Goal: Task Accomplishment & Management: Use online tool/utility

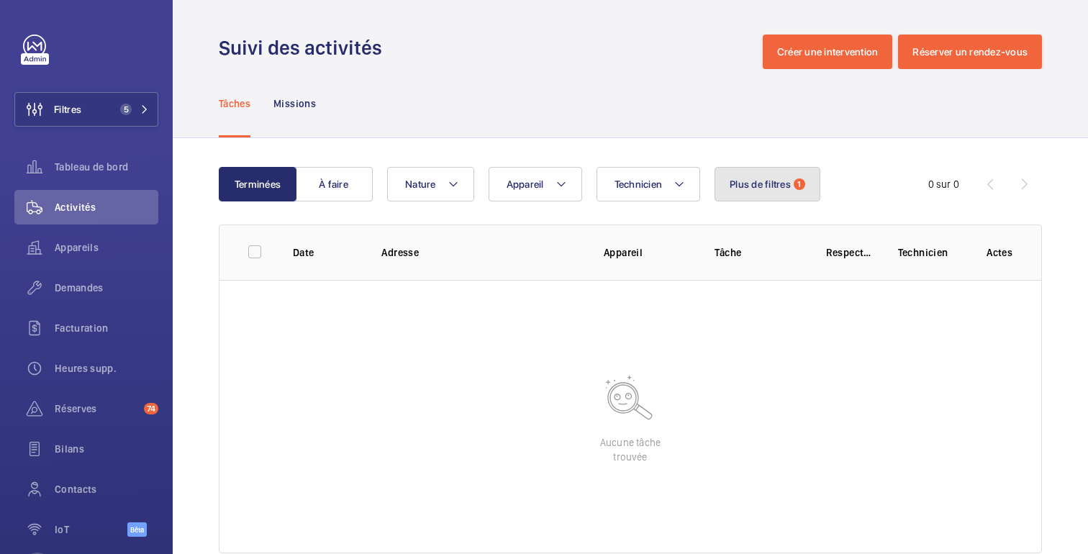
click at [748, 183] on font "Plus de filtres" at bounding box center [760, 184] width 61 height 12
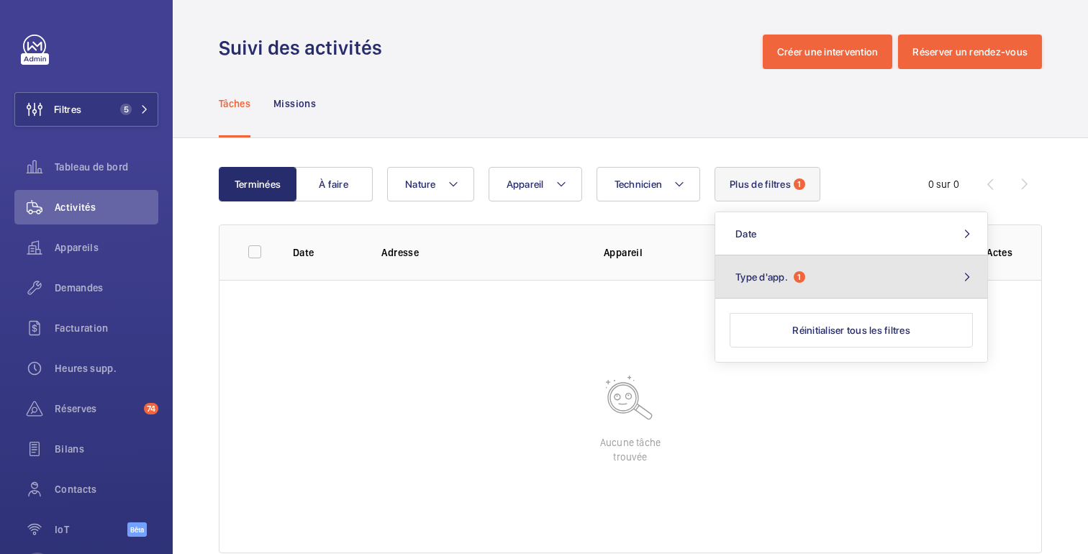
click at [746, 289] on button "Type d'app. 1" at bounding box center [851, 276] width 272 height 43
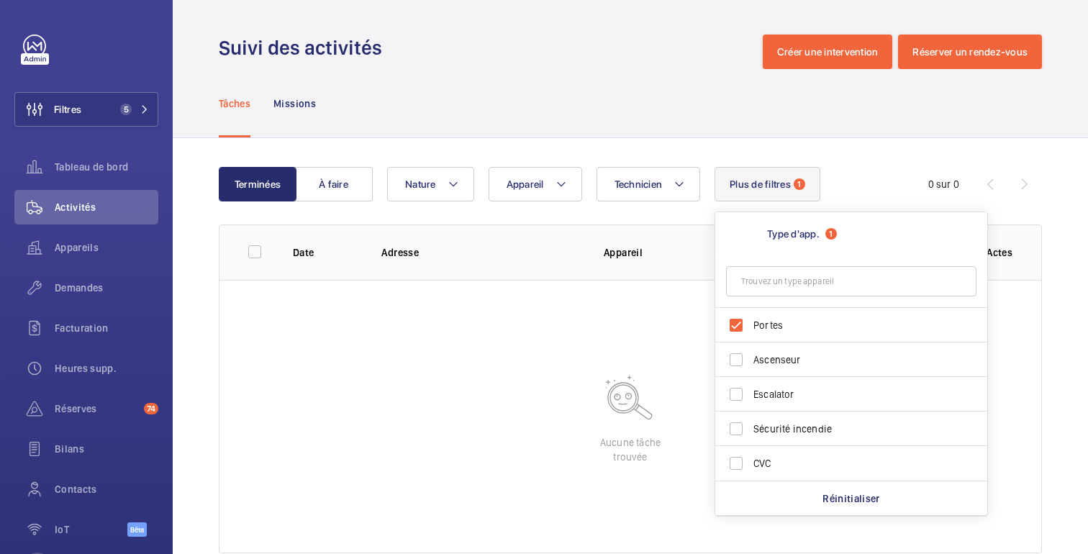
click at [648, 86] on div "Tâches Missions" at bounding box center [630, 103] width 823 height 68
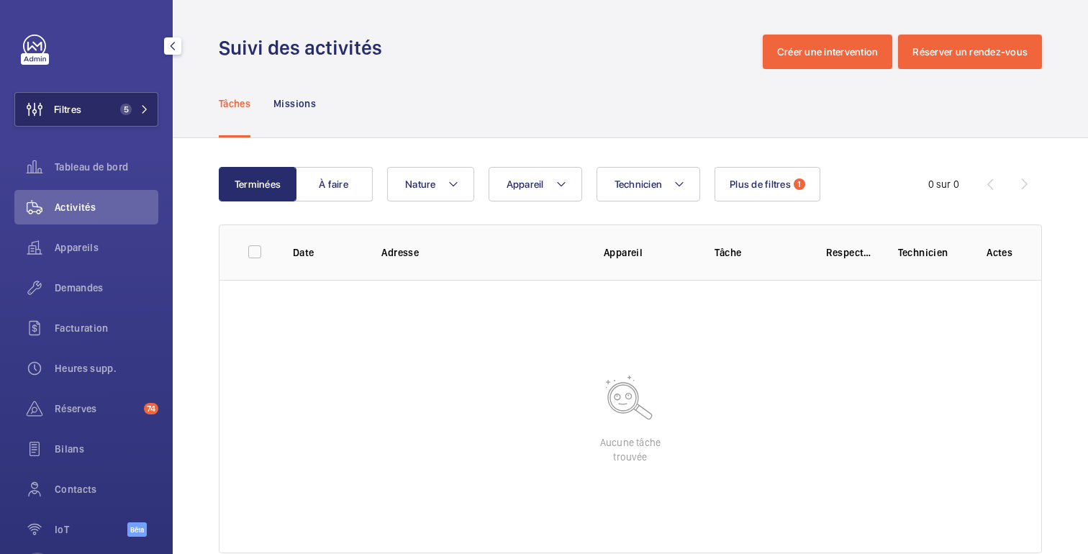
click at [143, 103] on button "Filtres 5" at bounding box center [86, 109] width 144 height 35
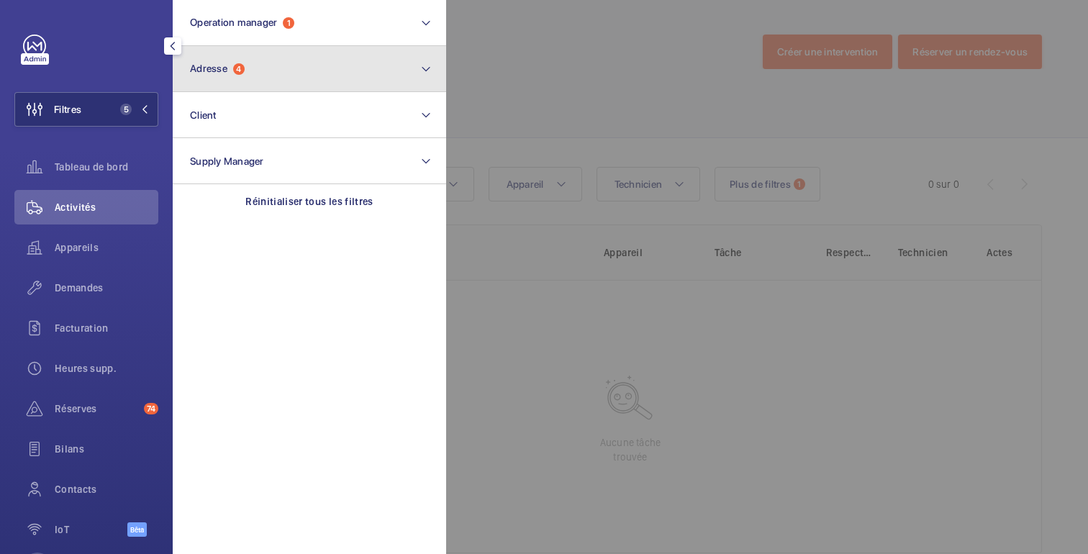
click at [278, 76] on button "Adresse 4" at bounding box center [309, 69] width 273 height 46
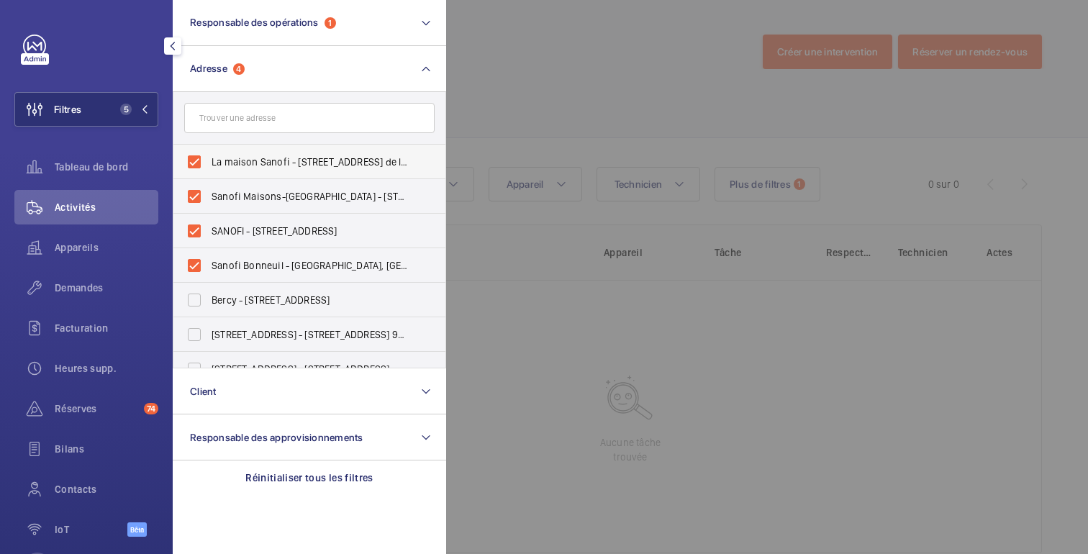
click at [197, 164] on label "La maison Sanofi - 46 Av. de la Grande Armée, PARIS 75017" at bounding box center [298, 162] width 250 height 35
click at [197, 164] on input "La maison Sanofi - 46 Av. de la Grande Armée, PARIS 75017" at bounding box center [194, 161] width 29 height 29
checkbox input "false"
click at [194, 201] on label "Sanofi Maisons-Alfort - 180 Rue Jean Jaurès, MAISONS-ALFORT 94700" at bounding box center [298, 196] width 250 height 35
click at [194, 201] on input "Sanofi Maisons-Alfort - 180 Rue Jean Jaurès, MAISONS-ALFORT 94700" at bounding box center [194, 196] width 29 height 29
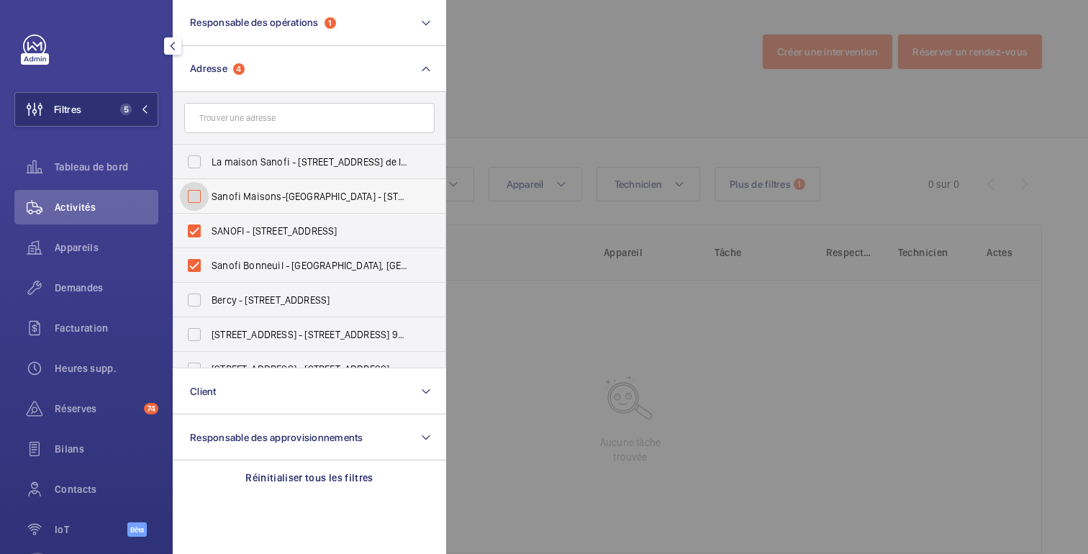
checkbox input "false"
click at [195, 230] on label "SANOFI - 54 Rue la Boétie, 75008 PARIS, PARIS 75008" at bounding box center [298, 231] width 250 height 35
click at [195, 230] on input "SANOFI - 54 Rue la Boétie, 75008 PARIS, PARIS 75008" at bounding box center [194, 231] width 29 height 29
checkbox input "false"
click at [198, 263] on label "Sanofi Bonneuil - Rue du Moulin Bateau, BONNEUIL-SUR-MARNE 94380" at bounding box center [298, 265] width 250 height 35
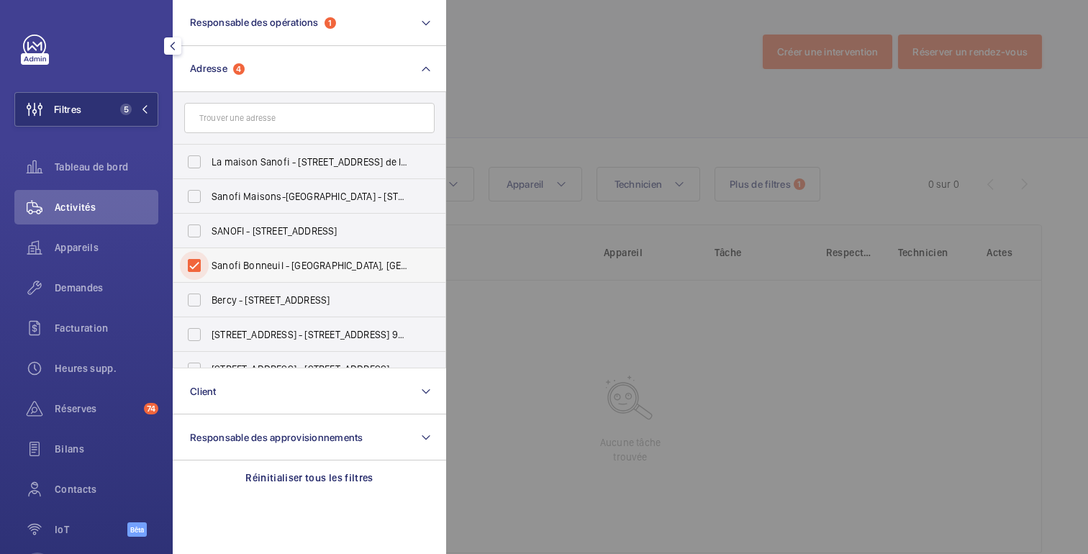
click at [198, 263] on input "Sanofi Bonneuil - Rue du Moulin Bateau, BONNEUIL-SUR-MARNE 94380" at bounding box center [194, 265] width 29 height 29
checkbox input "false"
click at [566, 62] on div at bounding box center [990, 277] width 1088 height 554
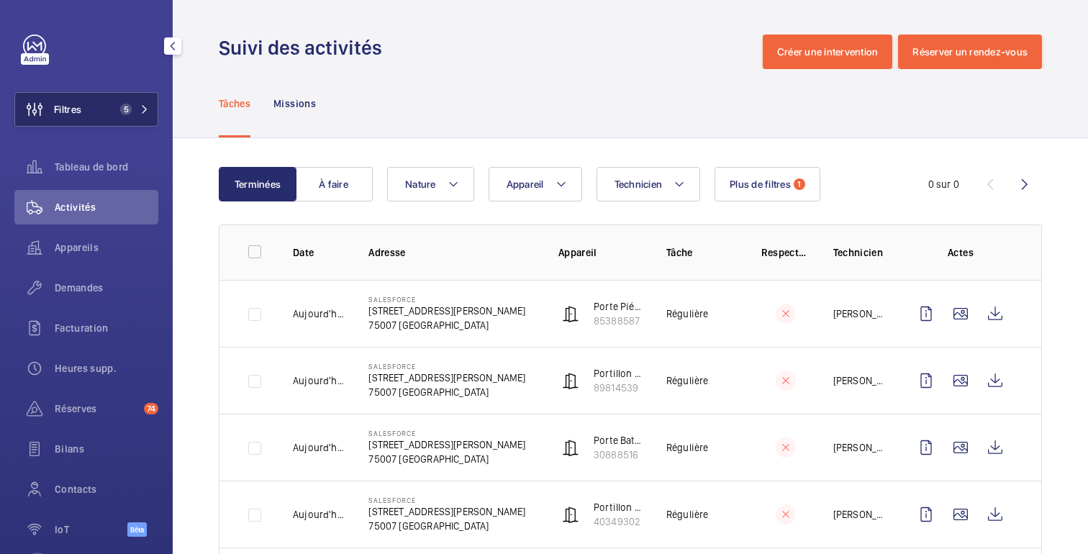
click at [93, 114] on button "Filtres 5" at bounding box center [86, 109] width 144 height 35
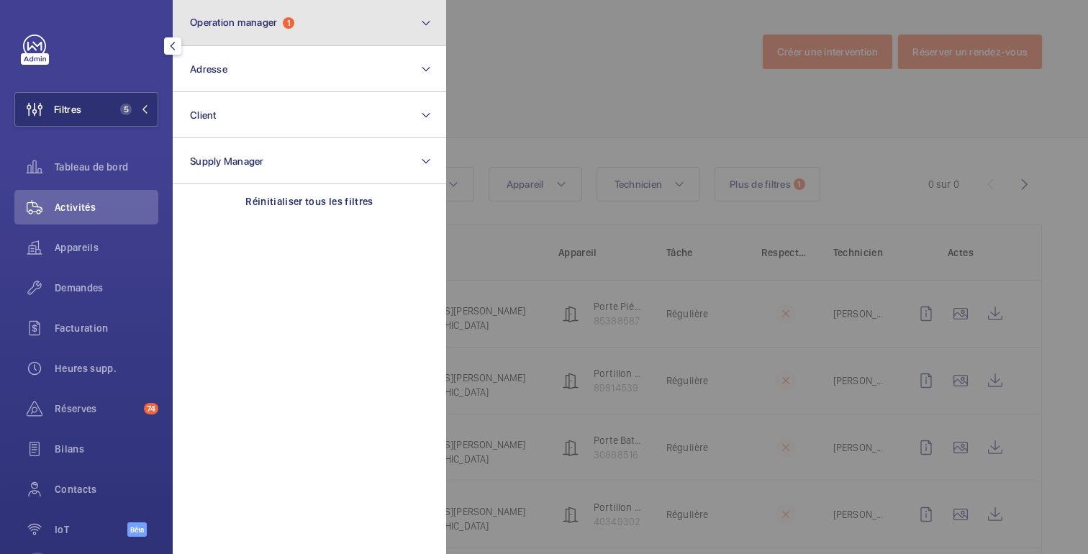
click at [271, 15] on button "Operation manager 1" at bounding box center [309, 23] width 273 height 46
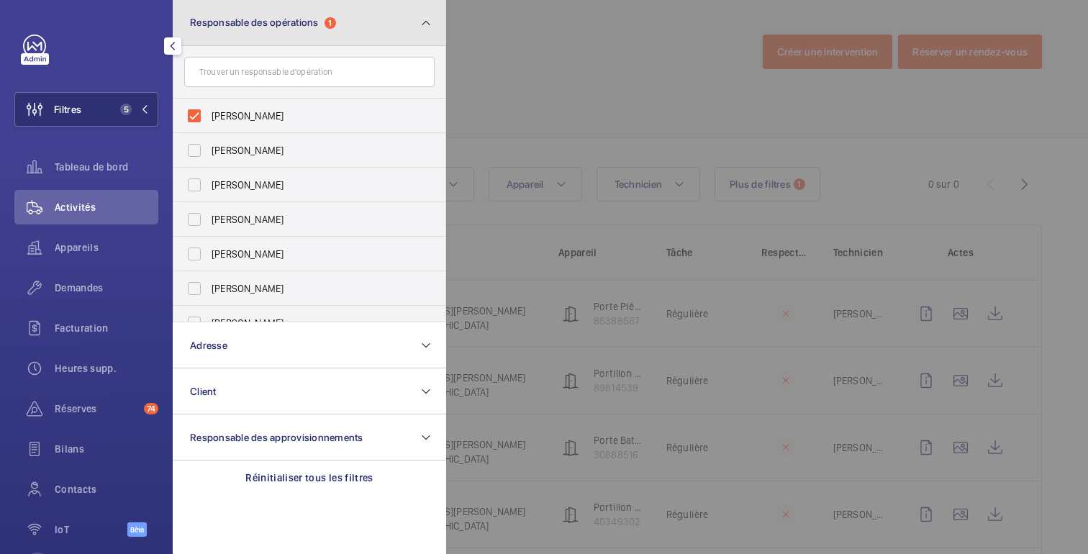
click at [373, 27] on button "Responsable des opérations 1" at bounding box center [309, 23] width 273 height 46
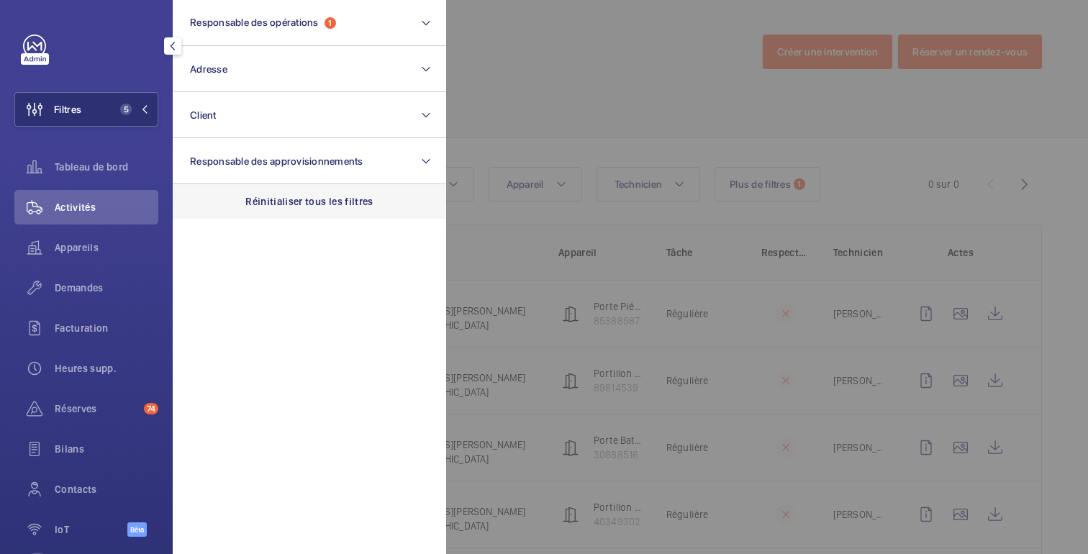
click at [330, 196] on font "Réinitialiser tous les filtres" at bounding box center [309, 202] width 128 height 12
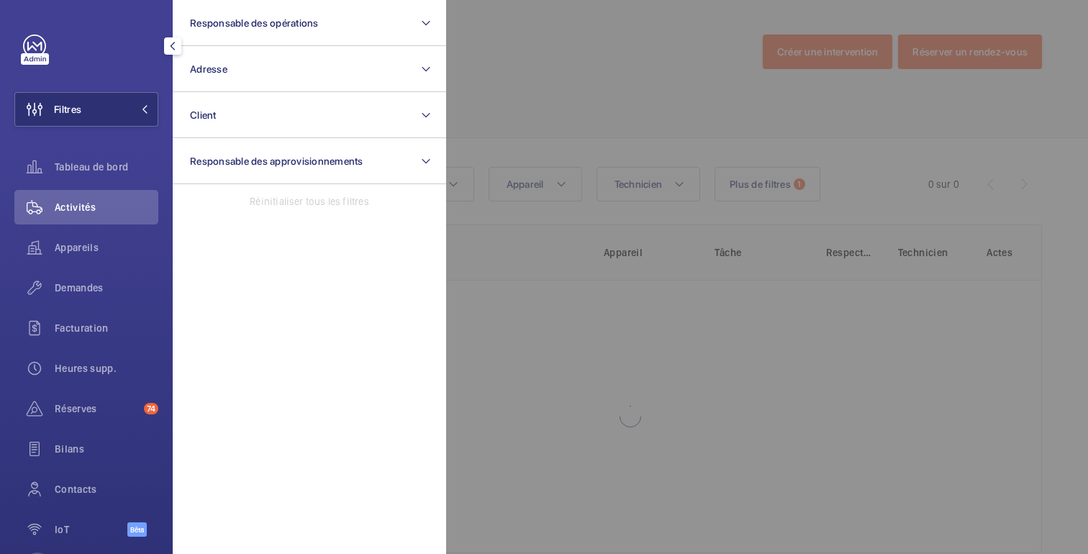
click at [602, 32] on div at bounding box center [990, 277] width 1088 height 554
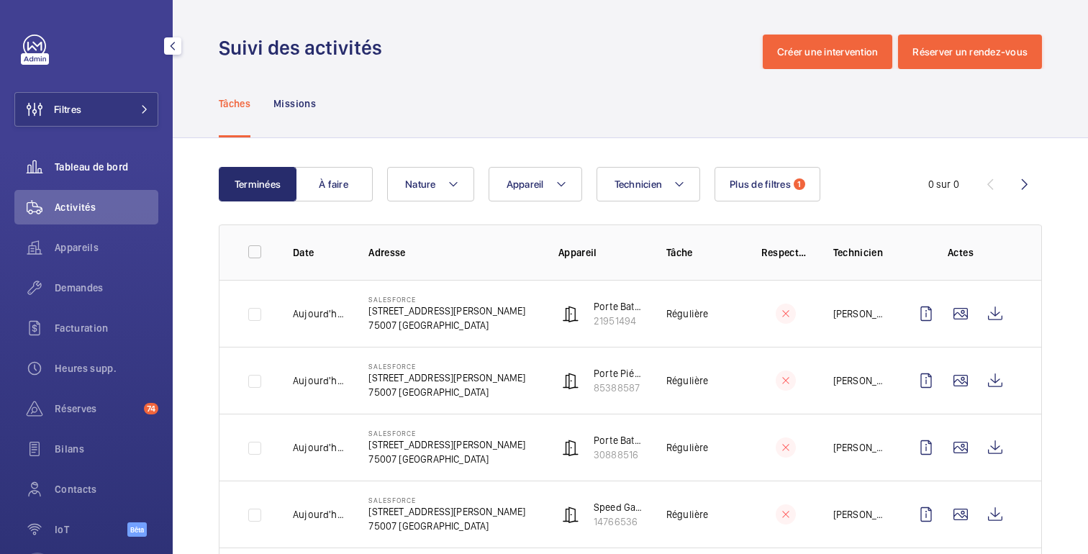
click at [101, 150] on div "Tableau de bord" at bounding box center [86, 167] width 144 height 35
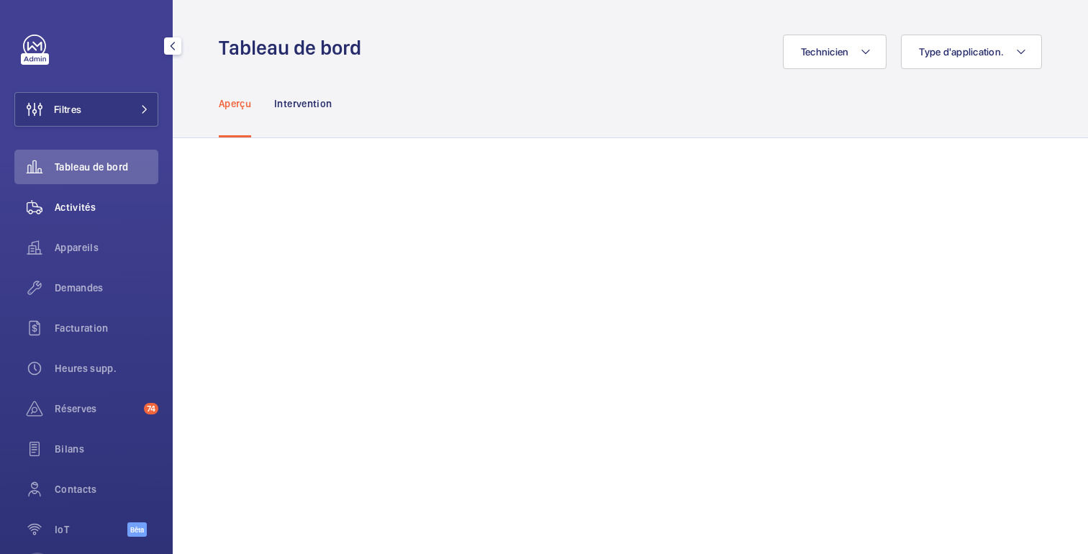
click at [88, 214] on span "Activités" at bounding box center [107, 207] width 104 height 14
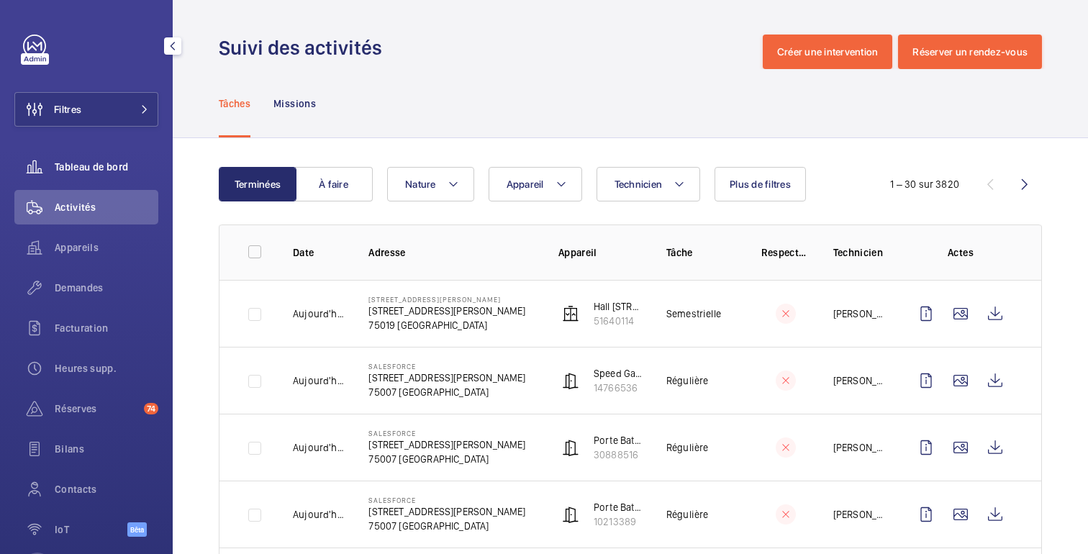
click at [88, 181] on div "Tableau de bord" at bounding box center [86, 167] width 144 height 35
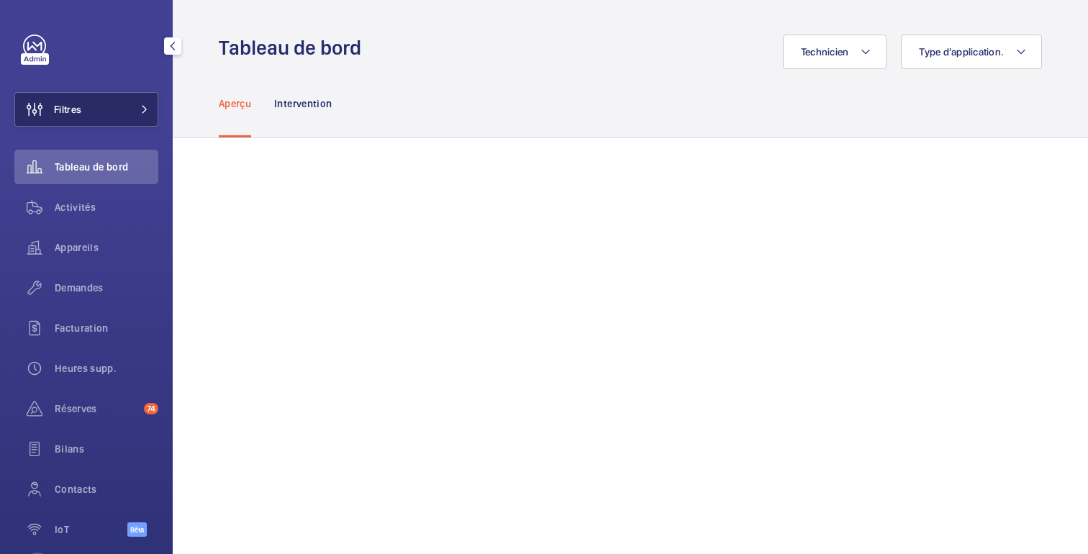
click at [132, 108] on span at bounding box center [140, 109] width 17 height 9
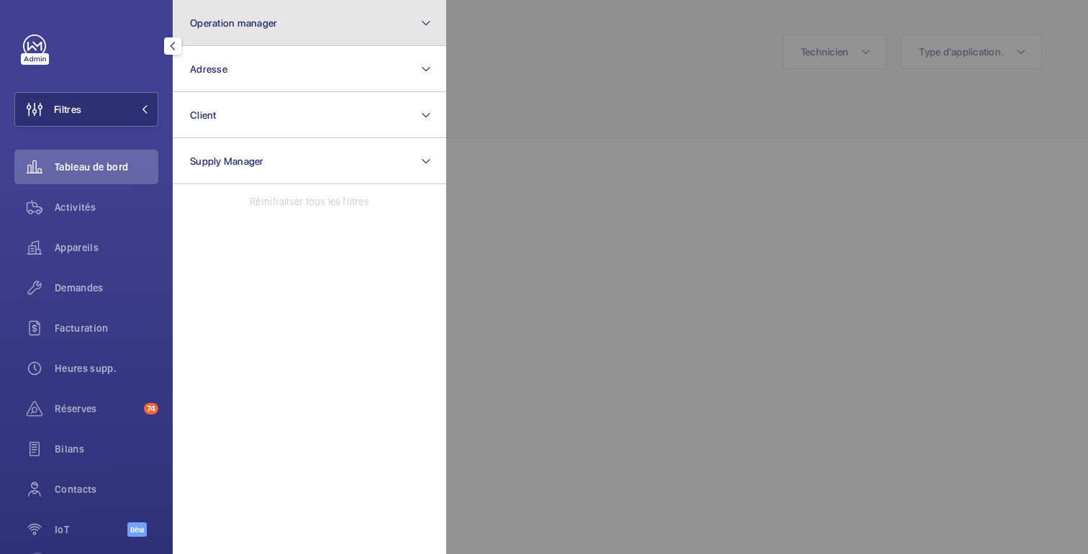
click at [308, 32] on button "Operation manager" at bounding box center [309, 23] width 273 height 46
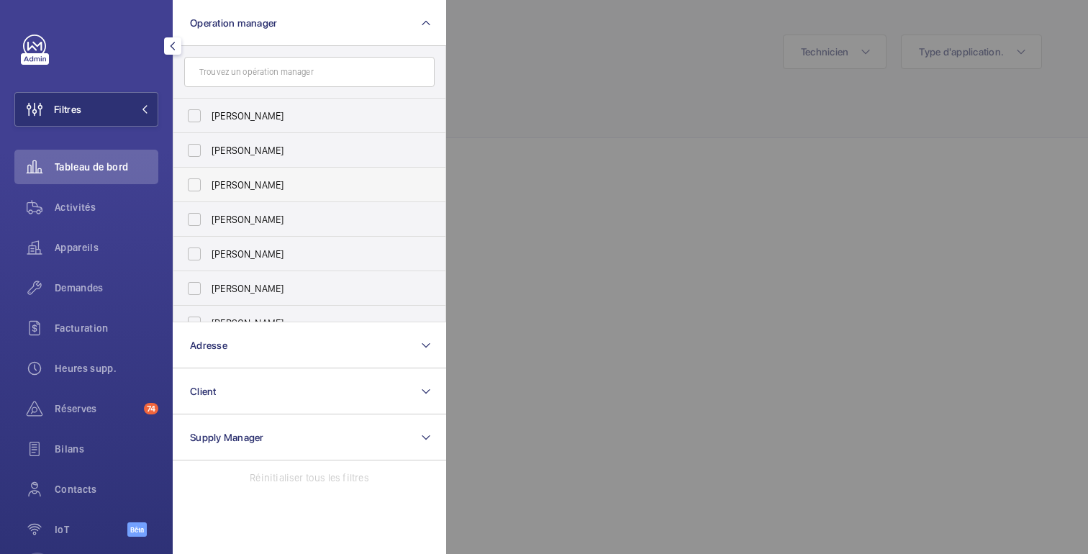
scroll to position [53, 0]
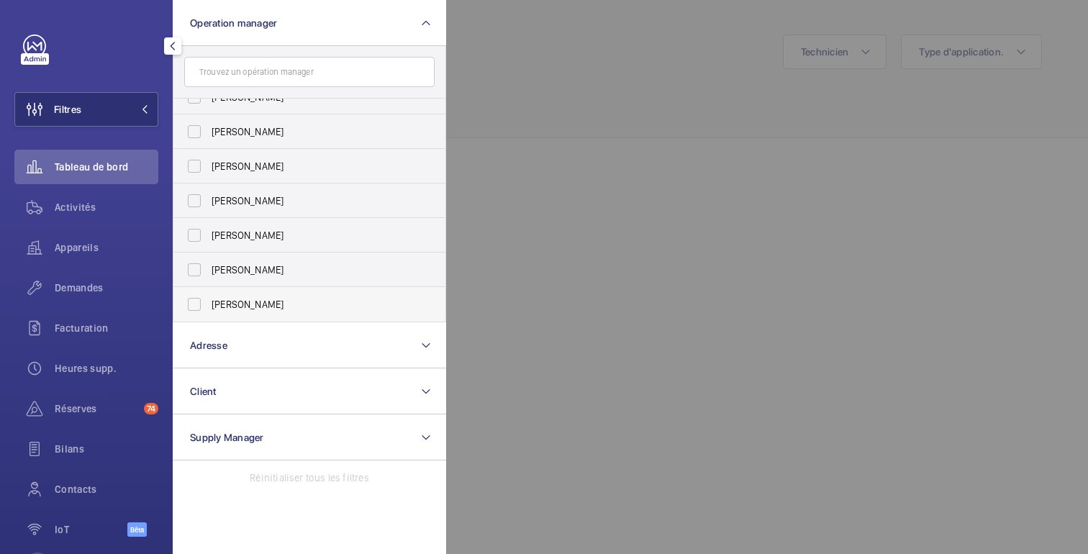
click at [235, 314] on label "[PERSON_NAME]" at bounding box center [298, 304] width 250 height 35
click at [209, 314] on input "[PERSON_NAME]" at bounding box center [194, 304] width 29 height 29
checkbox input "true"
click at [628, 158] on div at bounding box center [990, 277] width 1088 height 554
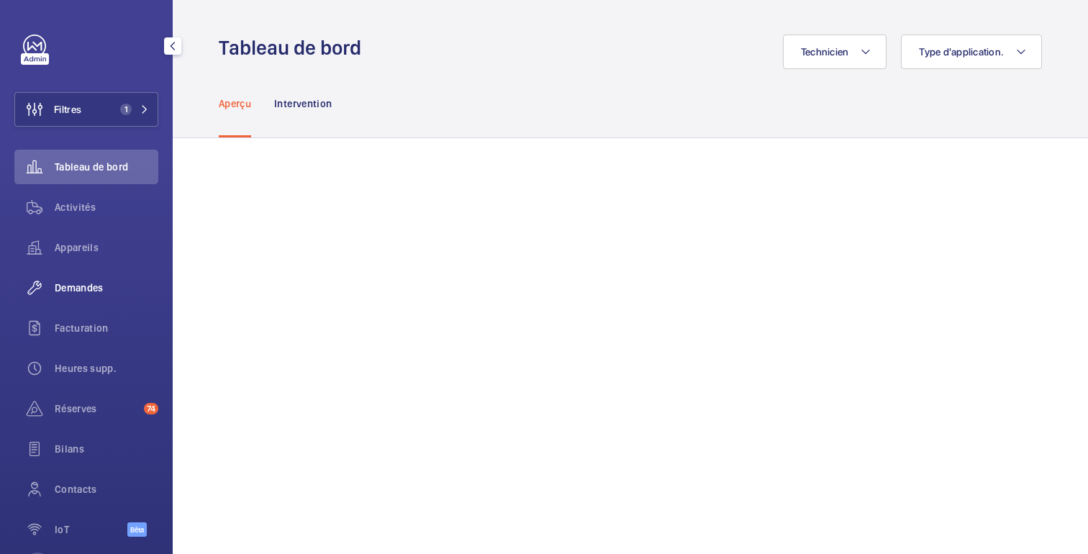
click at [91, 293] on font "Demandes" at bounding box center [79, 288] width 49 height 12
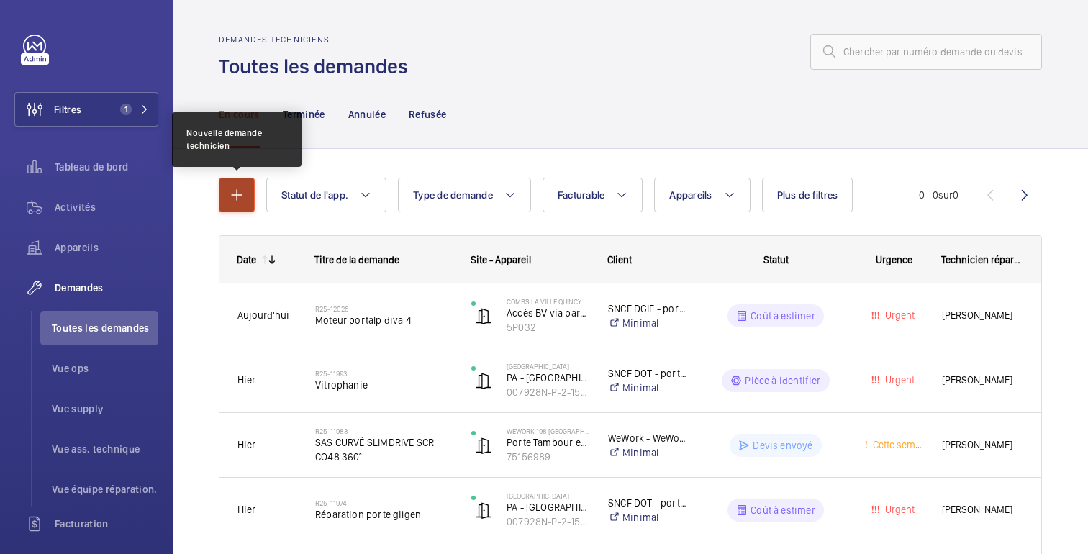
click at [237, 197] on mat-icon "button" at bounding box center [236, 194] width 17 height 17
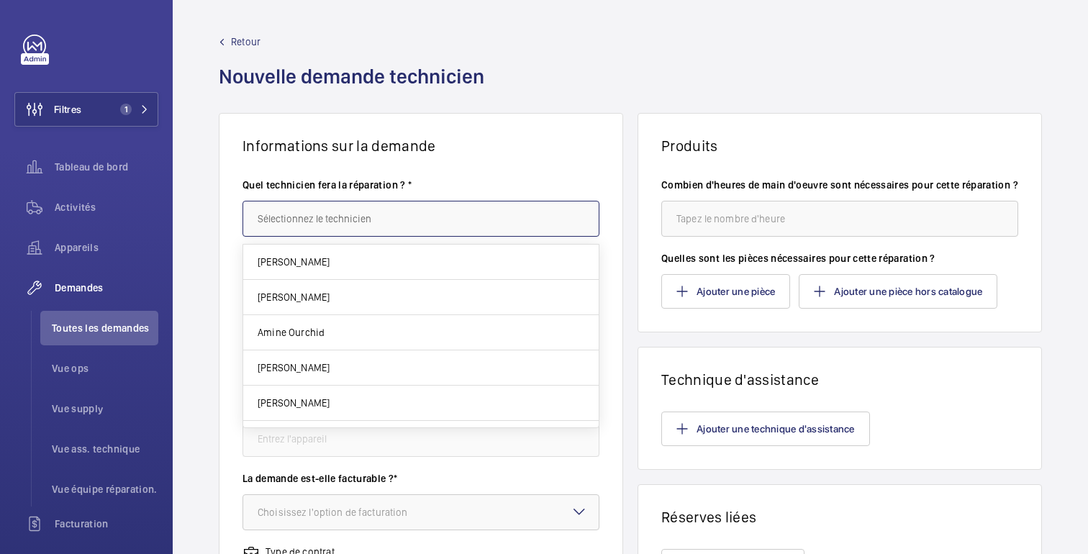
click at [307, 222] on input "text" at bounding box center [420, 219] width 357 height 36
drag, startPoint x: 307, startPoint y: 224, endPoint x: 252, endPoint y: 225, distance: 54.7
click at [251, 224] on input "fay" at bounding box center [420, 219] width 357 height 36
drag, startPoint x: 351, startPoint y: 221, endPoint x: 480, endPoint y: 221, distance: 128.8
click at [374, 221] on input "fabrun" at bounding box center [420, 219] width 357 height 36
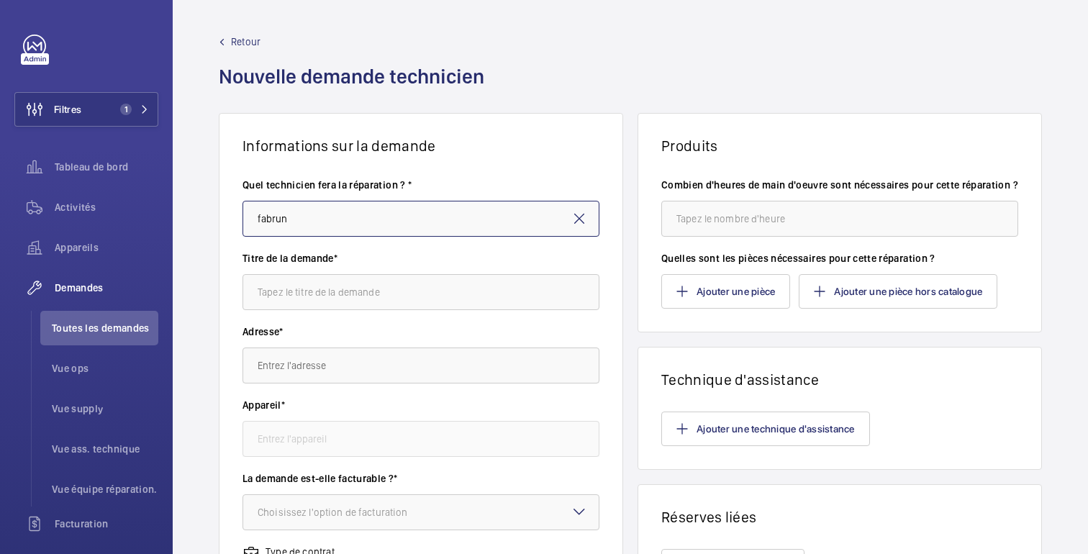
type input "fabrun"
click at [578, 219] on mat-icon at bounding box center [579, 218] width 17 height 17
click at [484, 217] on input "text" at bounding box center [420, 219] width 357 height 36
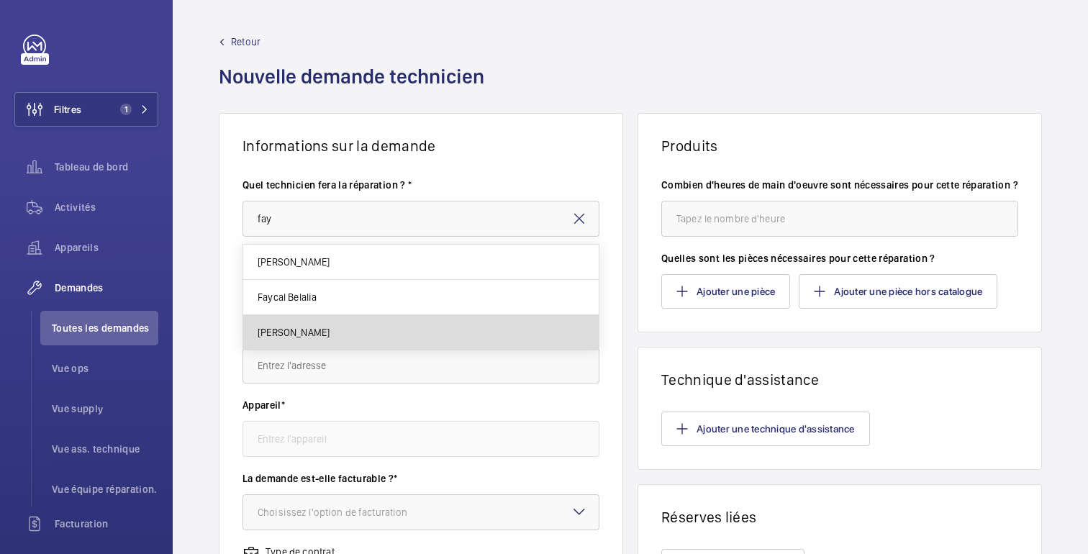
click at [335, 321] on mat-option "[PERSON_NAME]" at bounding box center [420, 332] width 355 height 35
type input "[PERSON_NAME]"
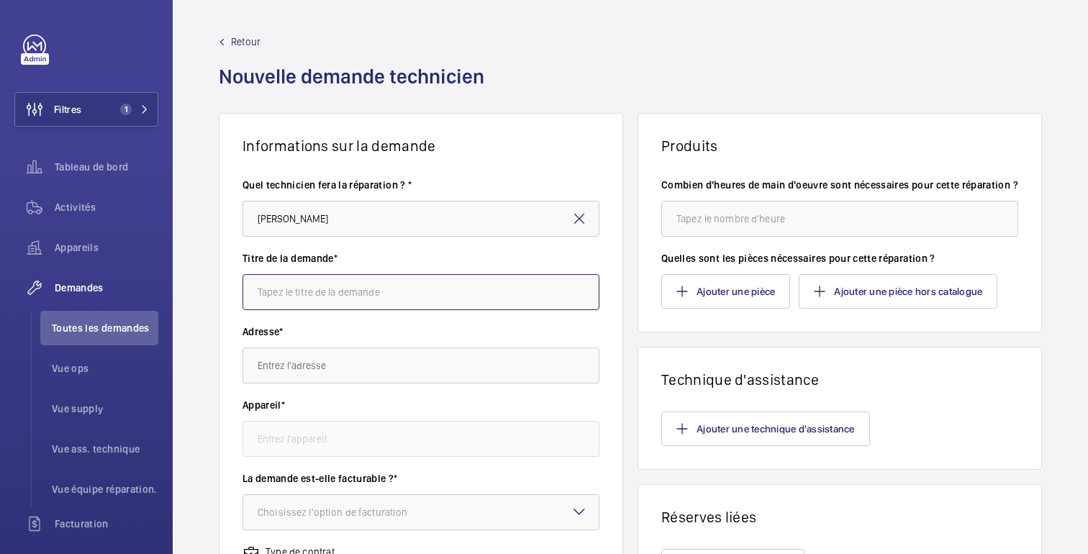
click at [328, 285] on input "text" at bounding box center [420, 292] width 357 height 36
type input "Remplacement de vitrage"
click at [291, 371] on input "text" at bounding box center [420, 366] width 357 height 36
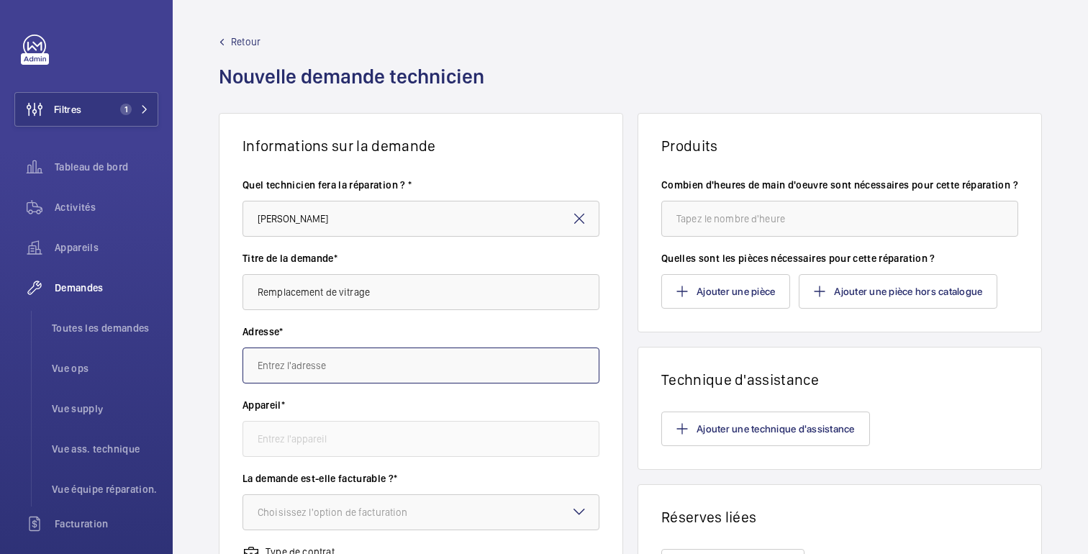
click at [351, 356] on input "text" at bounding box center [420, 366] width 357 height 36
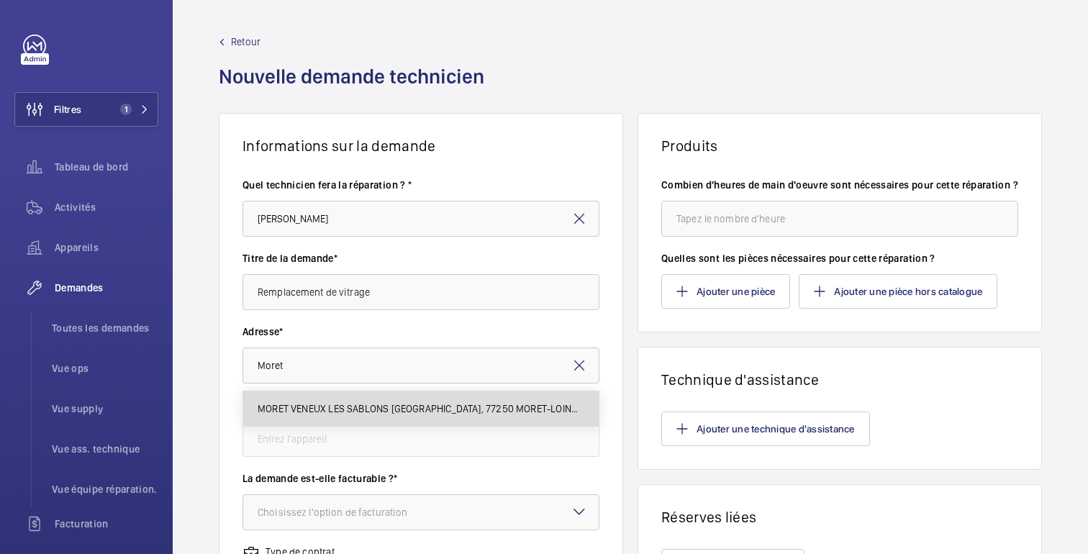
click at [327, 412] on font "MORET VENEUX LES SABLONS Place de la Gare, 77250 MORET-LOING-ET-ORVANNE" at bounding box center [472, 409] width 428 height 12
type input "MORET VENEUX LES SABLONS Place de la Gare, 77250 MORET-LOING-ET-ORVANNE"
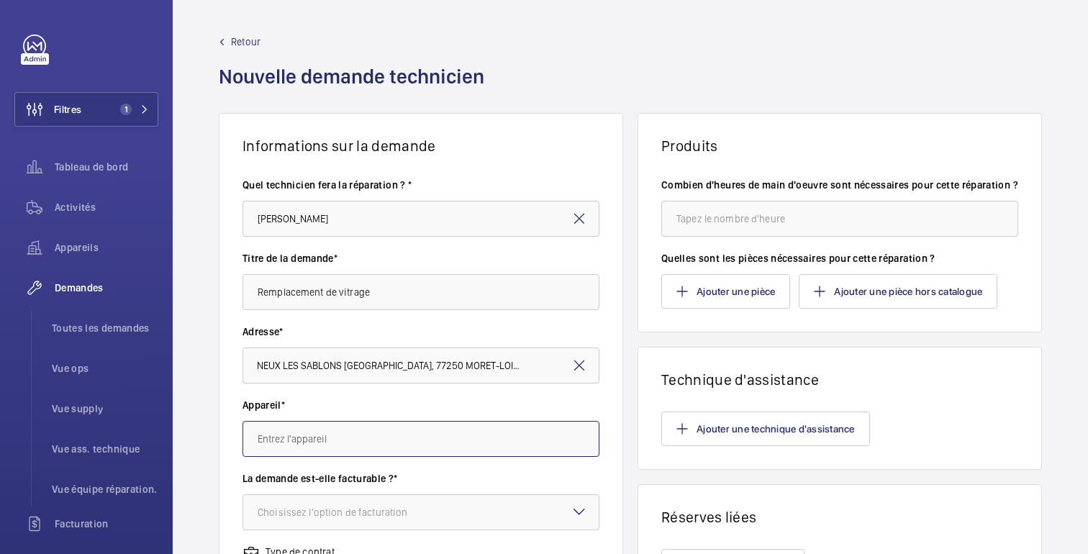
click at [312, 432] on input "text" at bounding box center [420, 439] width 357 height 36
click at [303, 519] on font "5P171 - Parvis<>Accès Hall BV" at bounding box center [323, 518] width 130 height 12
type input "5P171 - Parvis<>Accès Hall BV"
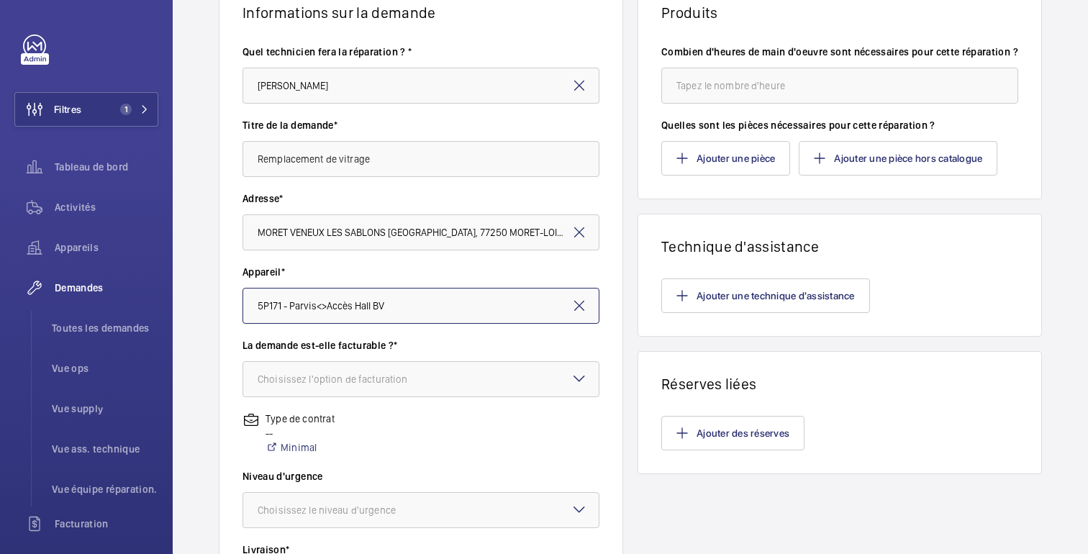
scroll to position [140, 0]
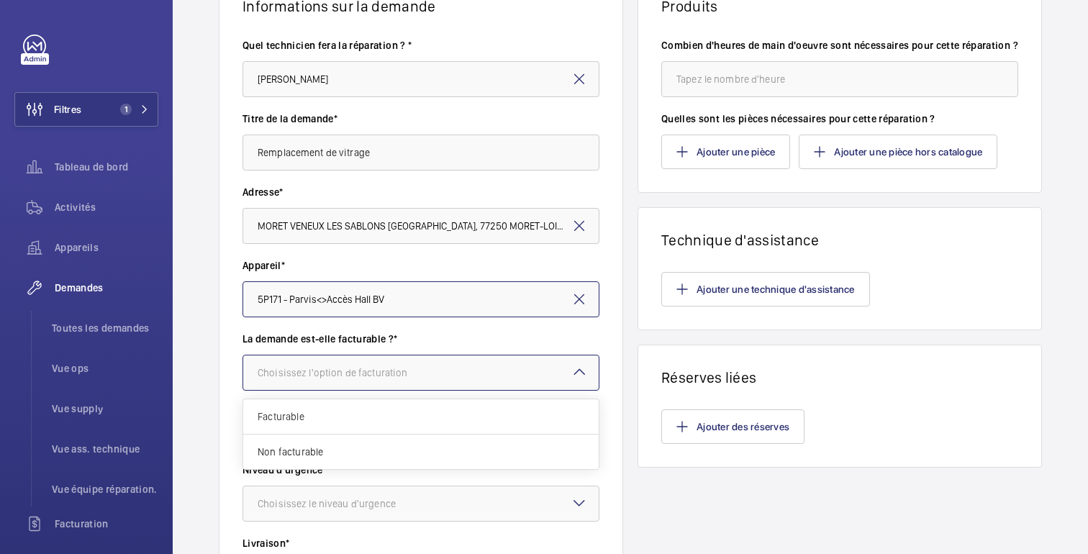
click at [491, 379] on div at bounding box center [420, 372] width 355 height 35
click at [337, 428] on div "Facturable" at bounding box center [420, 416] width 355 height 35
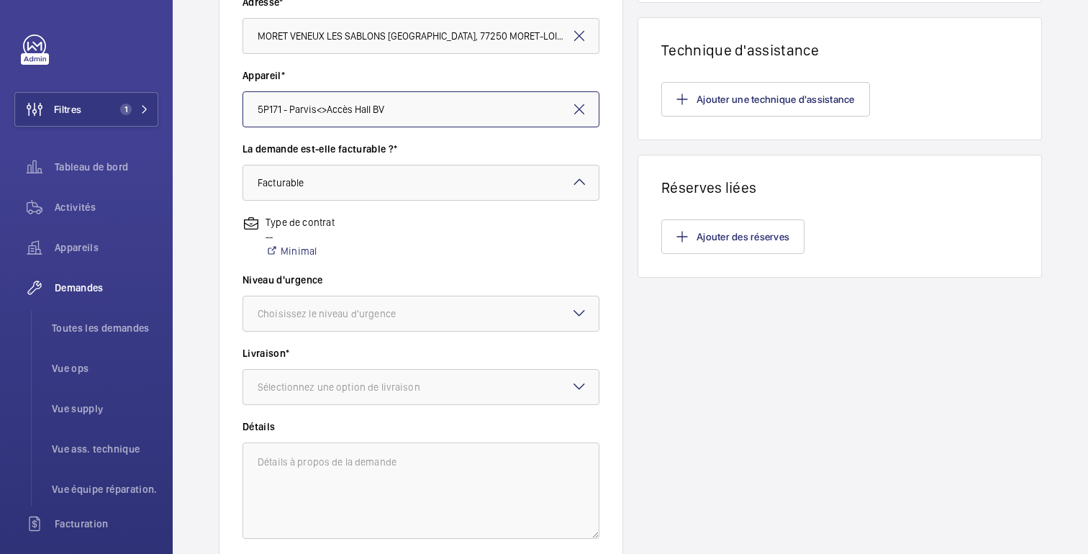
scroll to position [331, 0]
click at [386, 320] on div at bounding box center [420, 312] width 355 height 35
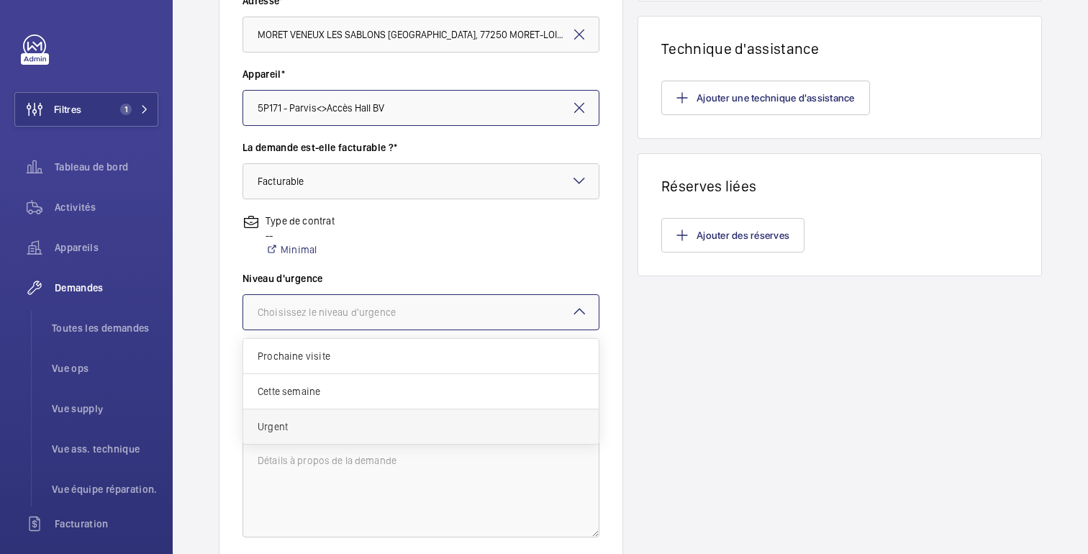
click at [297, 420] on span "Urgent" at bounding box center [421, 426] width 327 height 14
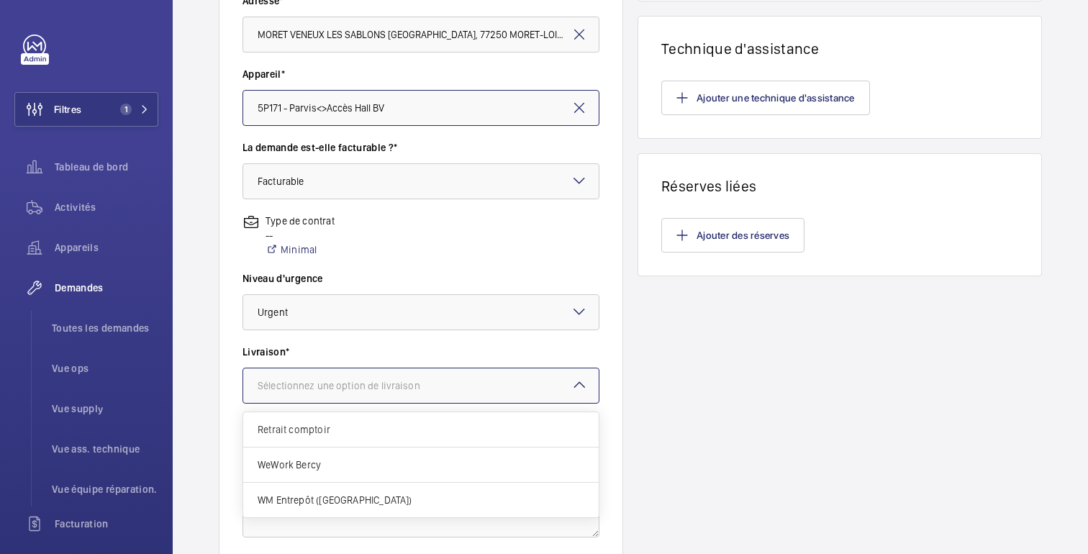
click at [317, 378] on div "Sélectionnez une option de livraison" at bounding box center [357, 385] width 199 height 14
click at [329, 431] on span "Retrait comptoir" at bounding box center [421, 429] width 327 height 14
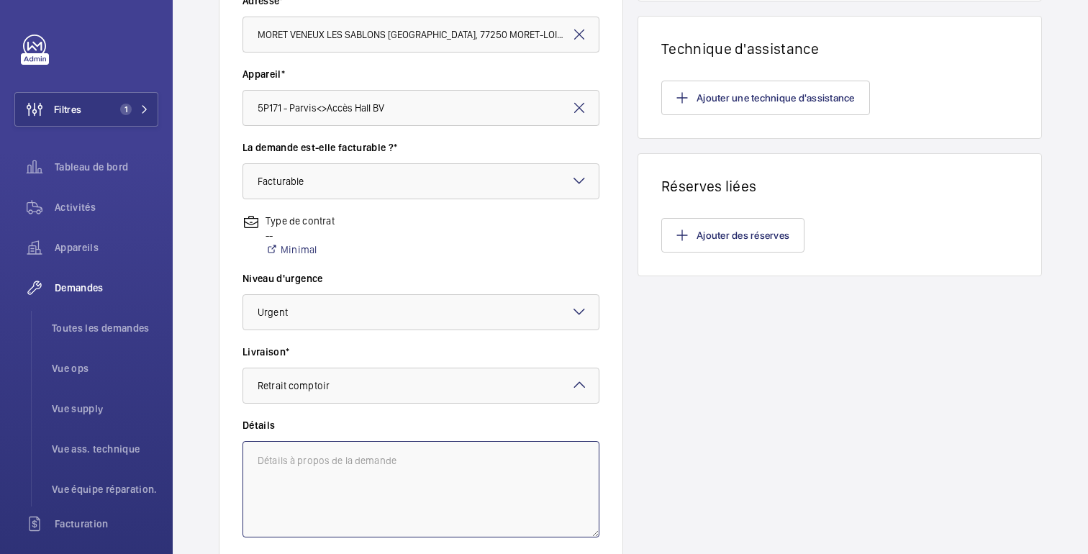
click at [323, 495] on textarea at bounding box center [420, 489] width 357 height 96
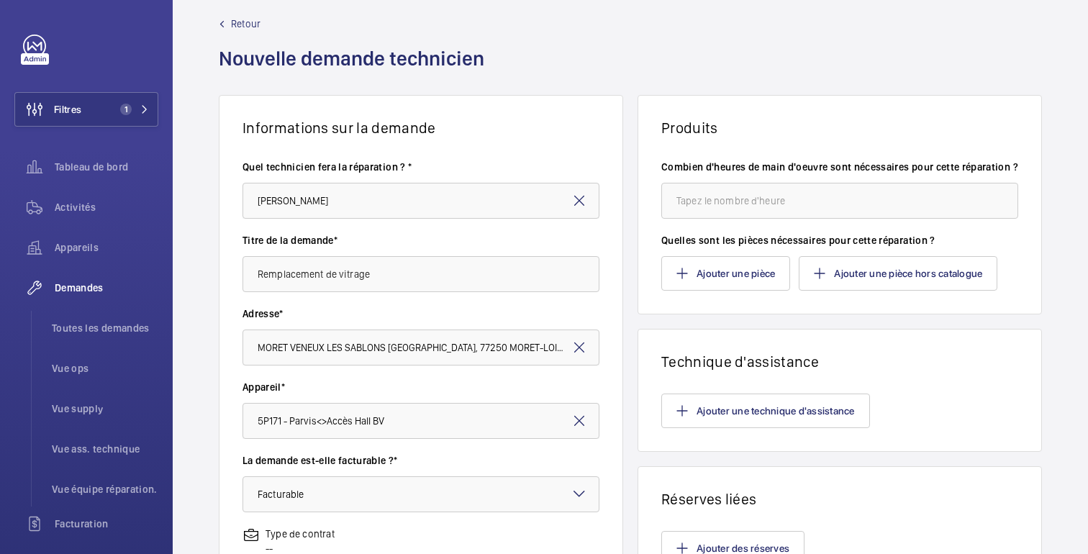
scroll to position [0, 0]
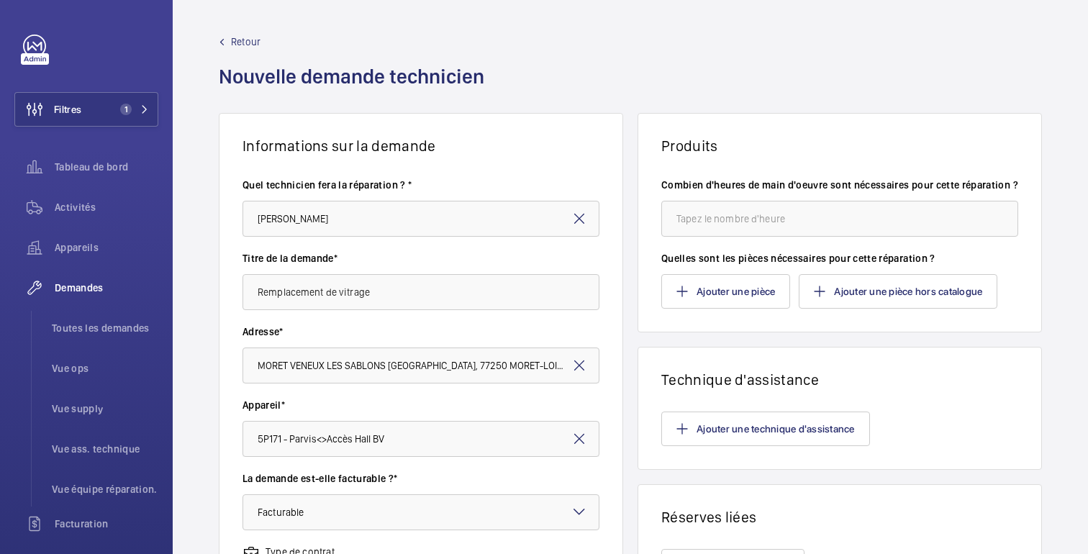
type textarea "Travaux par sous-traitant"
click at [750, 237] on input "number" at bounding box center [839, 219] width 357 height 36
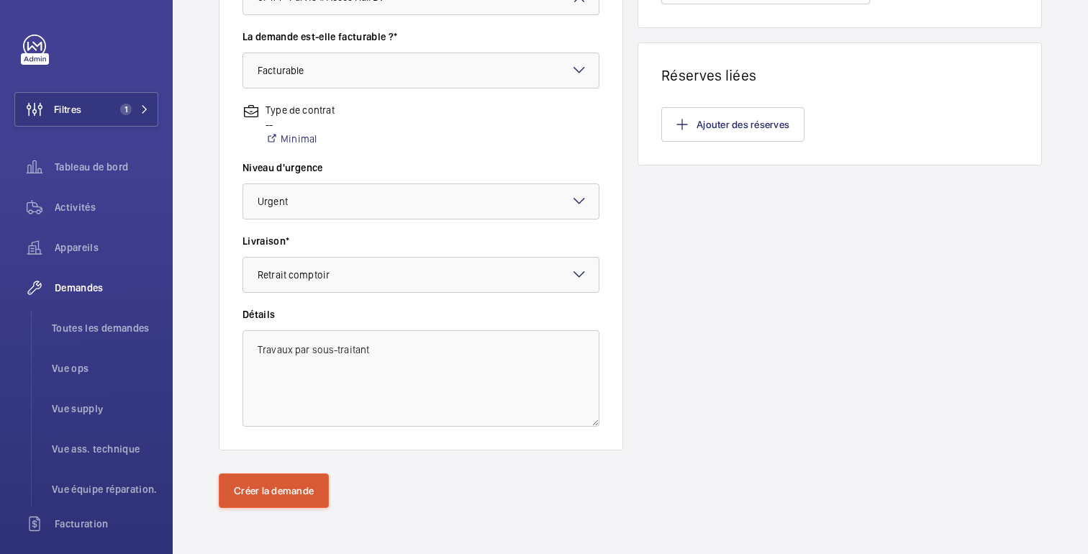
type input "4"
click at [246, 496] on font "Créer la demande" at bounding box center [274, 491] width 80 height 12
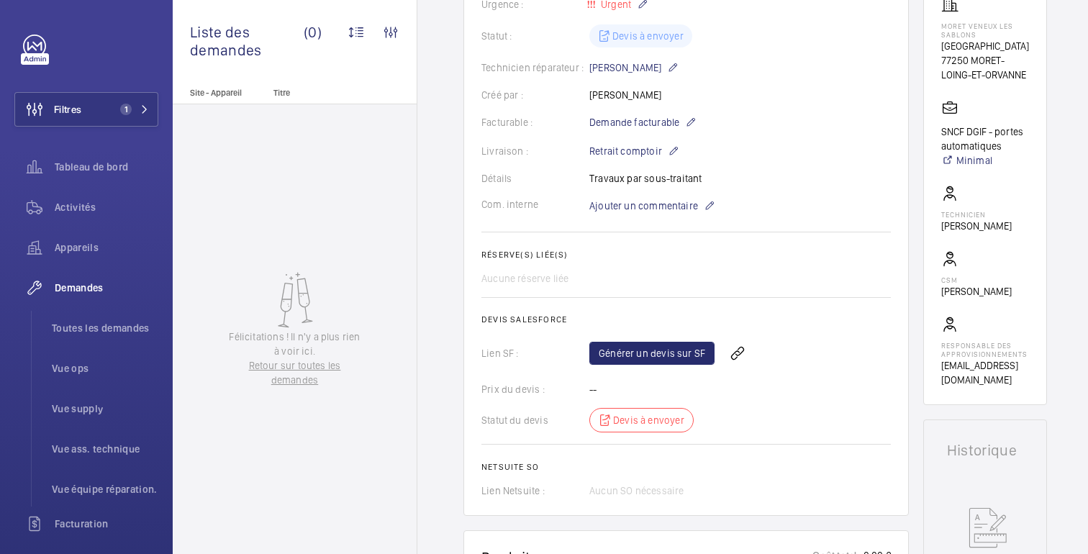
scroll to position [278, 0]
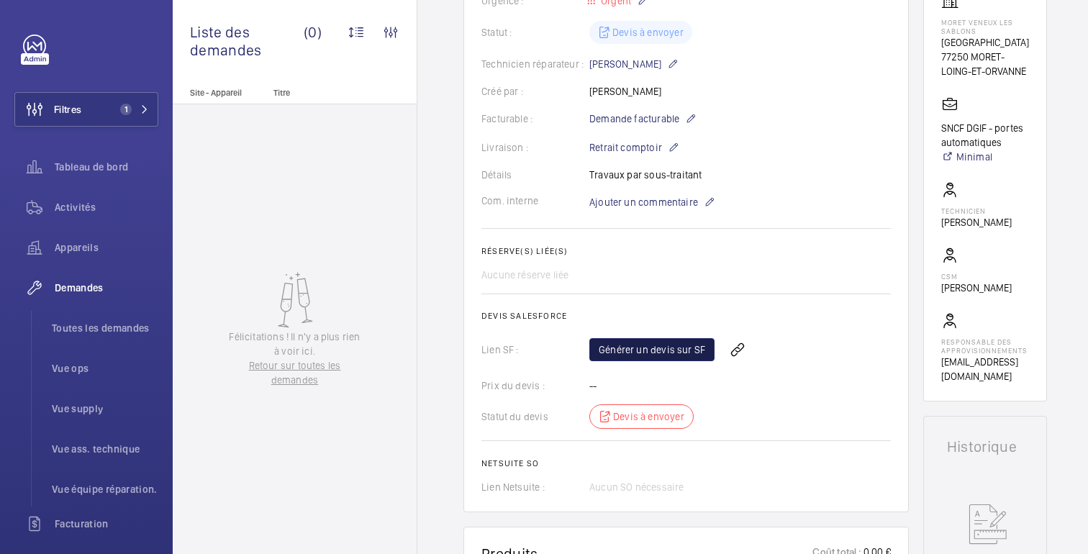
click at [666, 349] on font "Générer un devis sur SF" at bounding box center [652, 350] width 106 height 12
click at [794, 344] on span "Rafraichir la page" at bounding box center [769, 349] width 93 height 17
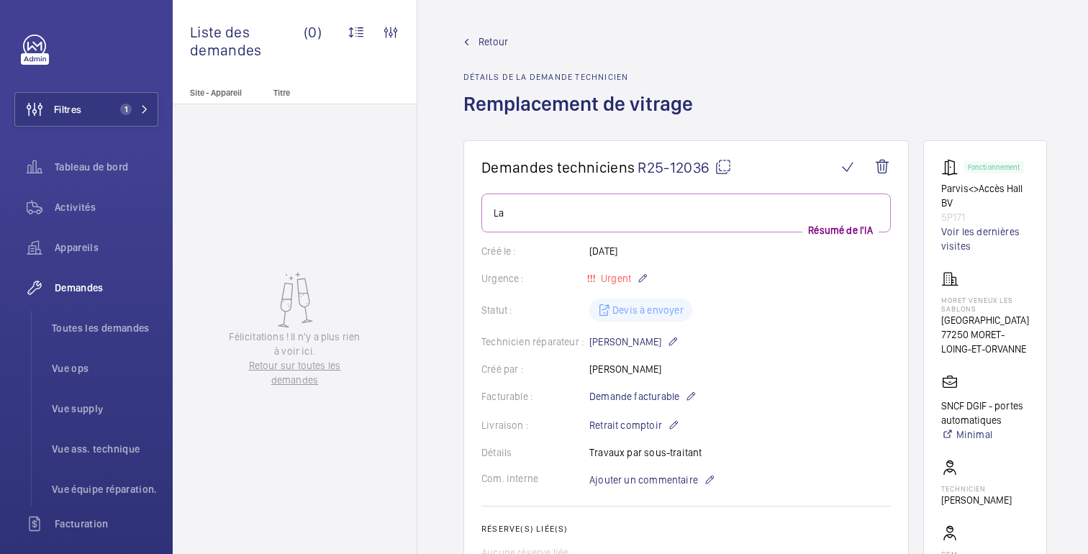
drag, startPoint x: 941, startPoint y: 335, endPoint x: 1029, endPoint y: 350, distance: 89.0
click at [1029, 350] on wm-front-card "Fonctionnement Parvis<>Accès Hall BV 5P171 Voir les dernières visites MORET VEN…" at bounding box center [985, 409] width 124 height 539
copy font "77250 MORET-LOING-ET-ORVANNE"
drag, startPoint x: 963, startPoint y: 217, endPoint x: 936, endPoint y: 189, distance: 38.2
click at [935, 189] on wm-front-card "Fonctionnement Parvis<>Accès Hall BV 5P171 Voir les dernières visites MORET VEN…" at bounding box center [985, 409] width 124 height 539
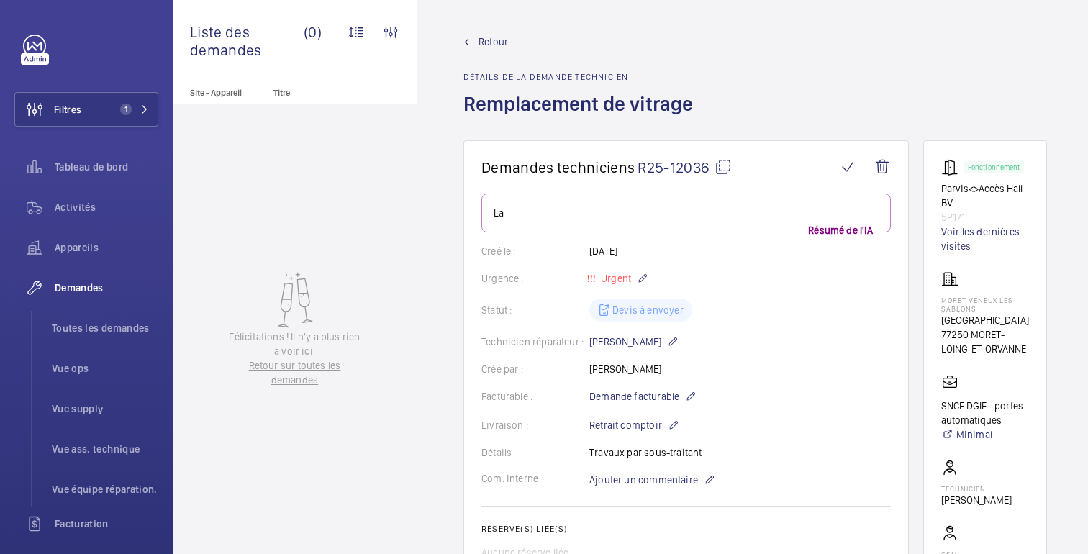
copy div "Parvis<>Accès Hall BV 5P171"
drag, startPoint x: 940, startPoint y: 319, endPoint x: 1020, endPoint y: 357, distance: 88.8
click at [1020, 357] on wm-front-card "Fonctionnement Parvis<>Accès Hall BV 5P171 Voir les dernières visites MORET VEN…" at bounding box center [985, 409] width 124 height 539
copy div "Place de la Gare 77250 MORET-LOING-ET-ORVANNE"
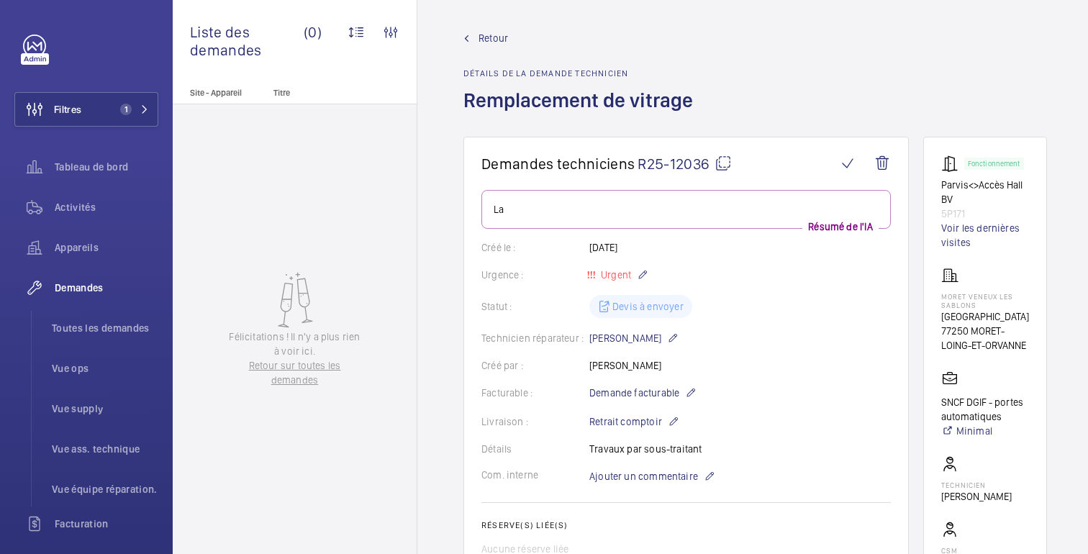
scroll to position [0, 0]
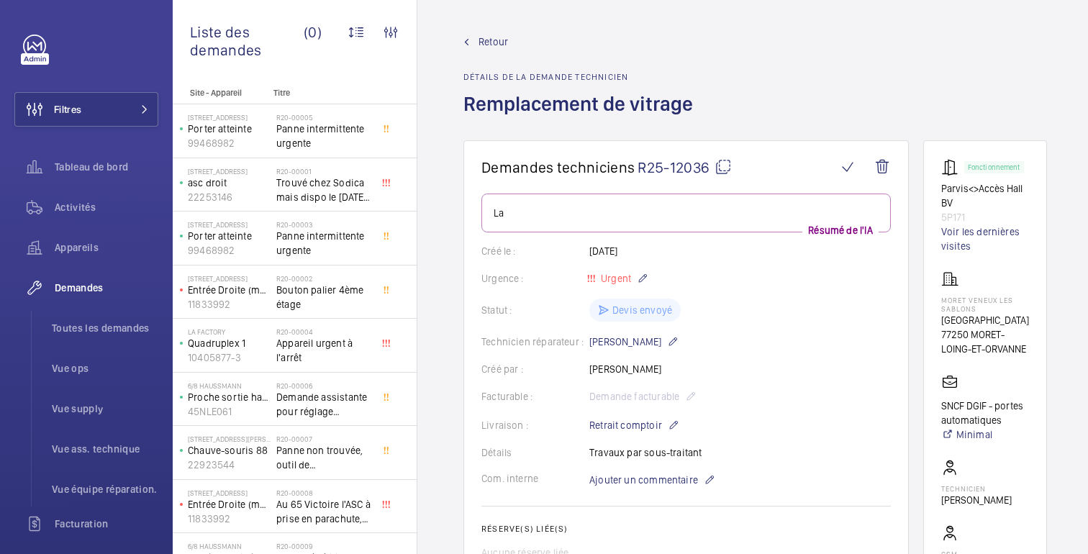
click at [486, 37] on font "Retour" at bounding box center [492, 42] width 29 height 12
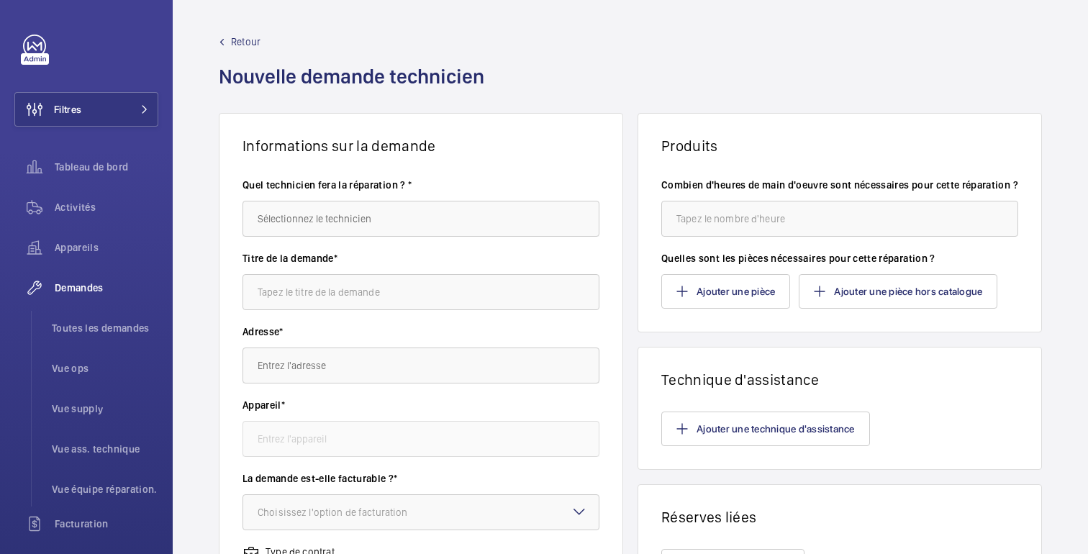
click at [236, 44] on font "Retour" at bounding box center [245, 42] width 29 height 12
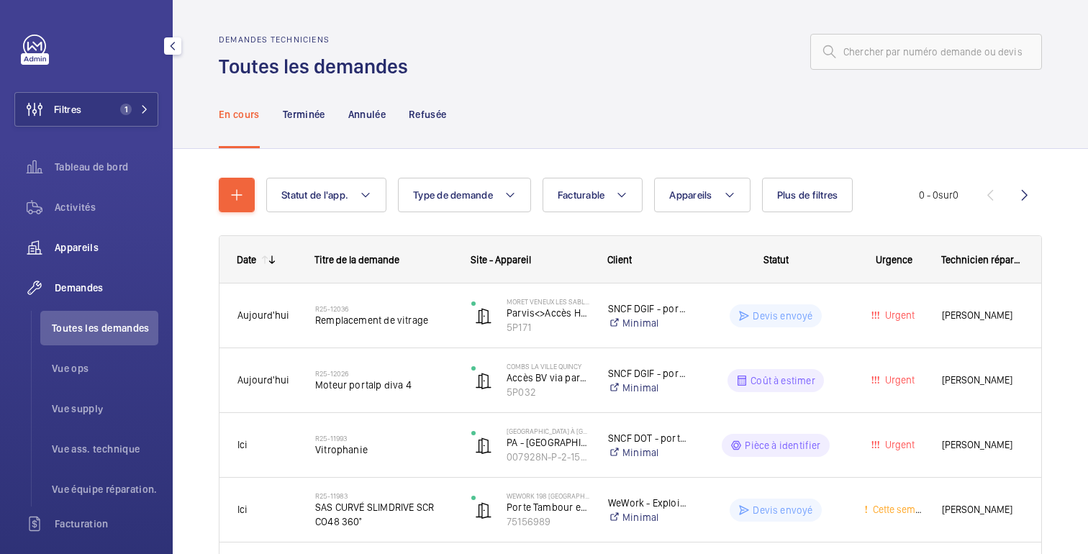
click at [72, 249] on font "Appareils" at bounding box center [77, 248] width 44 height 12
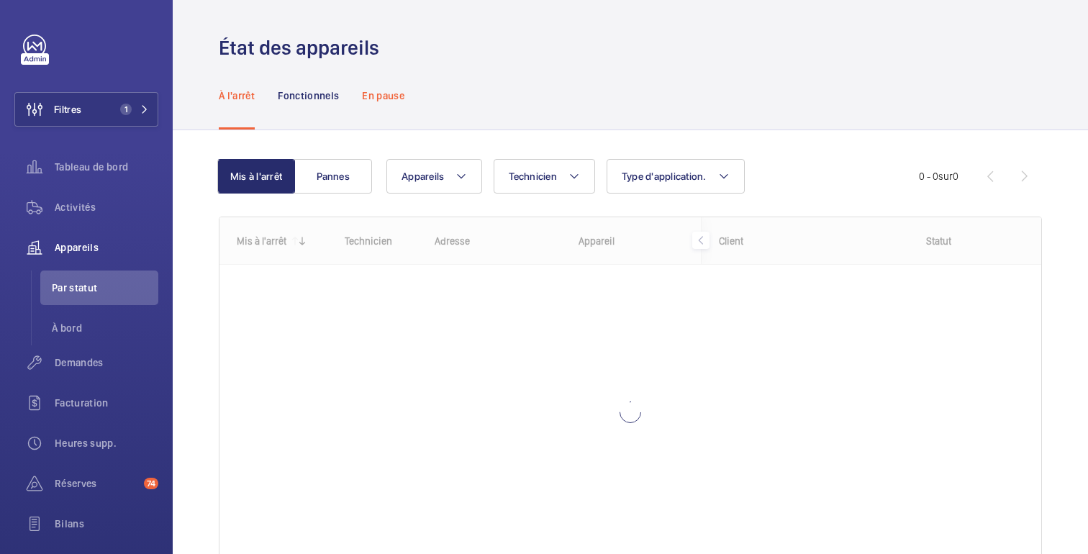
click at [373, 98] on font "En pause" at bounding box center [383, 96] width 42 height 12
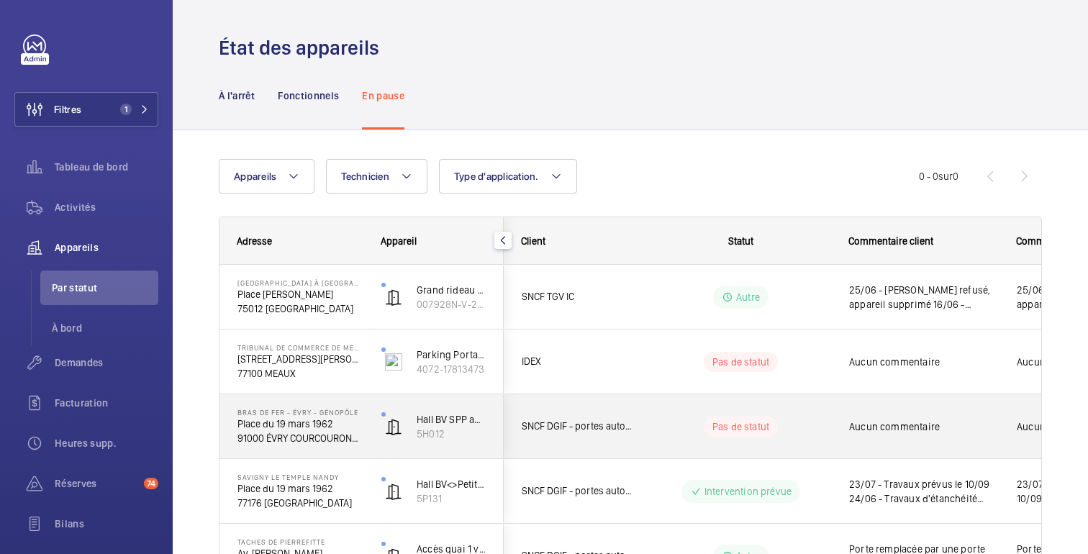
click at [688, 406] on div "Pas de statut" at bounding box center [732, 426] width 196 height 49
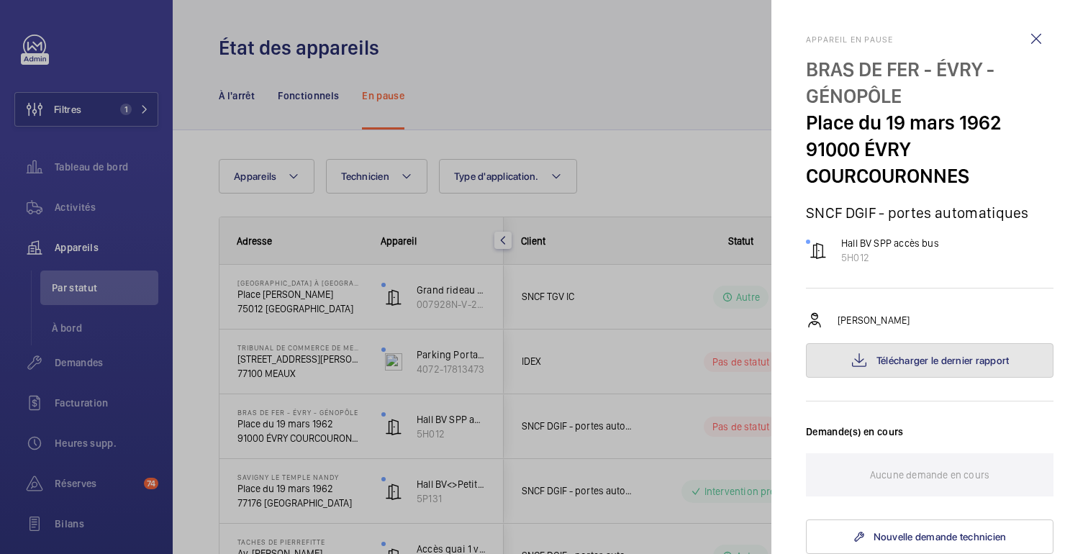
click at [929, 368] on button "Télécharger le dernier rapport" at bounding box center [930, 360] width 248 height 35
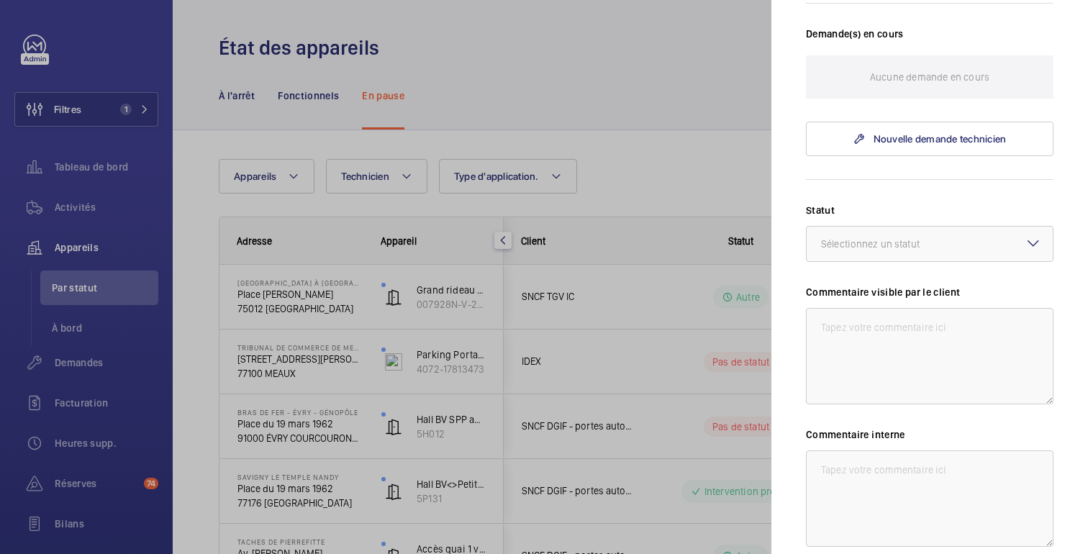
scroll to position [530, 0]
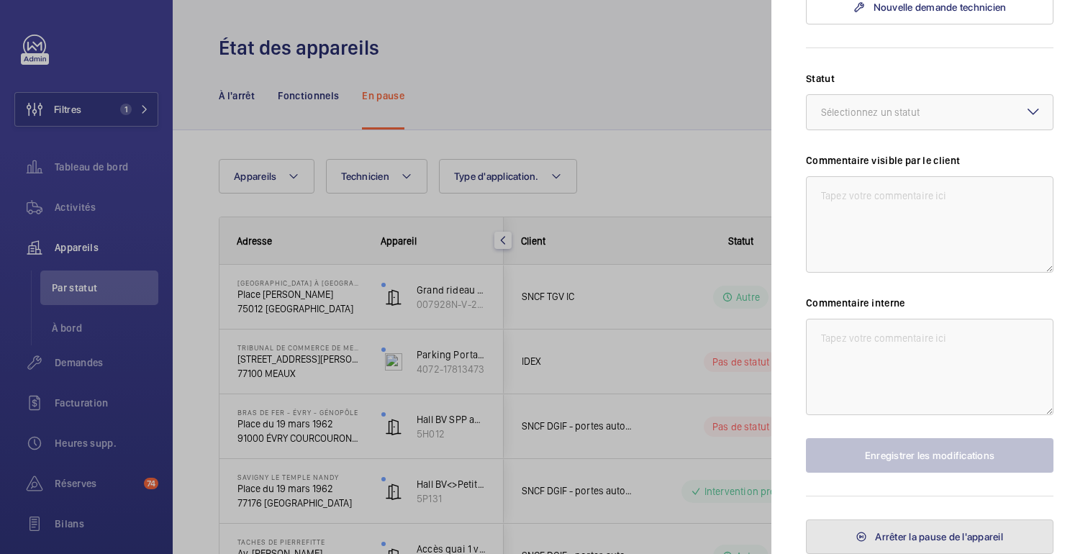
click at [921, 542] on font "Arrêter la pause de l'appareil" at bounding box center [939, 537] width 128 height 12
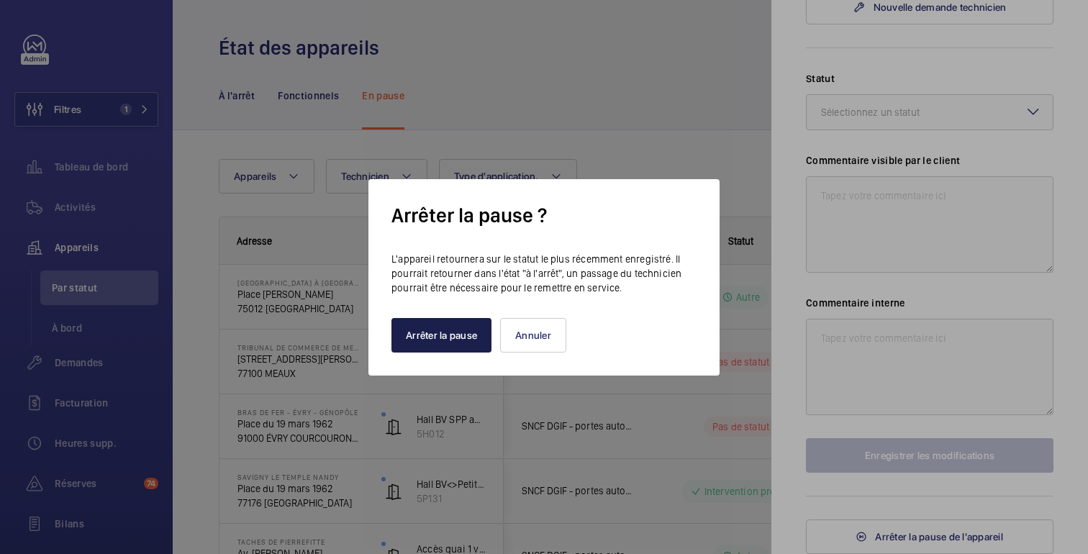
click at [455, 330] on font "Arrêter la pause" at bounding box center [441, 336] width 71 height 12
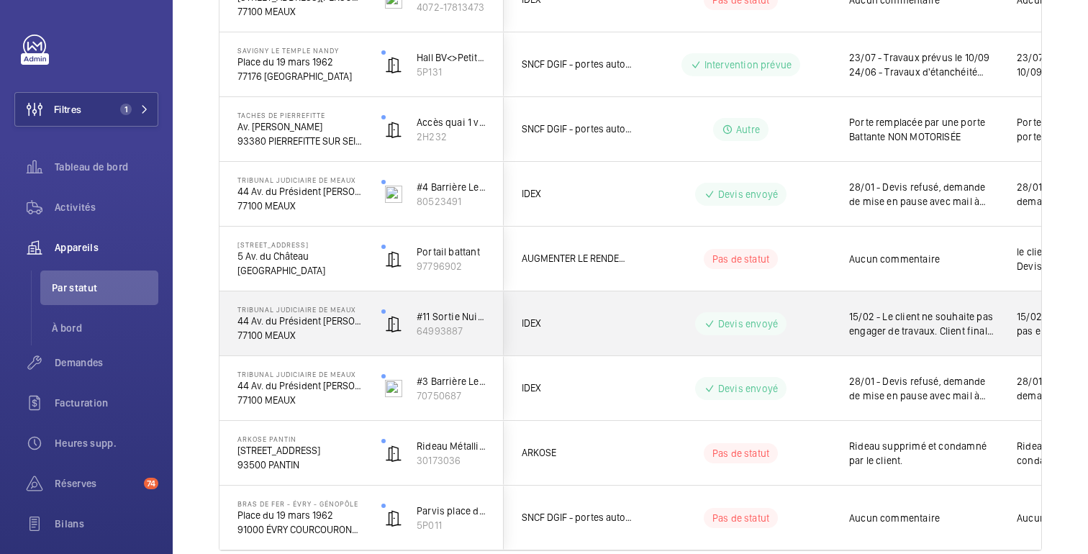
scroll to position [428, 0]
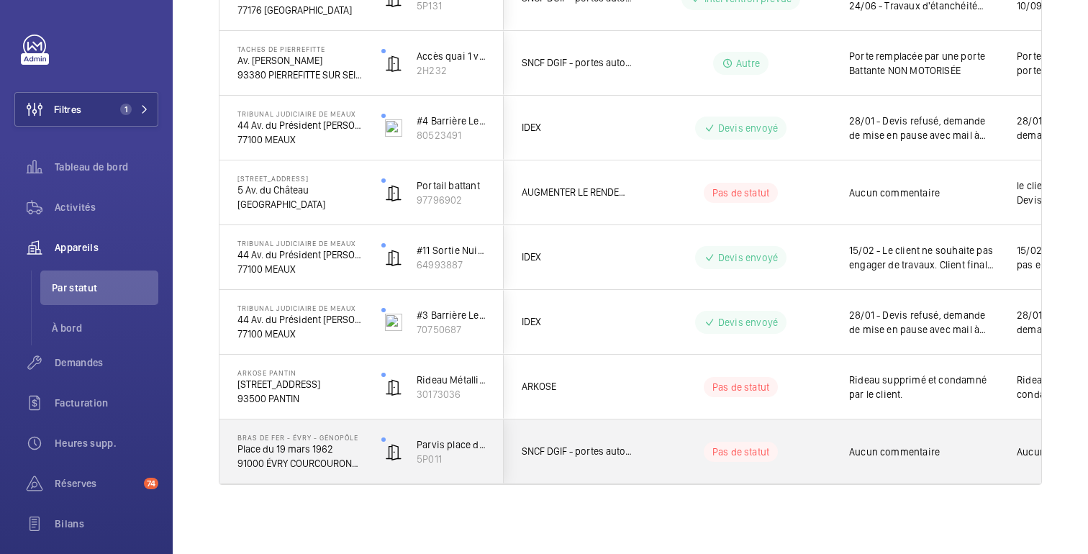
click at [717, 431] on div "Pas de statut" at bounding box center [732, 451] width 196 height 49
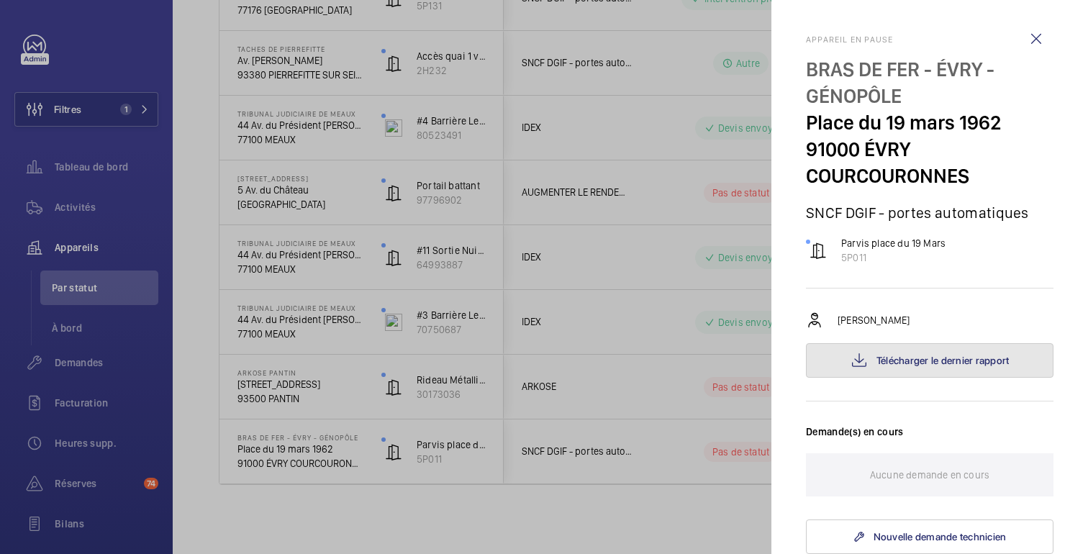
click at [917, 364] on font "Télécharger le dernier rapport" at bounding box center [942, 361] width 133 height 12
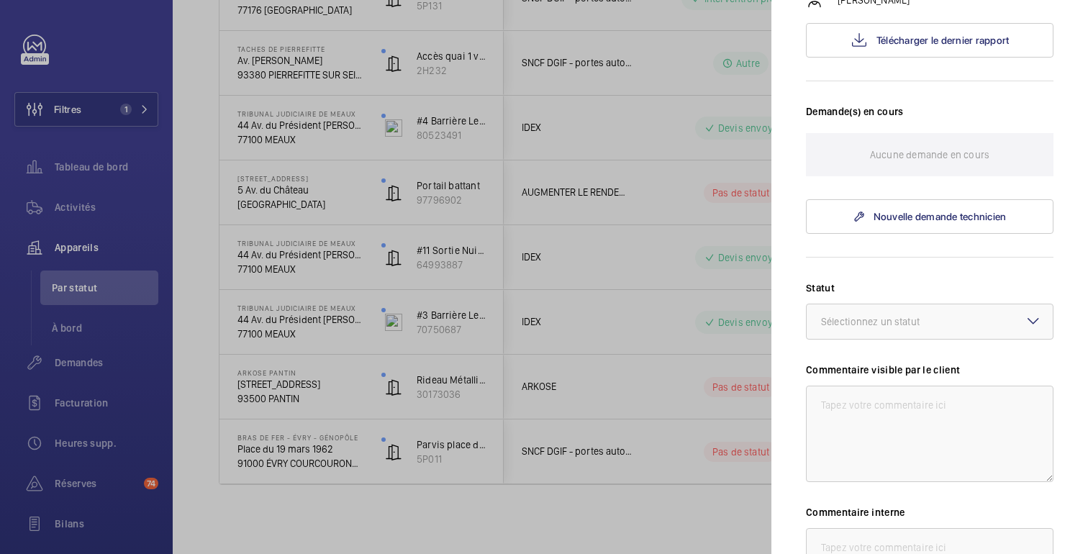
scroll to position [530, 0]
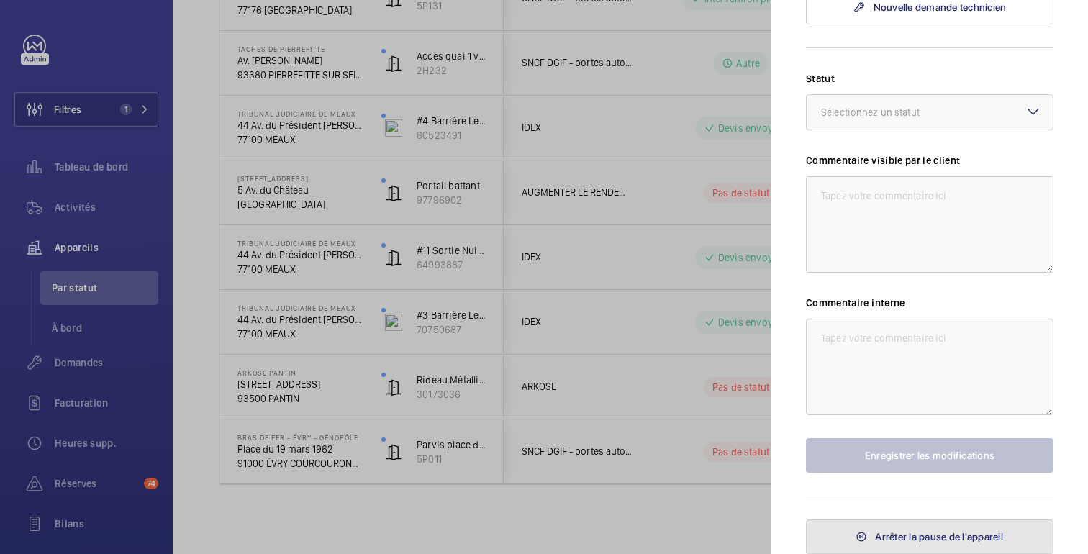
click at [942, 531] on font "Arrêter la pause de l'appareil" at bounding box center [939, 537] width 128 height 12
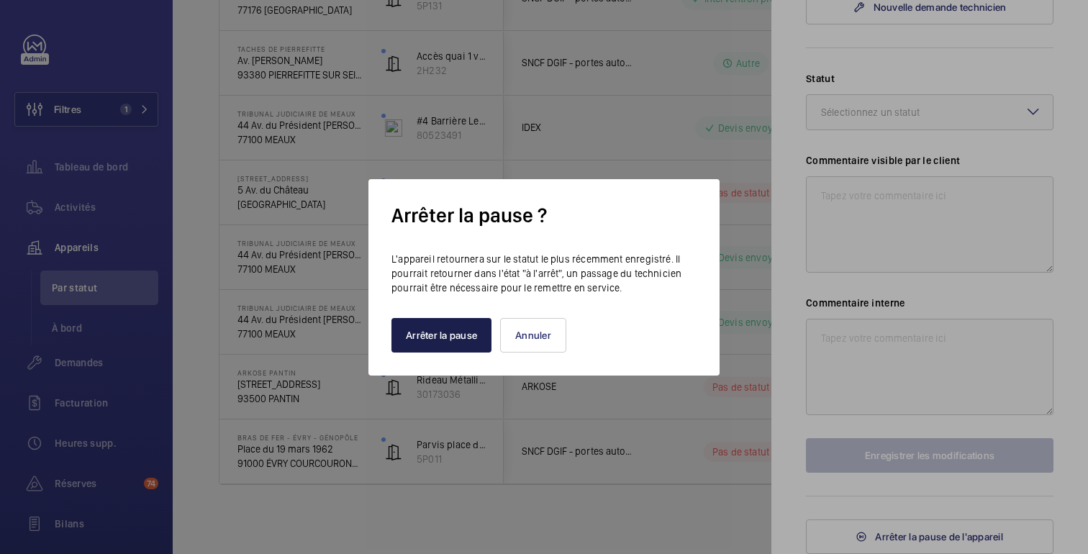
click at [451, 337] on font "Arrêter la pause" at bounding box center [441, 336] width 71 height 12
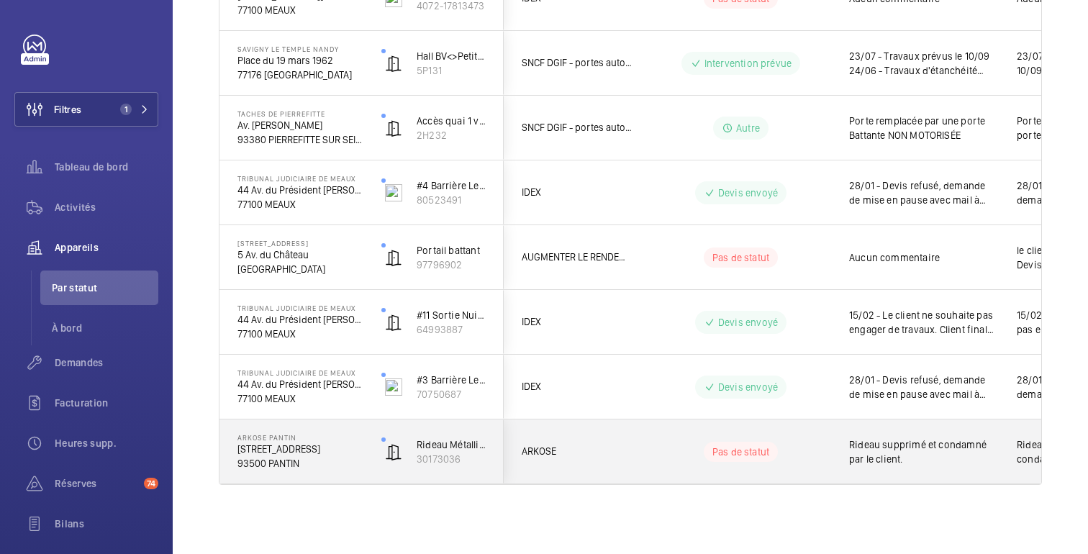
scroll to position [0, 0]
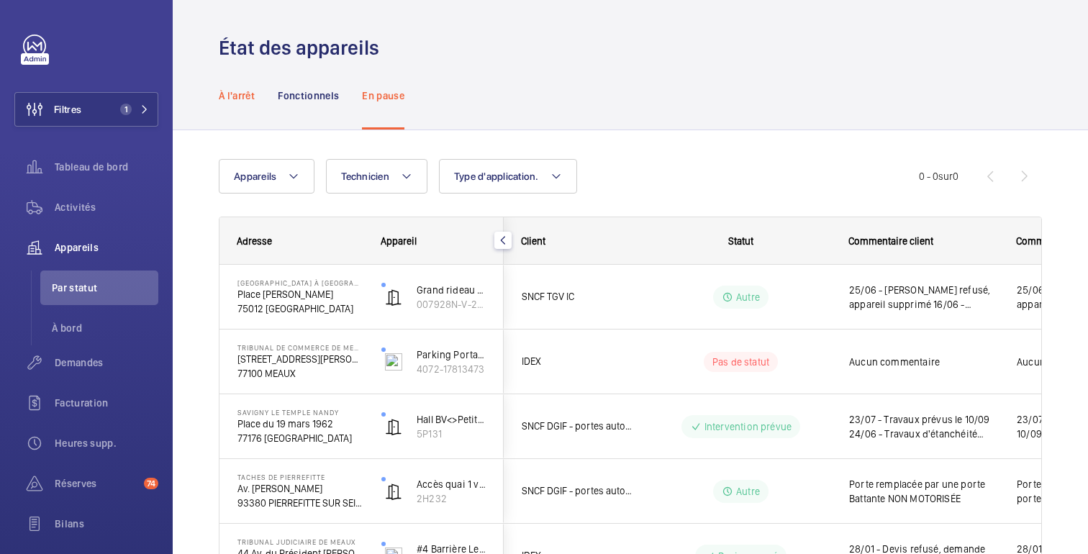
click at [249, 97] on font "À l'arrêt" at bounding box center [237, 96] width 36 height 12
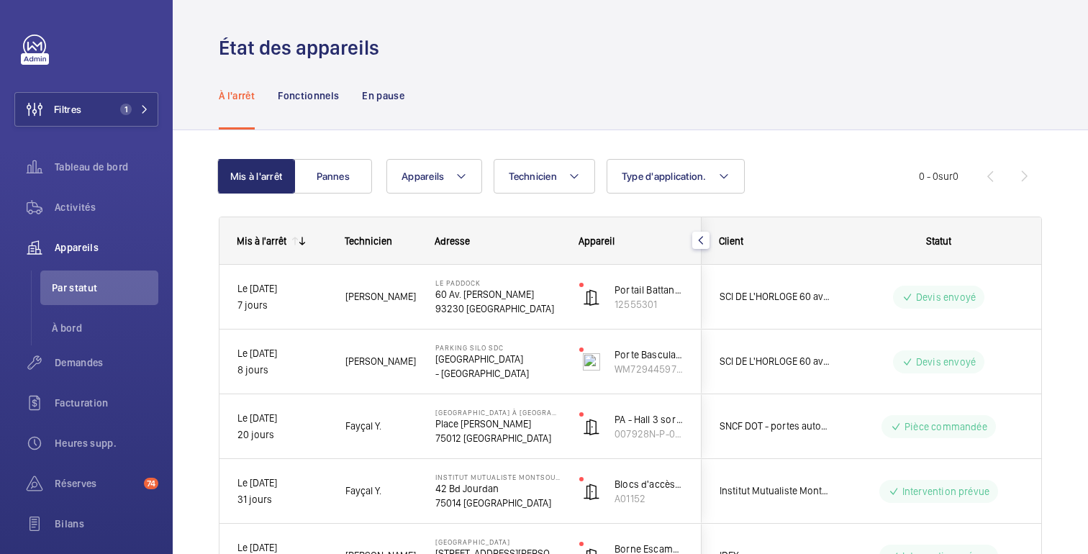
click at [838, 133] on div "Mis à l'arrêt Pannes Appareils Technicien Type d'application. Plus de filtres R…" at bounding box center [630, 394] width 915 height 528
click at [312, 101] on p "Fonctionnels" at bounding box center [308, 95] width 61 height 14
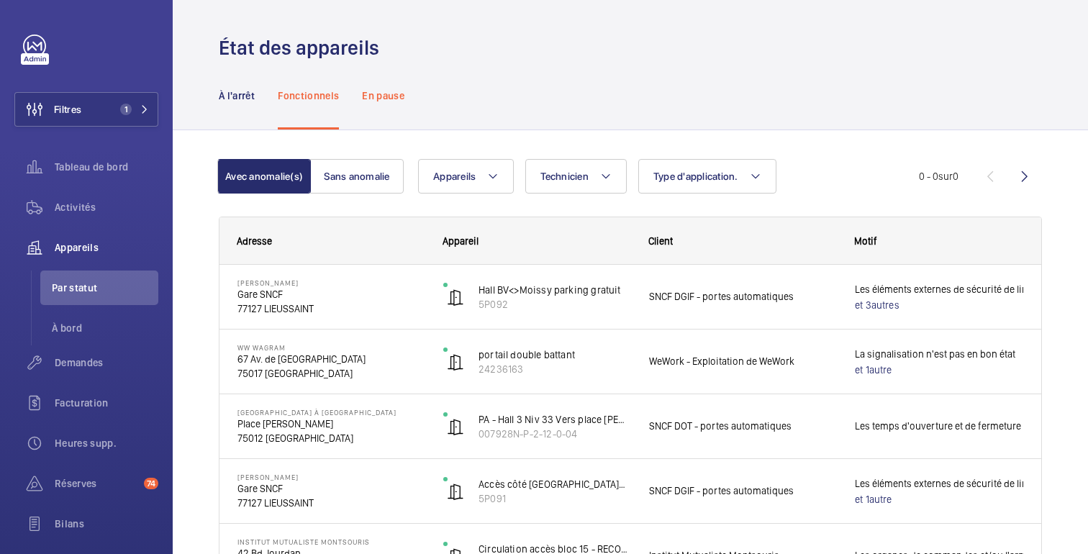
click at [394, 93] on font "En pause" at bounding box center [383, 96] width 42 height 12
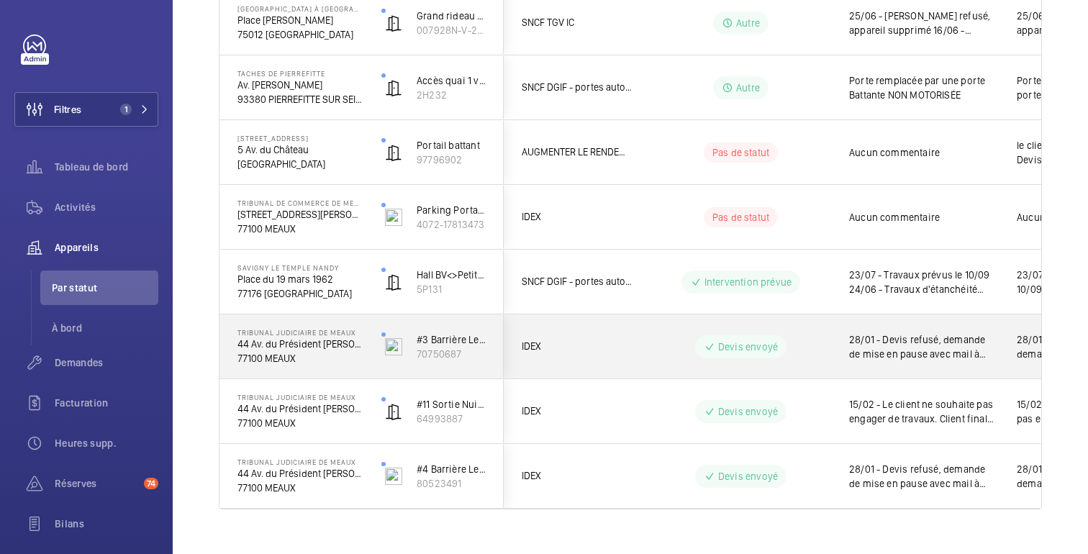
scroll to position [342, 0]
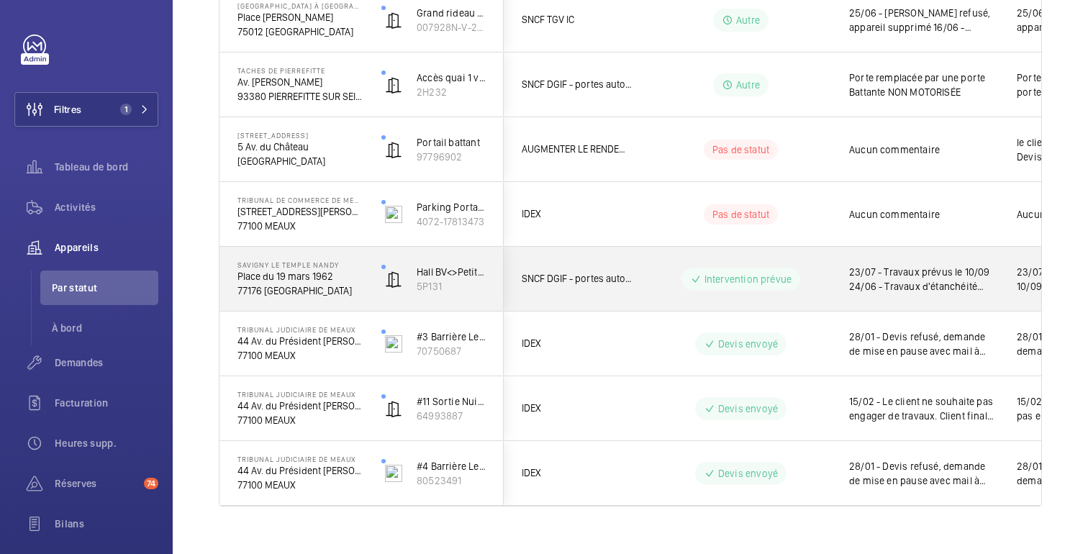
click at [818, 263] on div "Intervention prévue" at bounding box center [732, 279] width 196 height 52
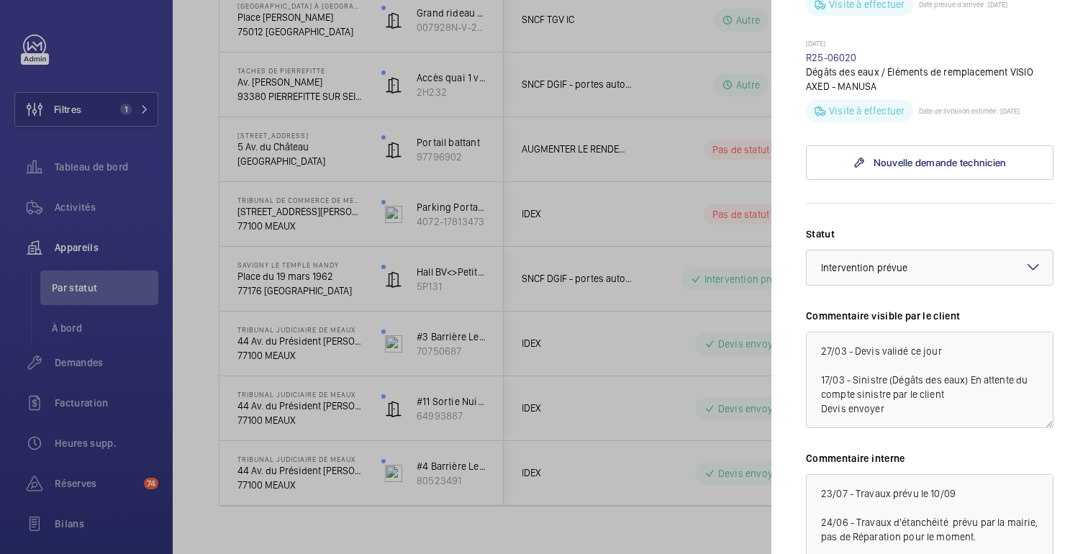
scroll to position [715, 0]
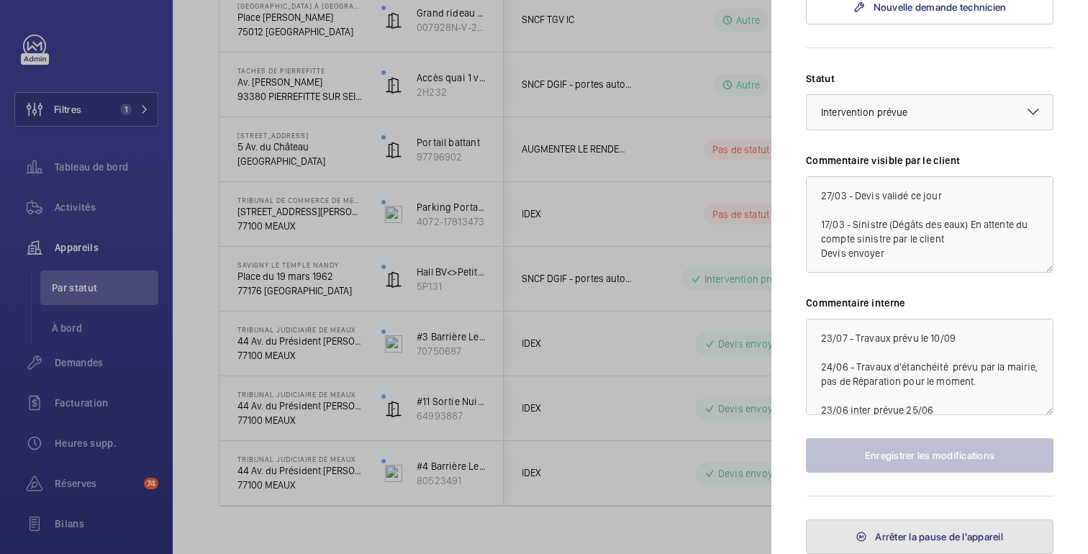
click at [953, 535] on font "Arrêter la pause de l'appareil" at bounding box center [939, 537] width 128 height 12
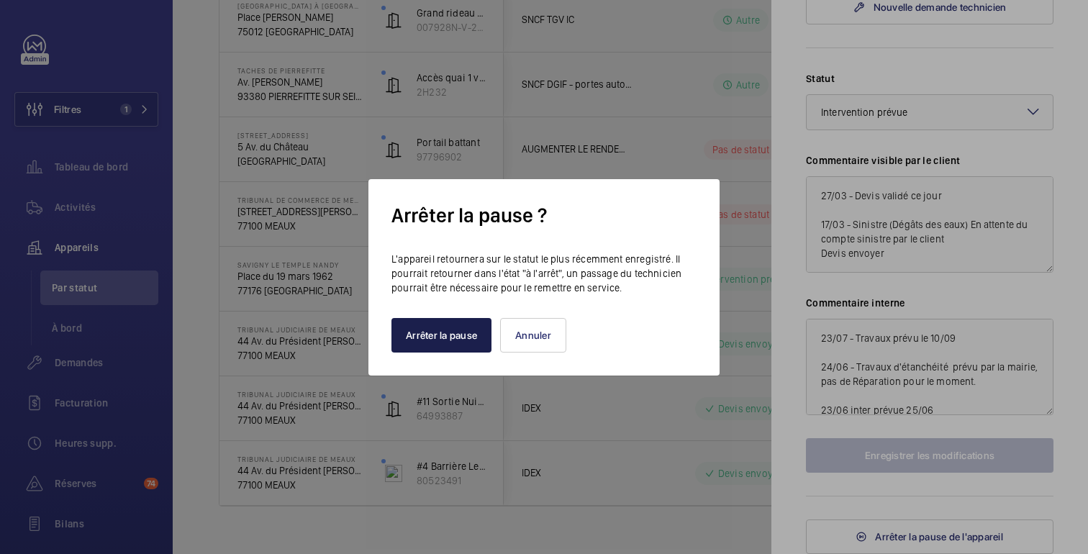
click at [440, 333] on font "Arrêter la pause" at bounding box center [441, 336] width 71 height 12
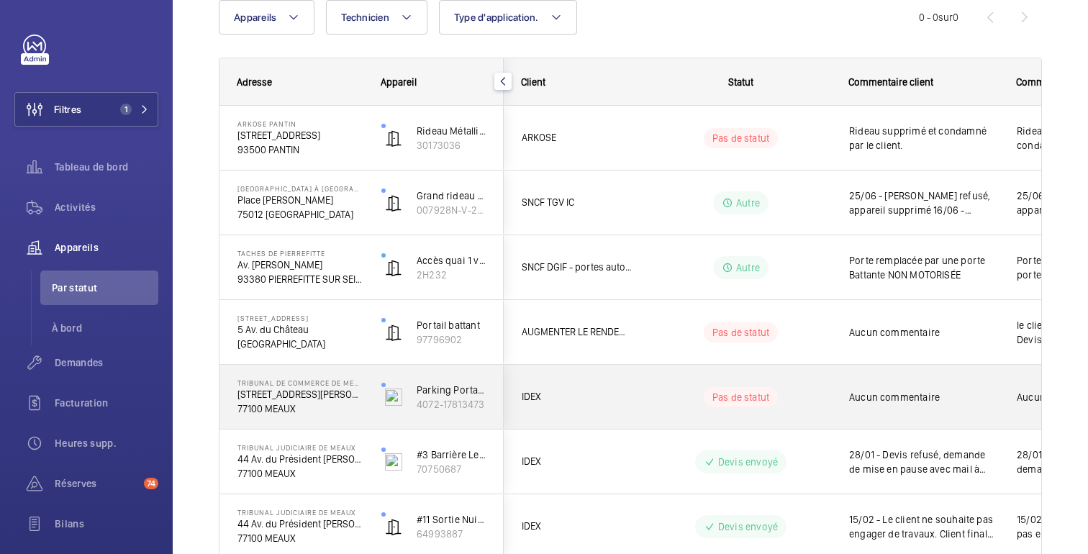
scroll to position [0, 0]
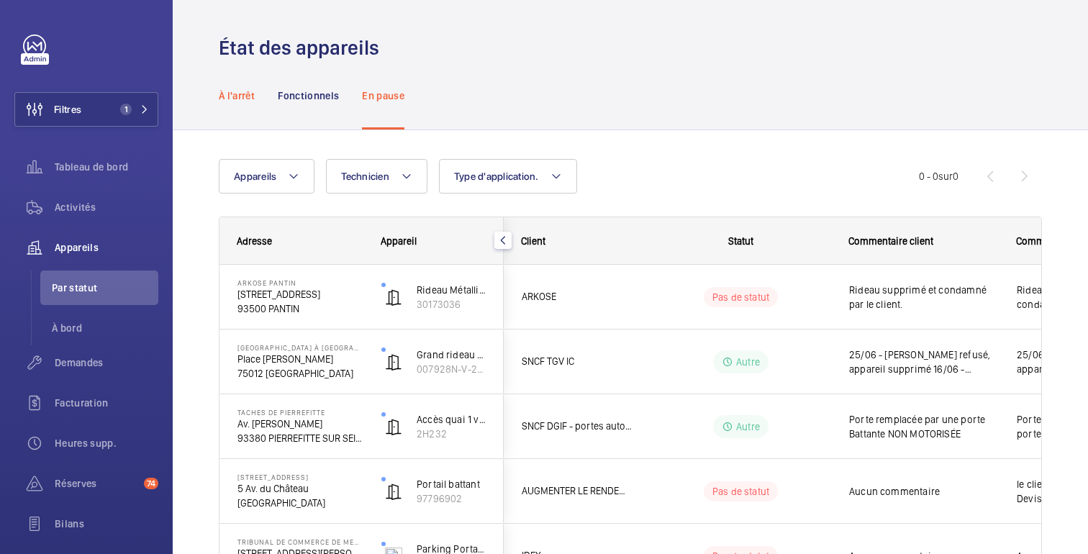
click at [239, 91] on font "À l'arrêt" at bounding box center [237, 96] width 36 height 12
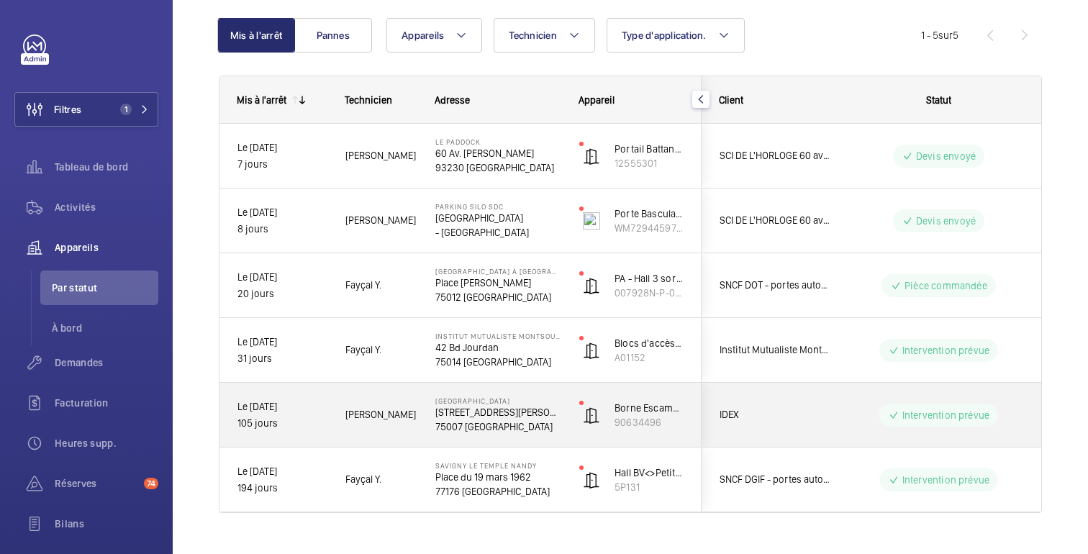
scroll to position [169, 0]
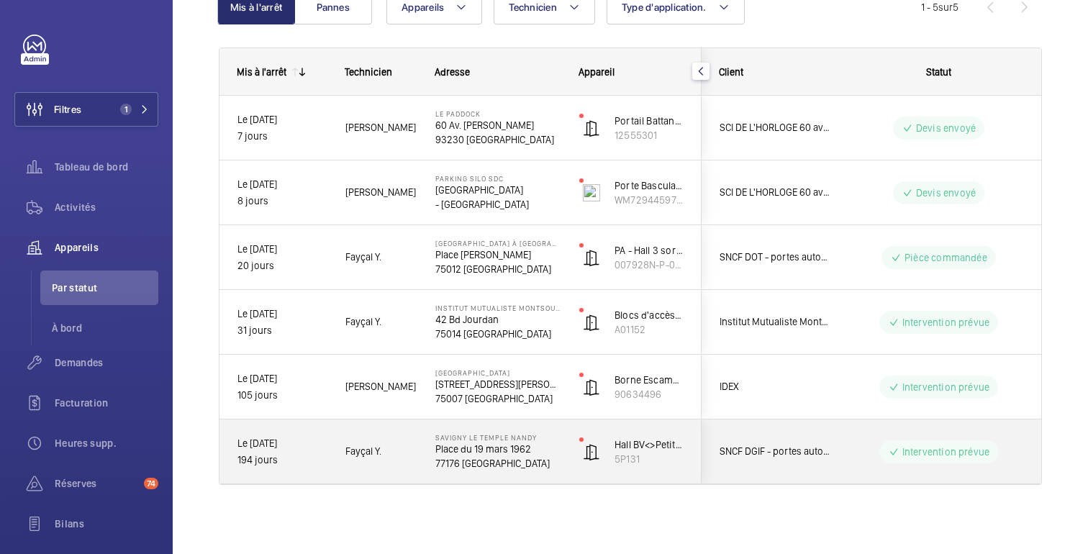
click at [873, 441] on wm-front-pills-cell "Intervention prévue" at bounding box center [938, 451] width 179 height 23
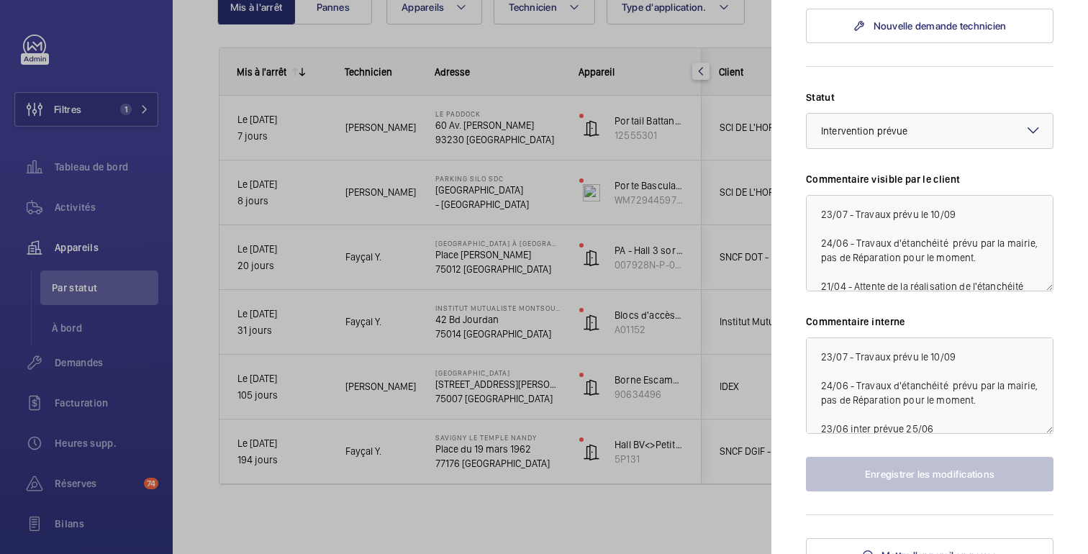
scroll to position [758, 0]
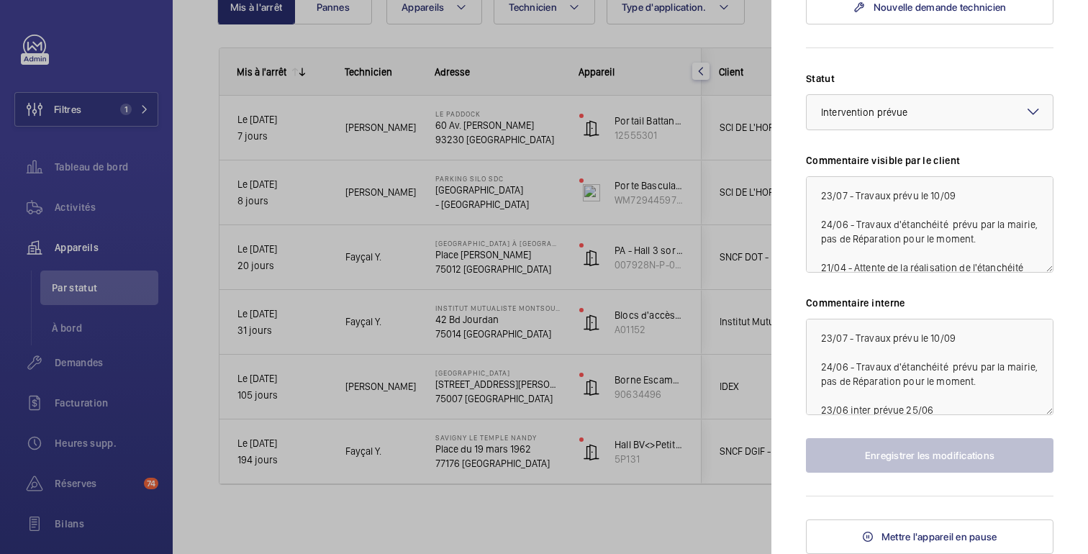
click at [689, 509] on div at bounding box center [544, 277] width 1088 height 554
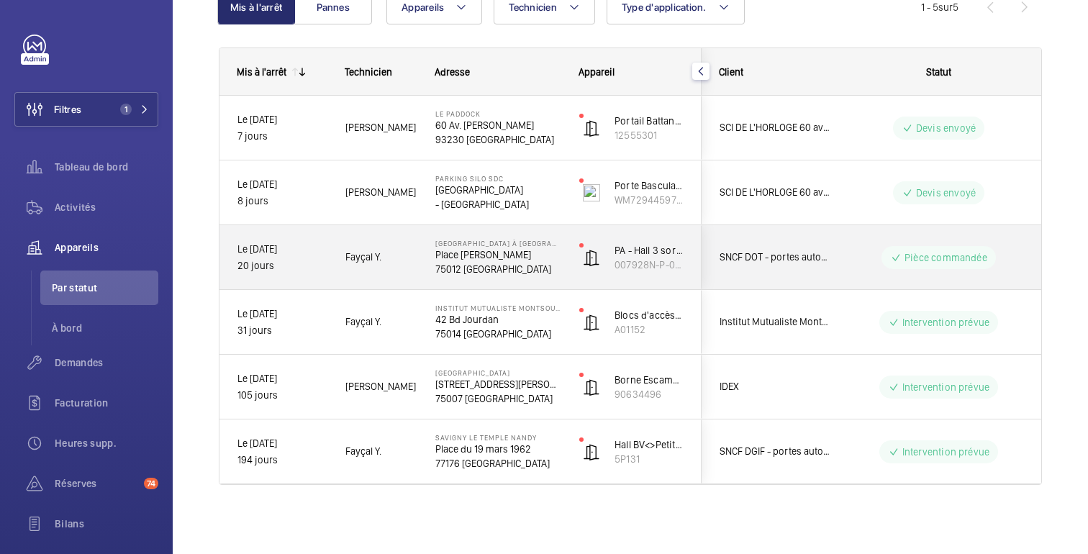
scroll to position [0, 0]
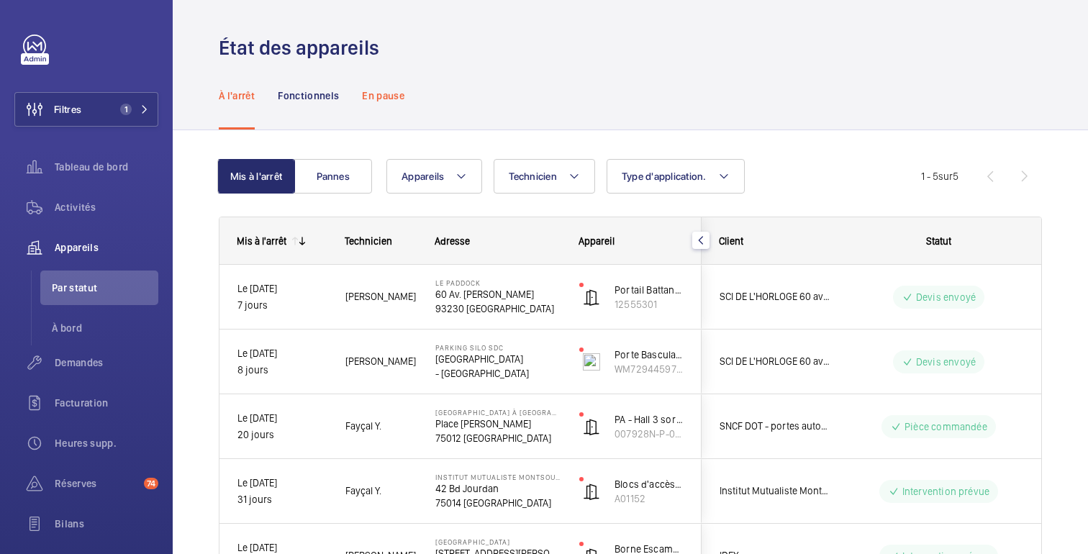
click at [382, 92] on font "En pause" at bounding box center [383, 96] width 42 height 12
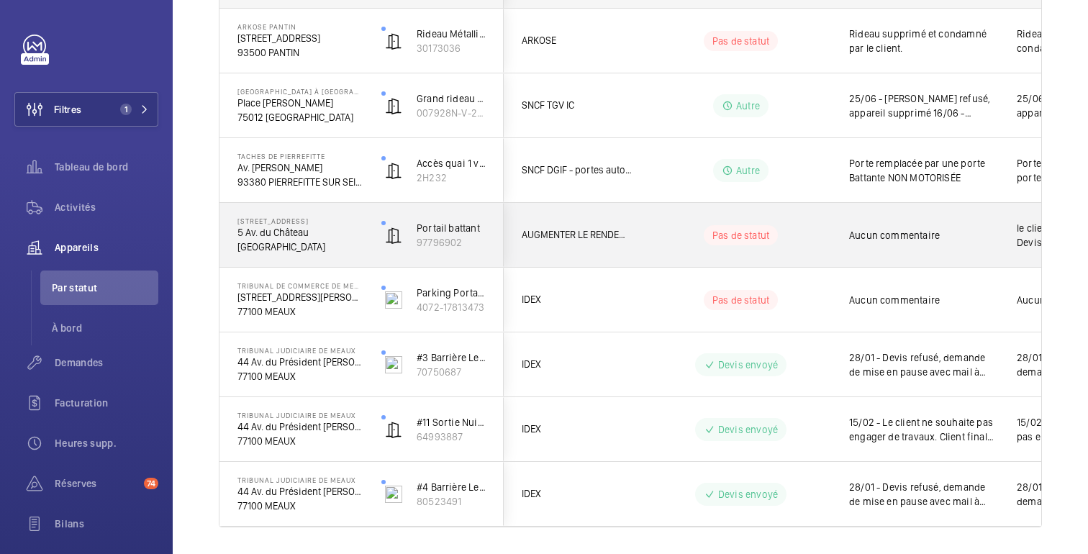
click at [670, 236] on wm-front-pills-cell "Pas de statut" at bounding box center [740, 235] width 179 height 20
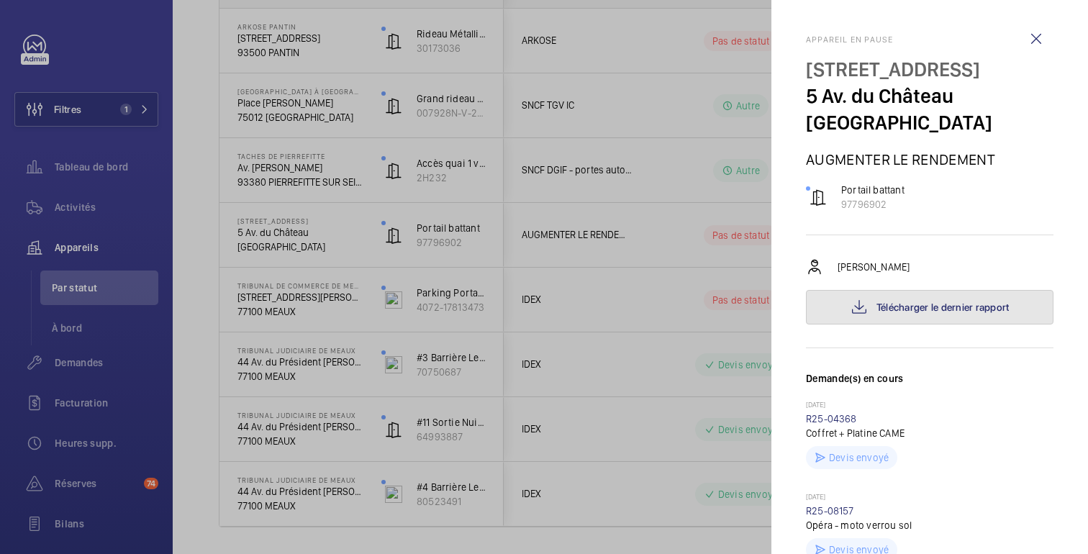
click at [917, 301] on font "Télécharger le dernier rapport" at bounding box center [942, 307] width 133 height 12
click at [635, 350] on div at bounding box center [544, 277] width 1088 height 554
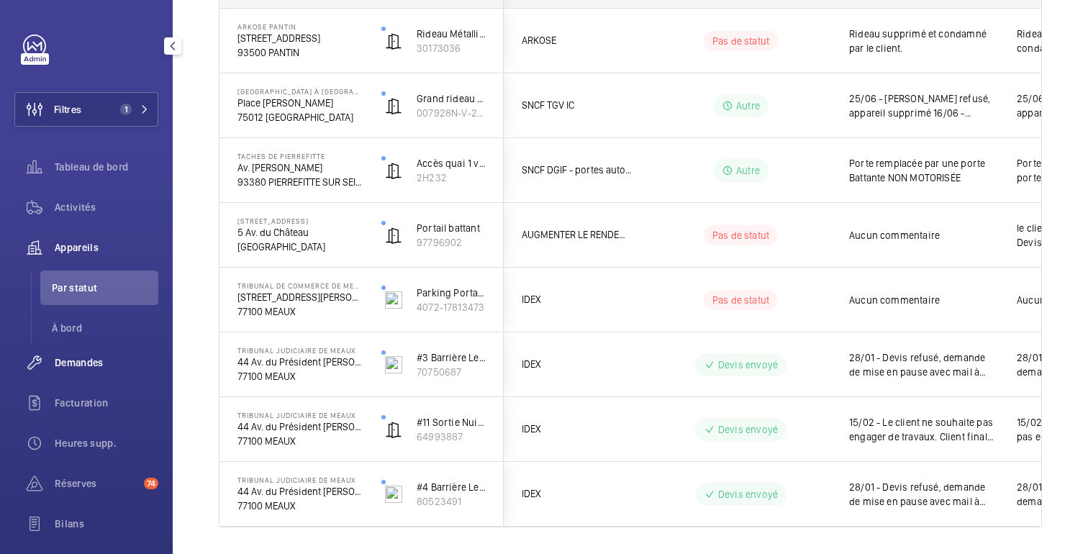
click at [65, 360] on font "Demandes" at bounding box center [79, 363] width 49 height 12
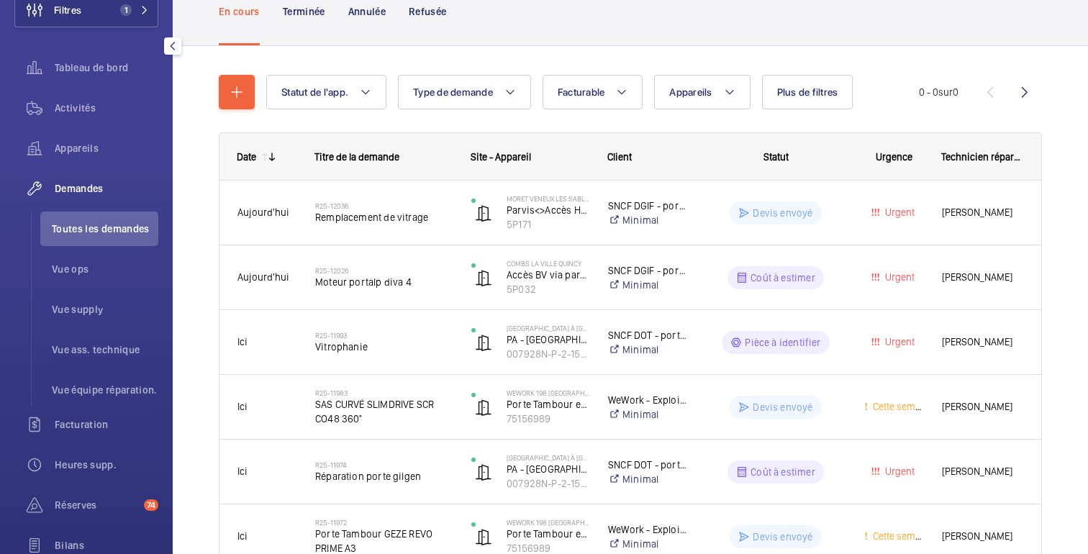
scroll to position [113, 0]
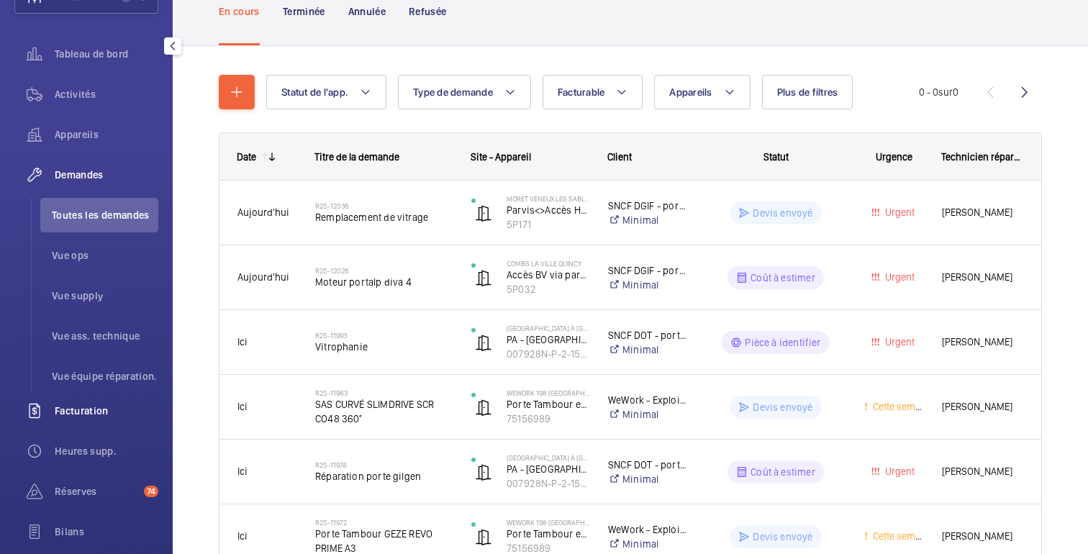
click at [96, 419] on div "Facturation" at bounding box center [86, 411] width 144 height 35
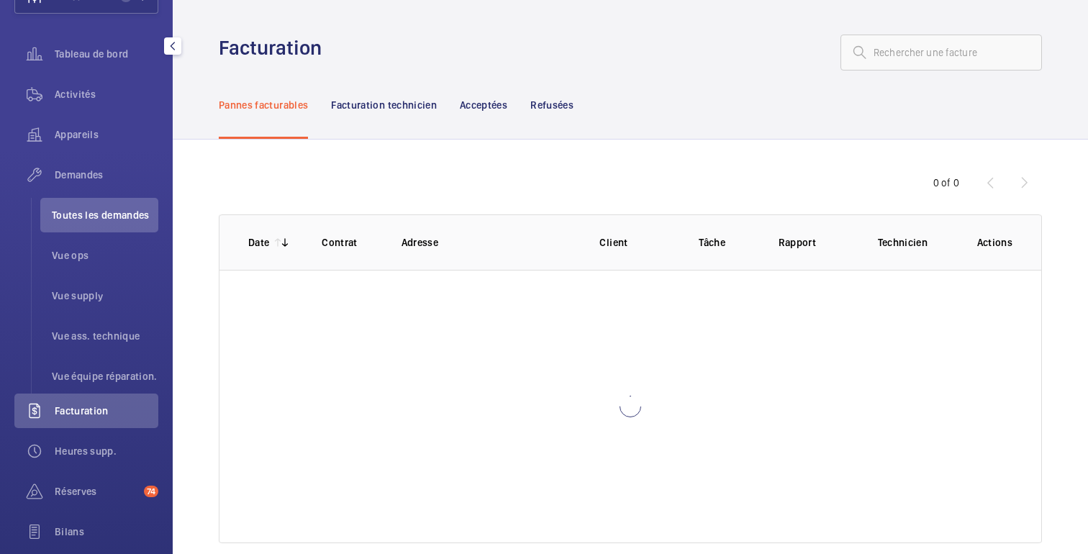
scroll to position [62, 0]
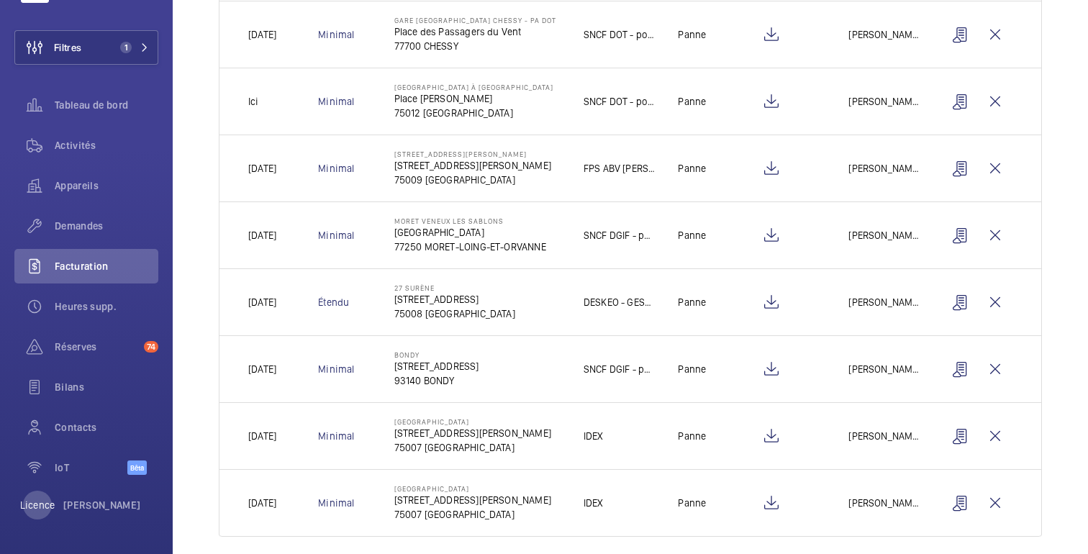
scroll to position [420, 0]
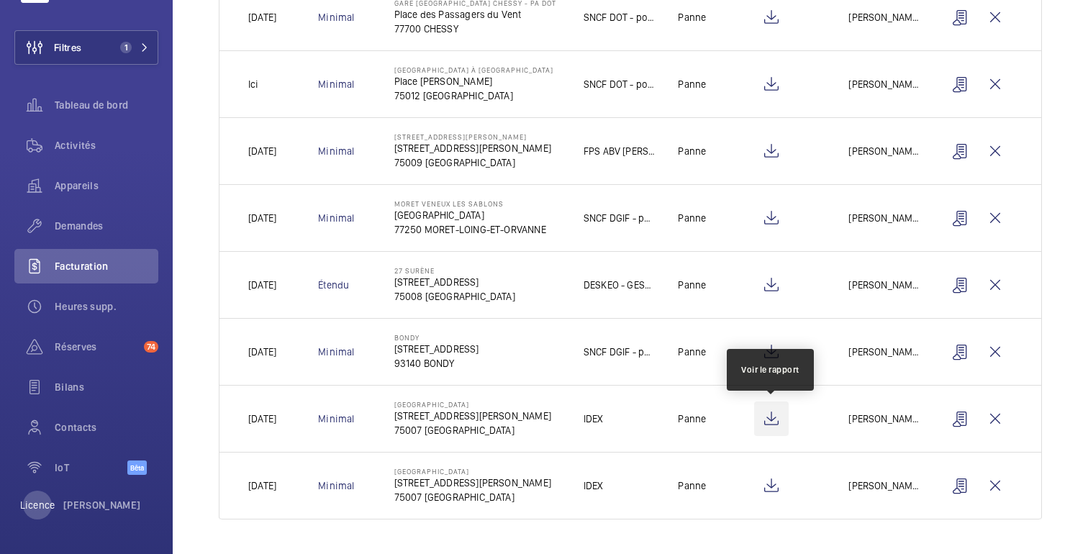
click at [771, 422] on wm-front-icon-button at bounding box center [771, 418] width 35 height 35
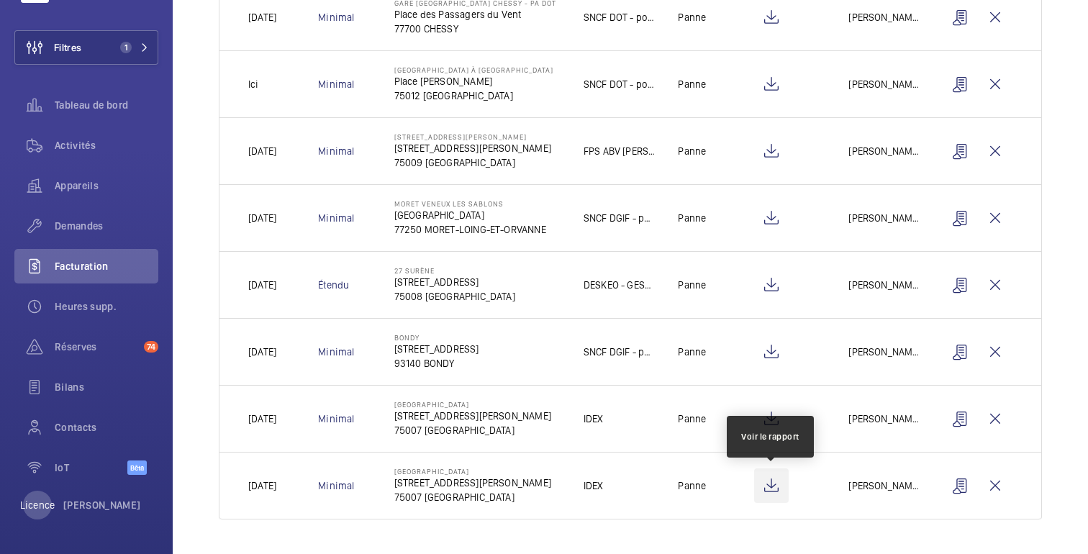
click at [774, 486] on wm-front-icon-button at bounding box center [771, 485] width 35 height 35
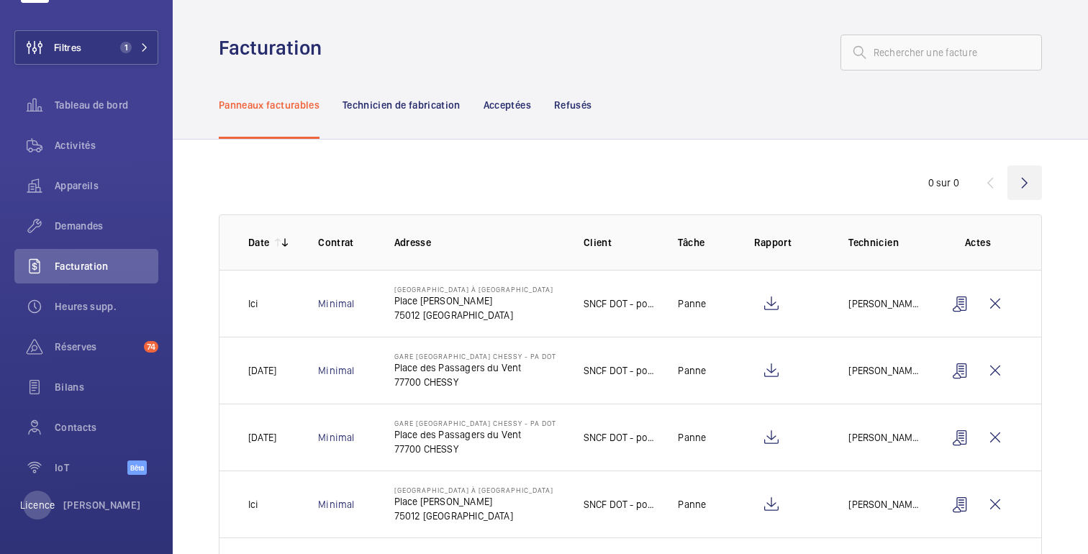
click at [1029, 188] on wm-front-icon-button at bounding box center [1024, 182] width 35 height 35
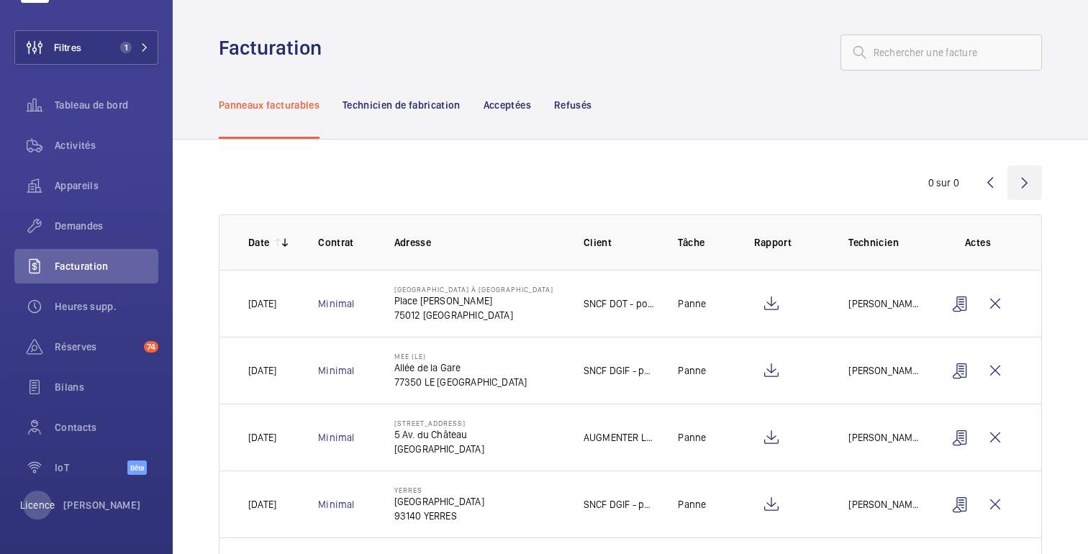
click at [1016, 191] on wm-front-icon-button at bounding box center [1024, 182] width 35 height 35
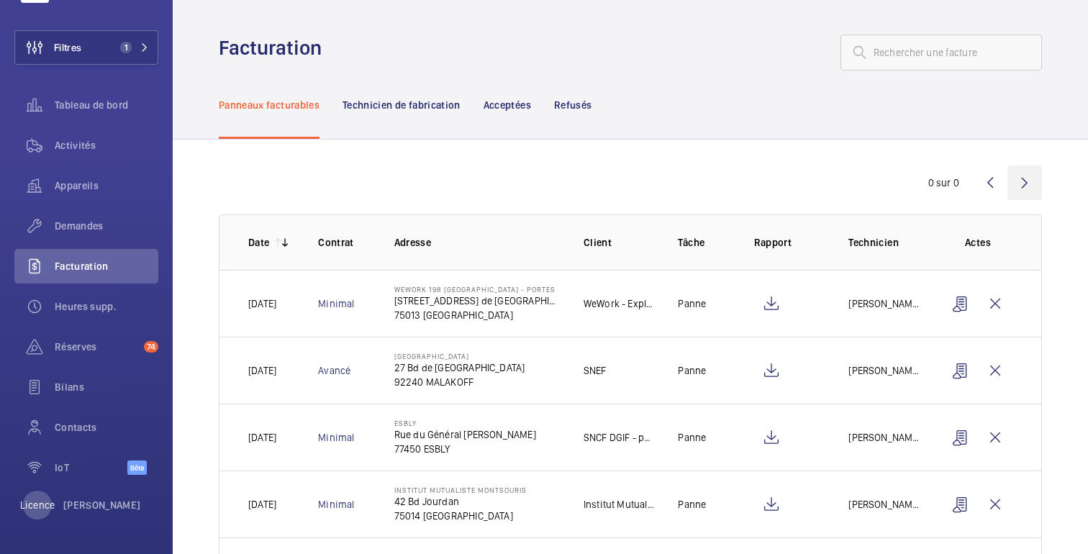
click at [1019, 194] on wm-front-icon-button at bounding box center [1024, 182] width 35 height 35
click at [1030, 178] on wm-front-icon-button at bounding box center [1024, 182] width 35 height 35
click at [1028, 173] on wm-front-icon-button at bounding box center [1024, 182] width 35 height 35
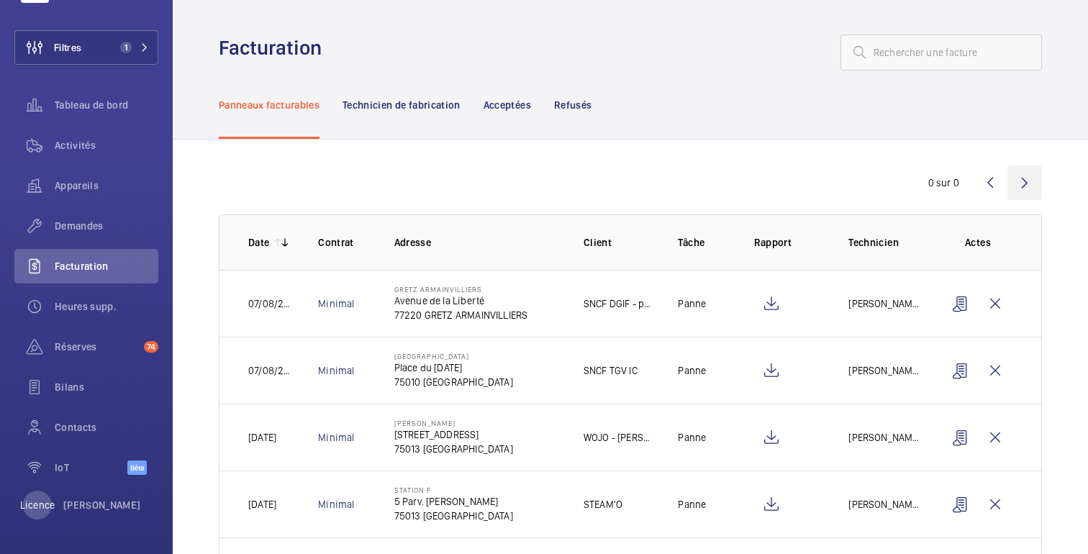
click at [1022, 188] on wm-front-icon-button at bounding box center [1024, 182] width 35 height 35
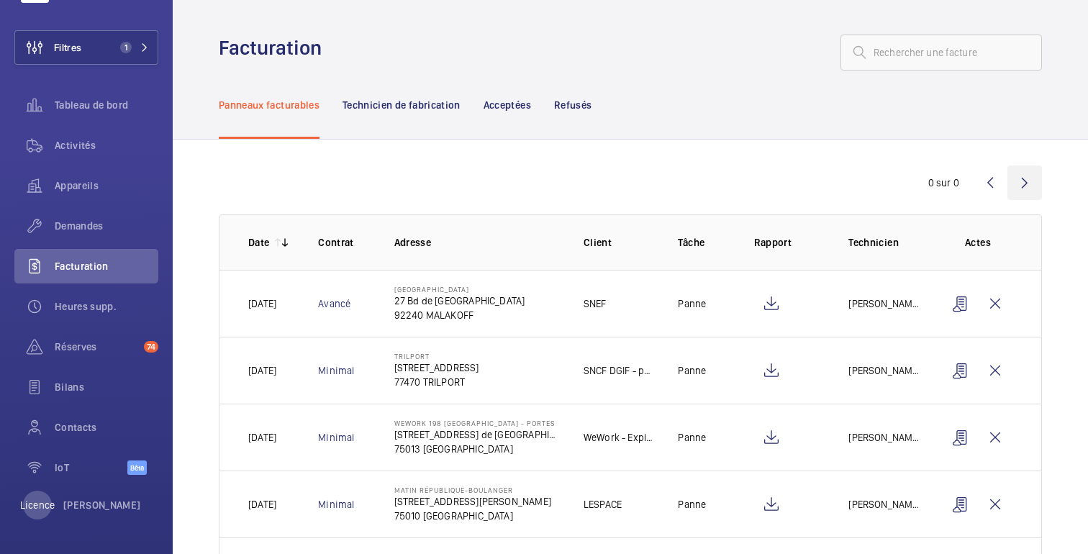
click at [1020, 194] on wm-front-icon-button at bounding box center [1024, 182] width 35 height 35
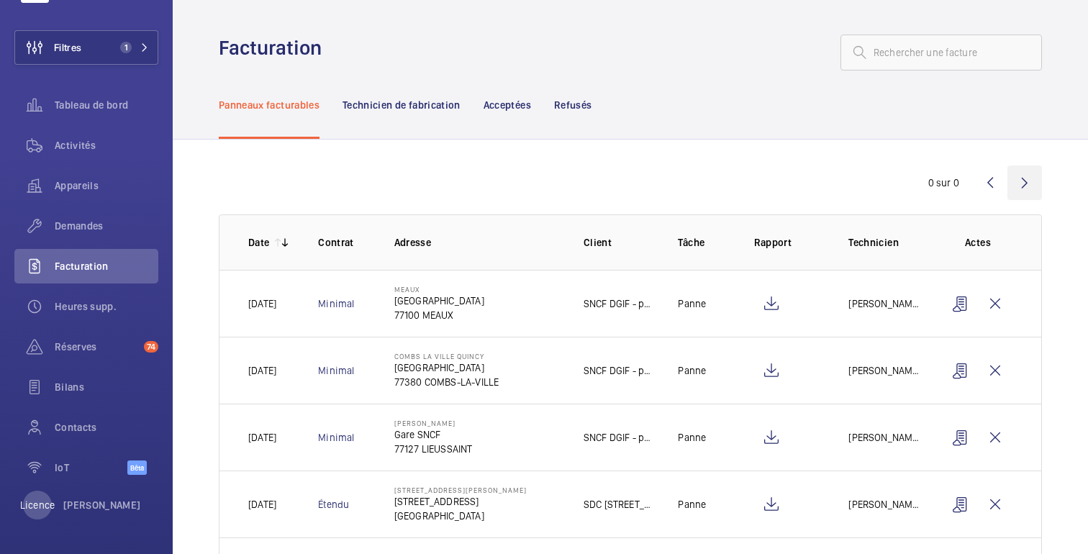
click at [1025, 181] on wm-front-icon-button at bounding box center [1024, 182] width 35 height 35
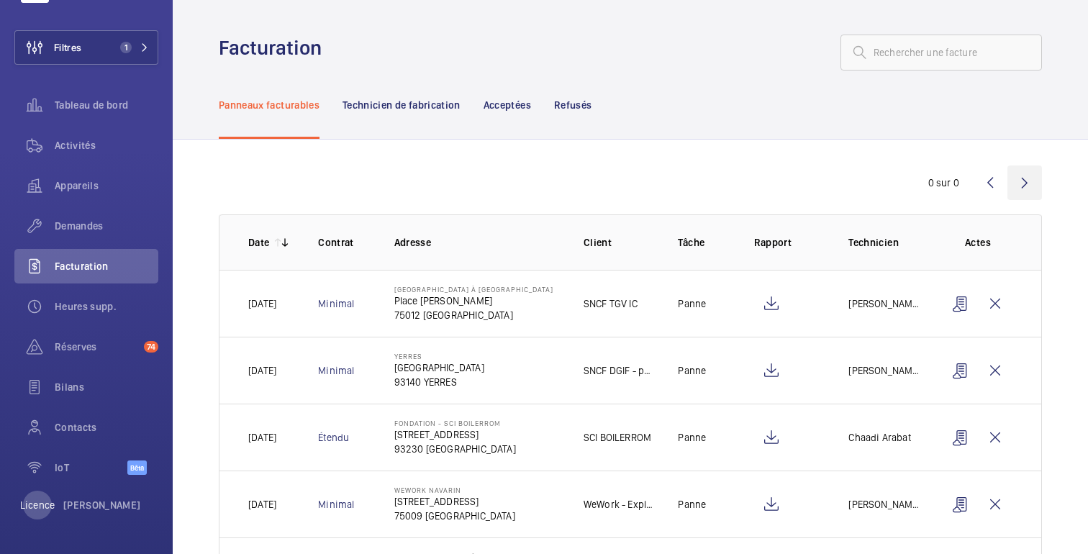
click at [1013, 195] on wm-front-icon-button at bounding box center [1024, 182] width 35 height 35
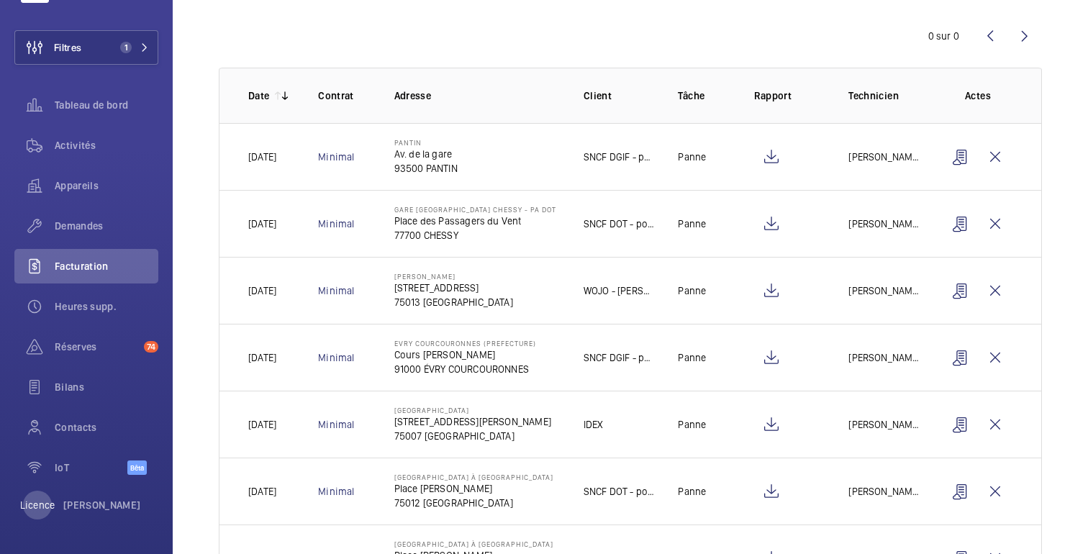
scroll to position [150, 0]
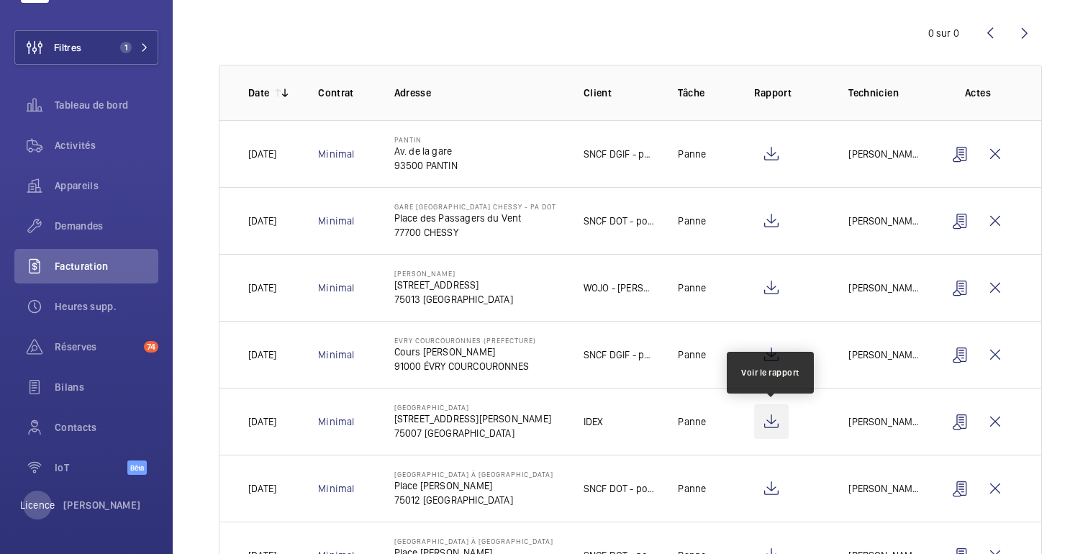
click at [768, 415] on wm-front-icon-button at bounding box center [771, 421] width 35 height 35
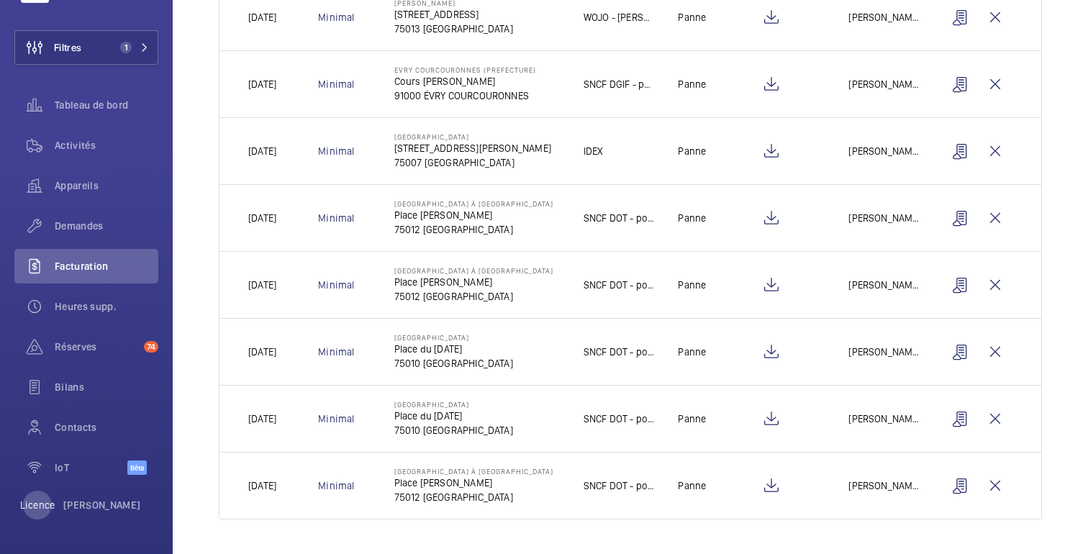
scroll to position [0, 0]
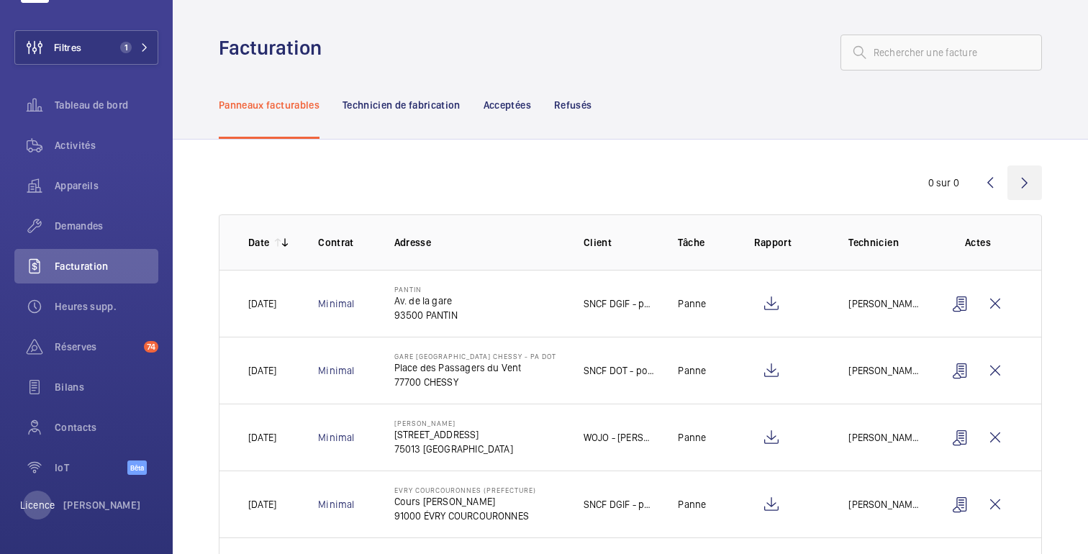
click at [1027, 191] on wm-front-icon-button at bounding box center [1024, 182] width 35 height 35
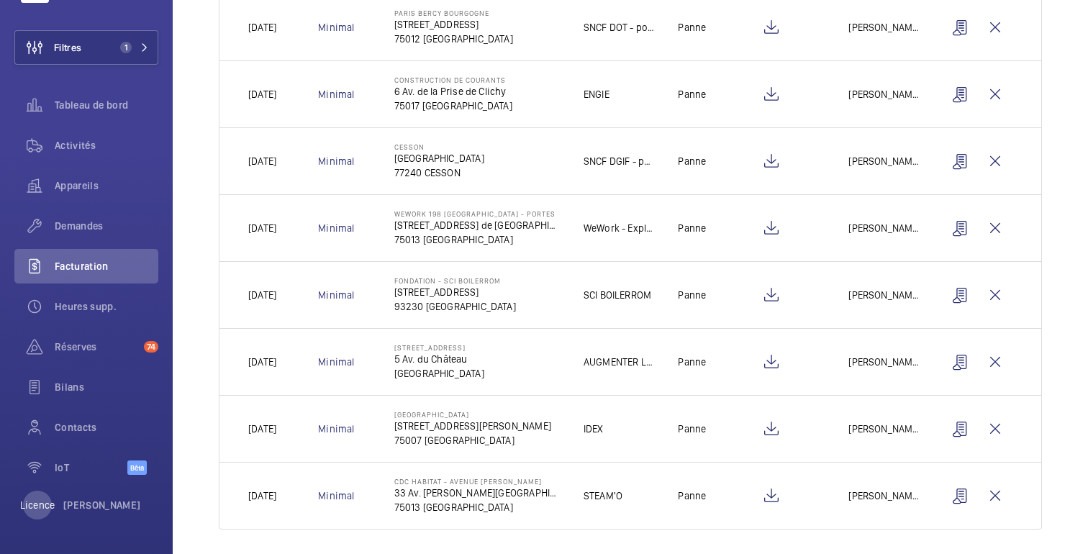
scroll to position [420, 0]
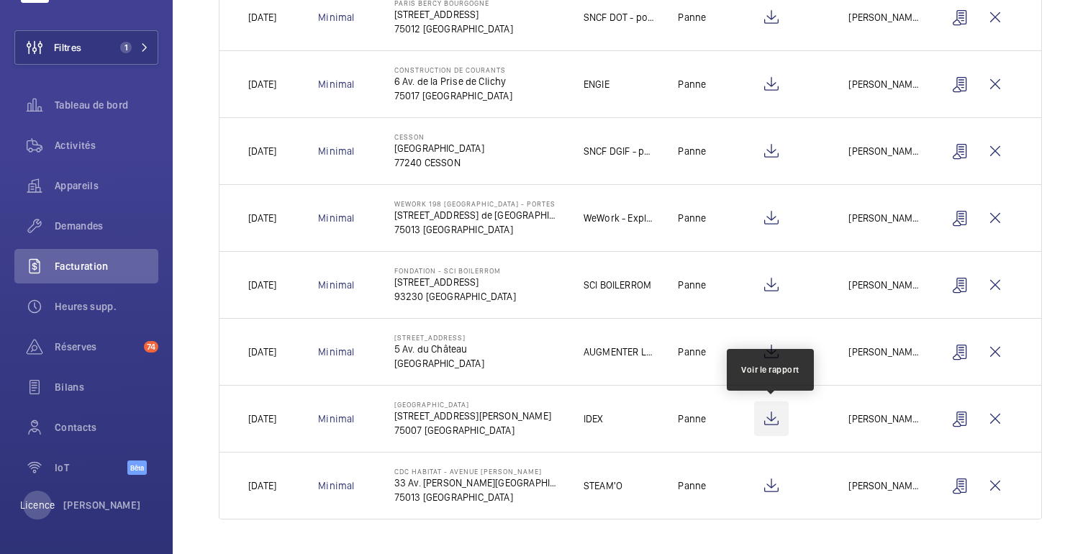
click at [770, 424] on wm-front-icon-button at bounding box center [771, 418] width 35 height 35
click at [91, 236] on div "Demandes" at bounding box center [86, 226] width 144 height 35
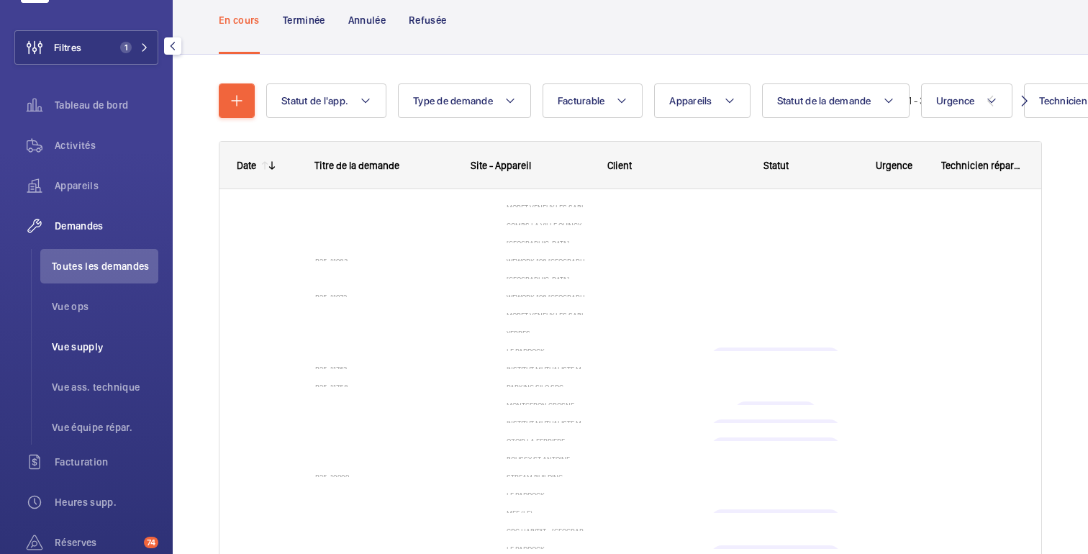
scroll to position [113, 0]
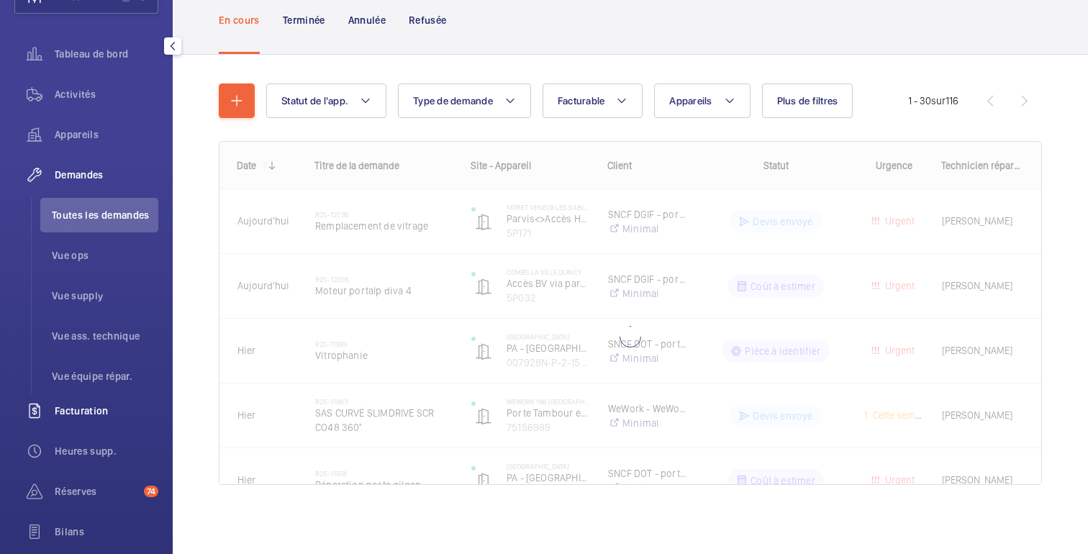
click at [79, 422] on div "Facturation" at bounding box center [86, 411] width 144 height 35
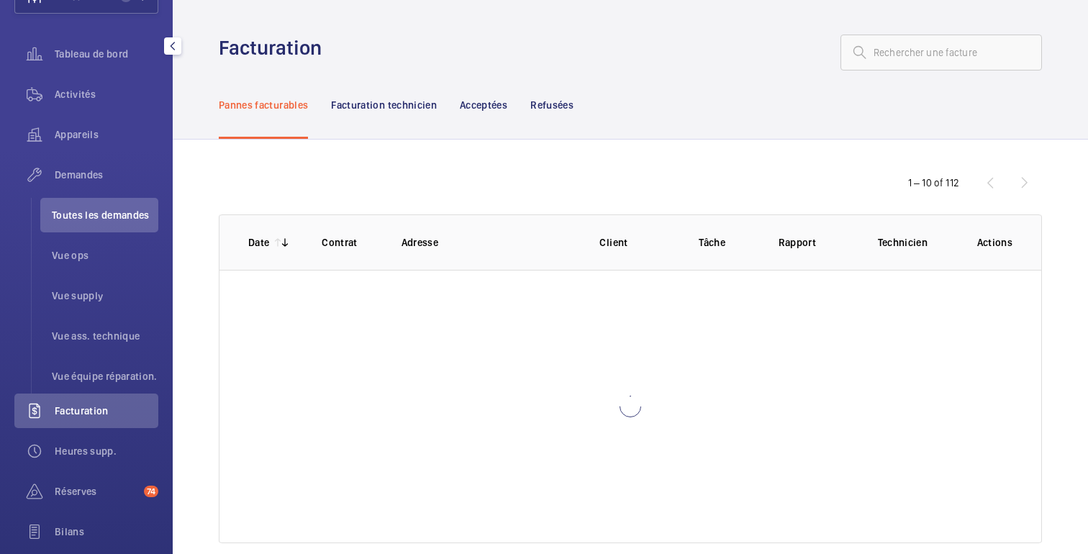
scroll to position [62, 0]
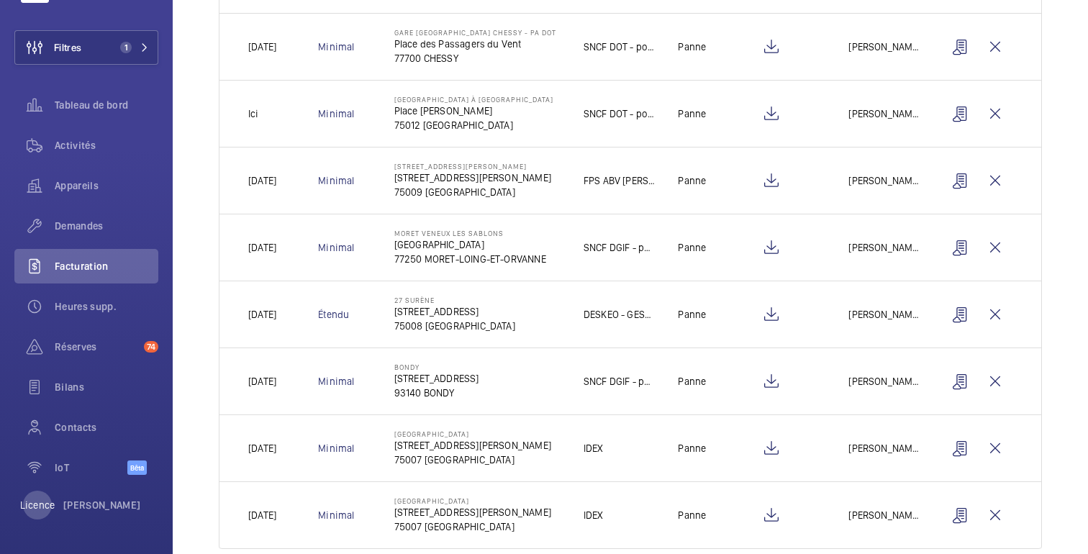
scroll to position [420, 0]
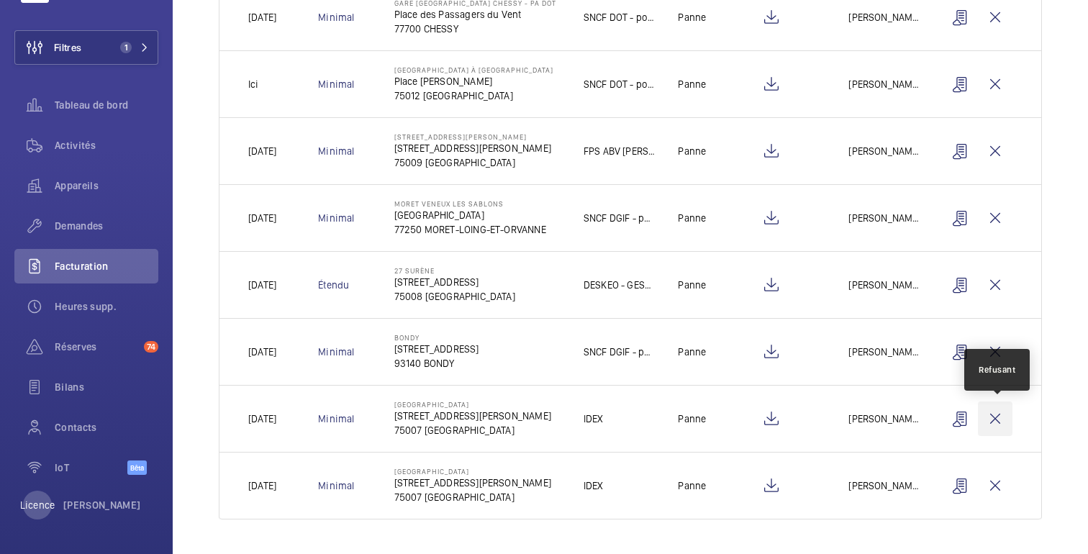
click at [999, 419] on wm-front-icon-button at bounding box center [995, 418] width 35 height 35
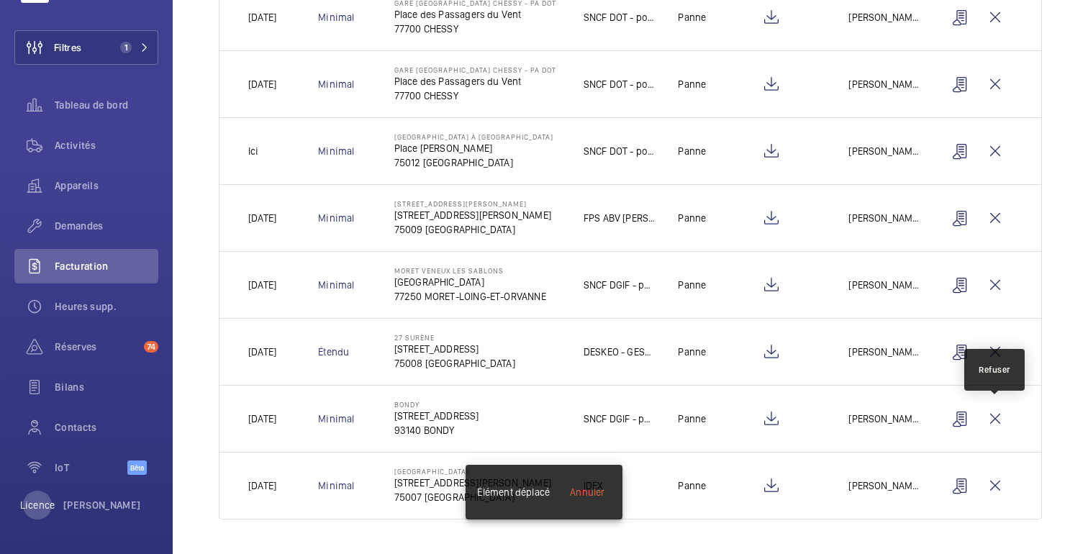
scroll to position [353, 0]
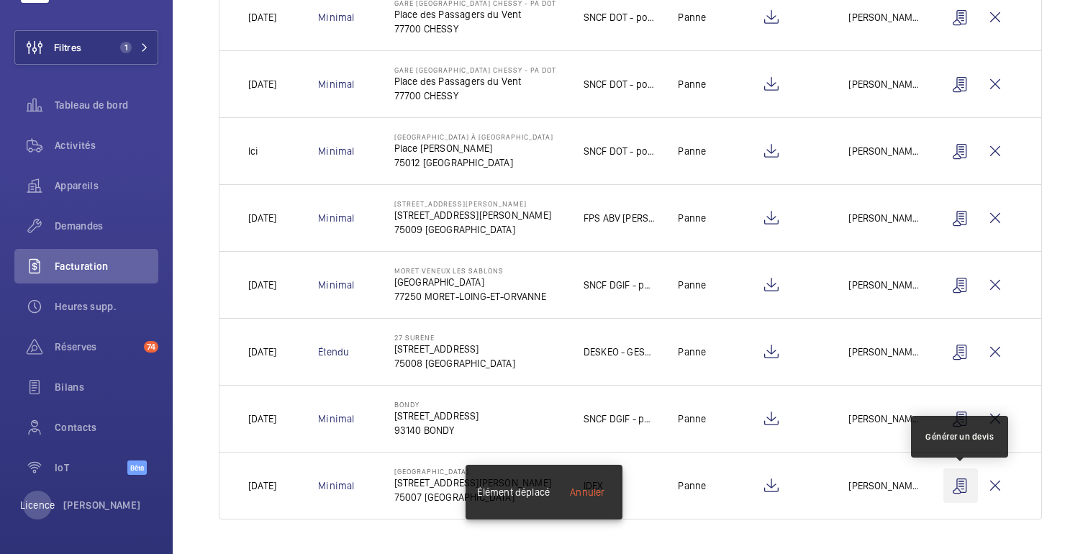
click at [958, 490] on wm-front-icon-button at bounding box center [960, 485] width 35 height 35
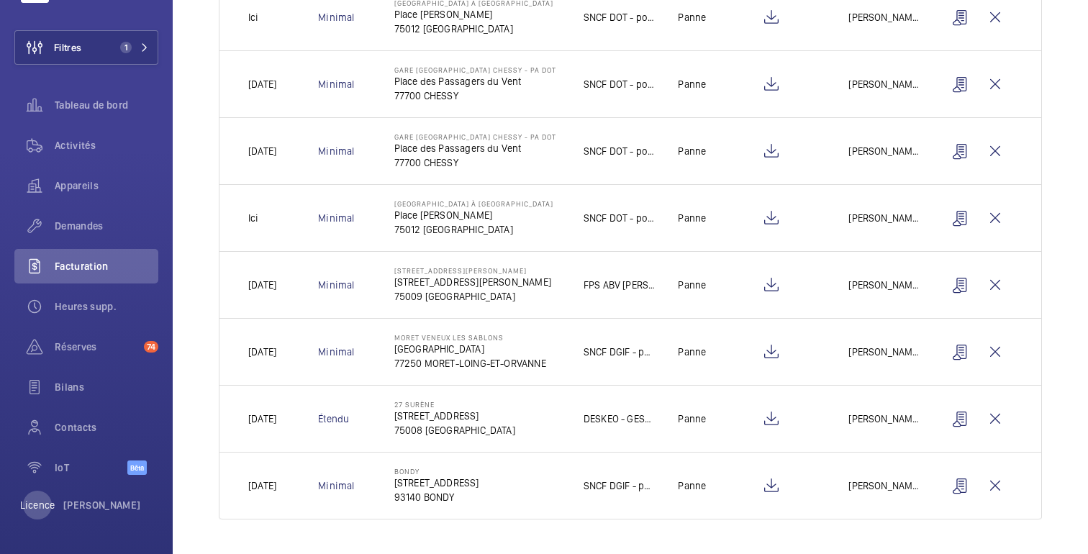
scroll to position [0, 0]
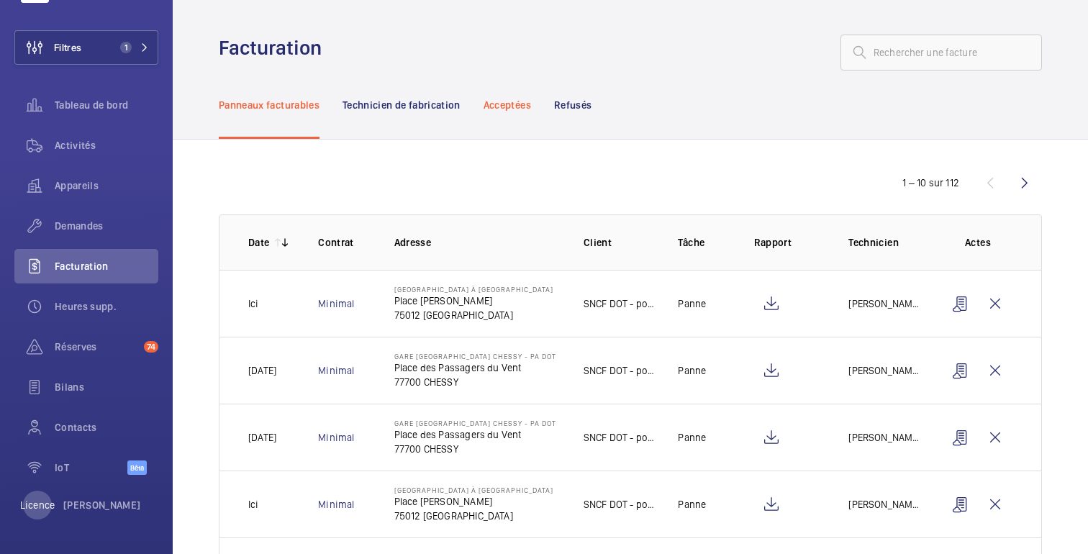
click at [516, 110] on font "Acceptées" at bounding box center [507, 105] width 47 height 12
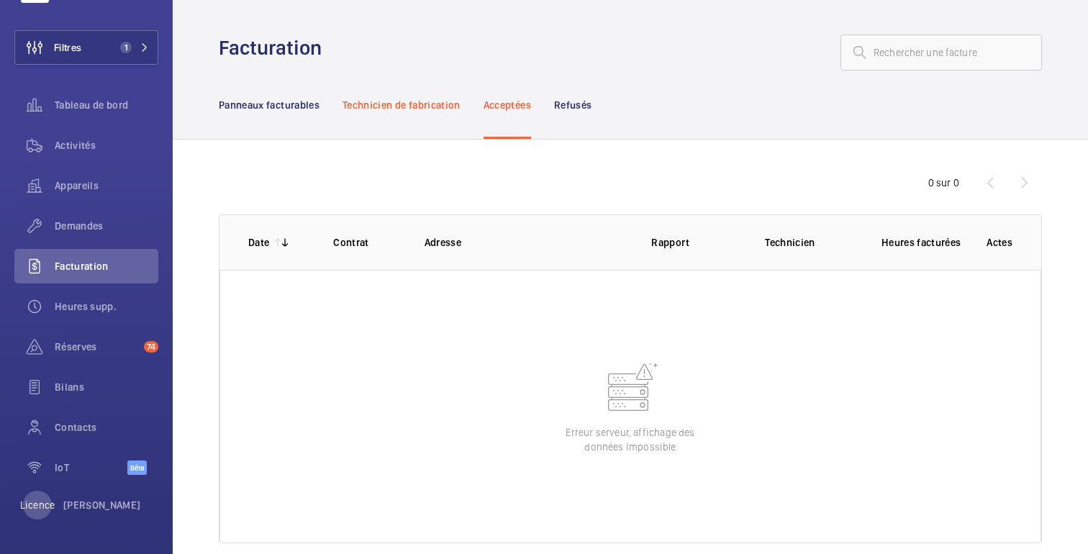
click at [394, 104] on font "Technicien de fabrication" at bounding box center [401, 105] width 118 height 12
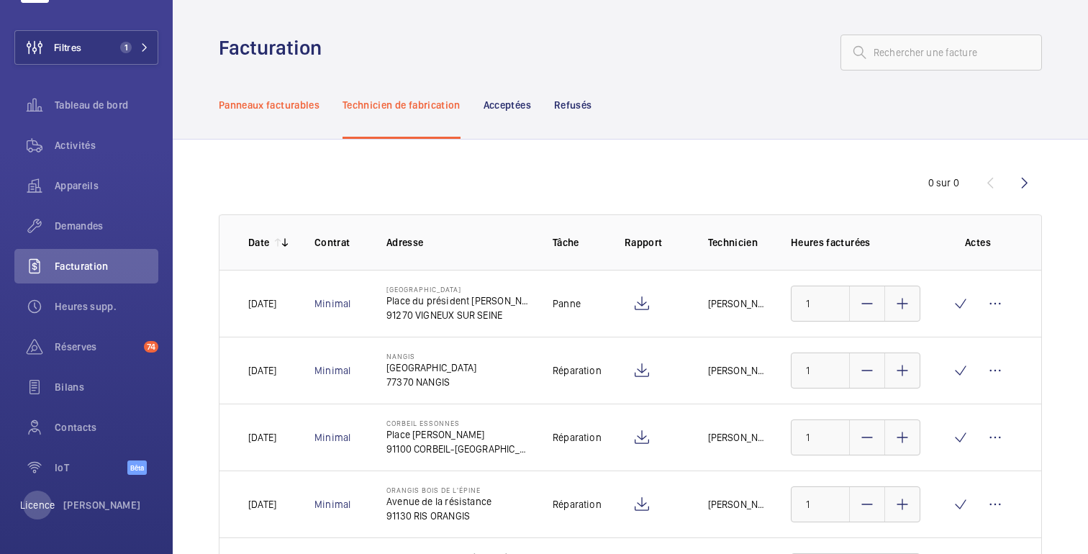
click at [242, 106] on font "Panneaux facturables" at bounding box center [269, 105] width 101 height 12
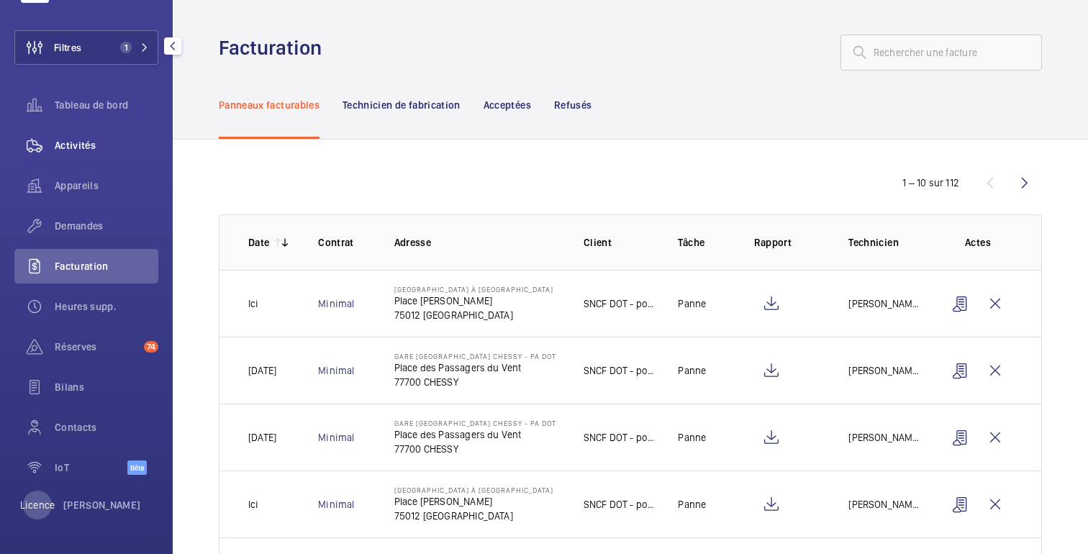
click at [90, 146] on font "Activités" at bounding box center [75, 146] width 41 height 12
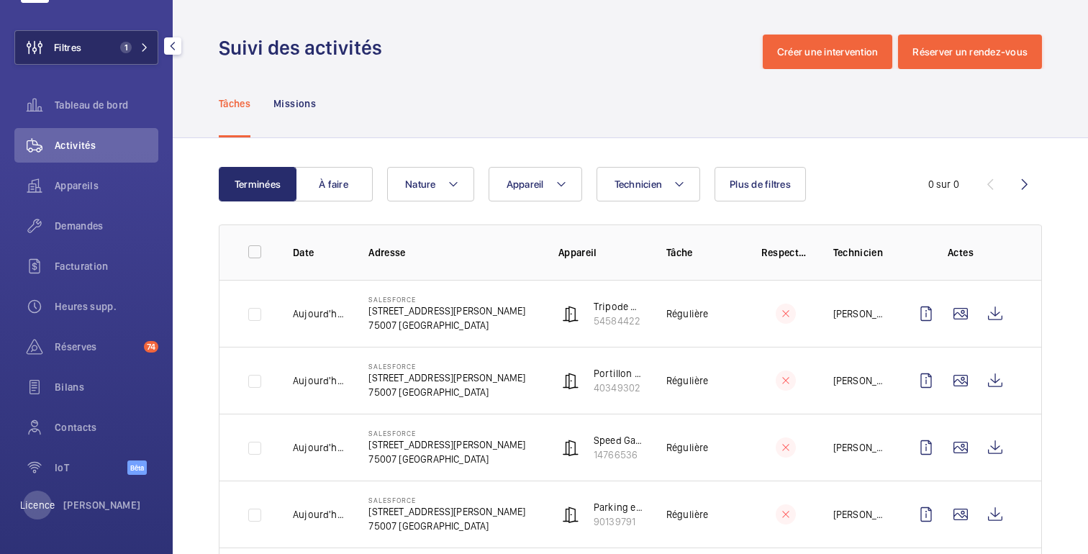
click at [84, 55] on button "Filtres 1" at bounding box center [86, 47] width 144 height 35
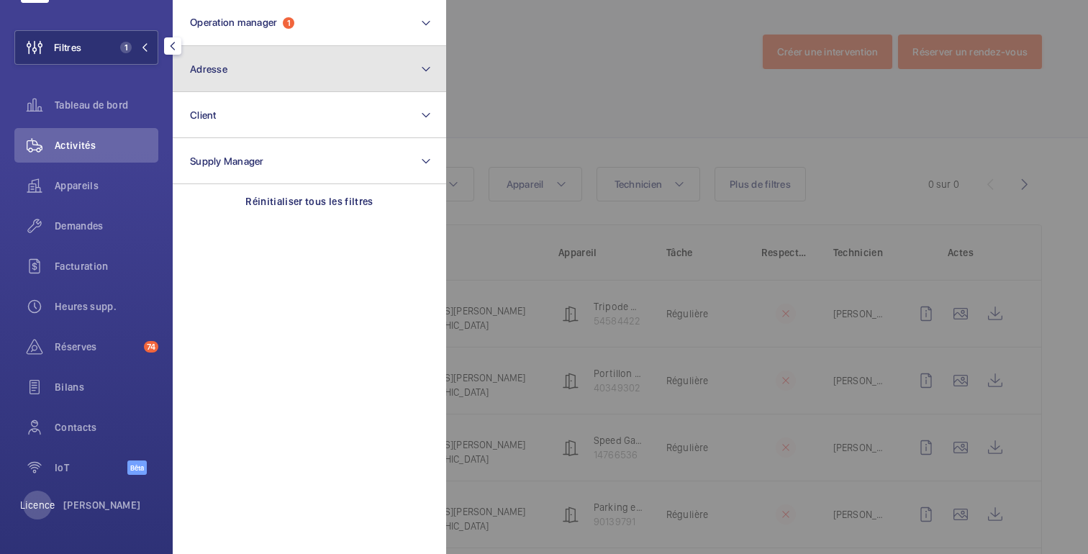
click at [252, 74] on button "Adresse" at bounding box center [309, 69] width 273 height 46
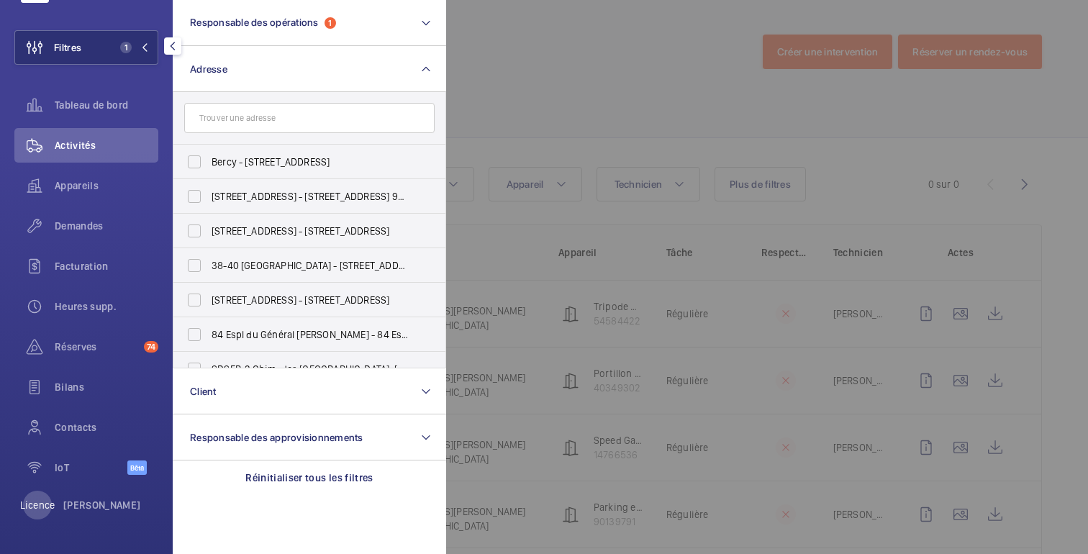
click at [299, 130] on input "text" at bounding box center [309, 118] width 250 height 30
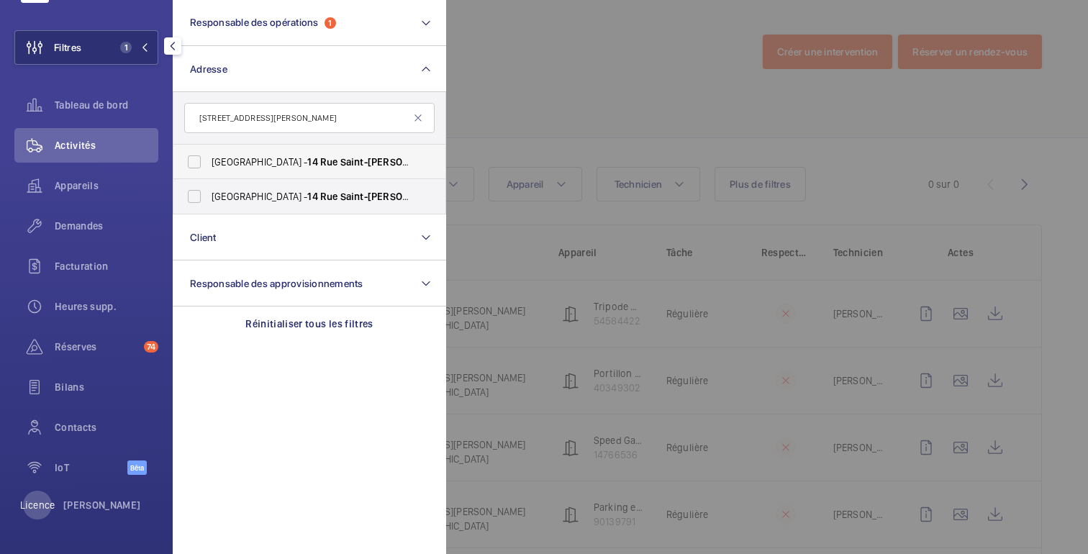
type input "[STREET_ADDRESS][PERSON_NAME]"
click at [216, 171] on label "[GEOGRAPHIC_DATA][STREET_ADDRESS][PERSON_NAME]" at bounding box center [298, 162] width 250 height 35
click at [209, 171] on input "[GEOGRAPHIC_DATA][STREET_ADDRESS][PERSON_NAME]" at bounding box center [194, 161] width 29 height 29
checkbox input "true"
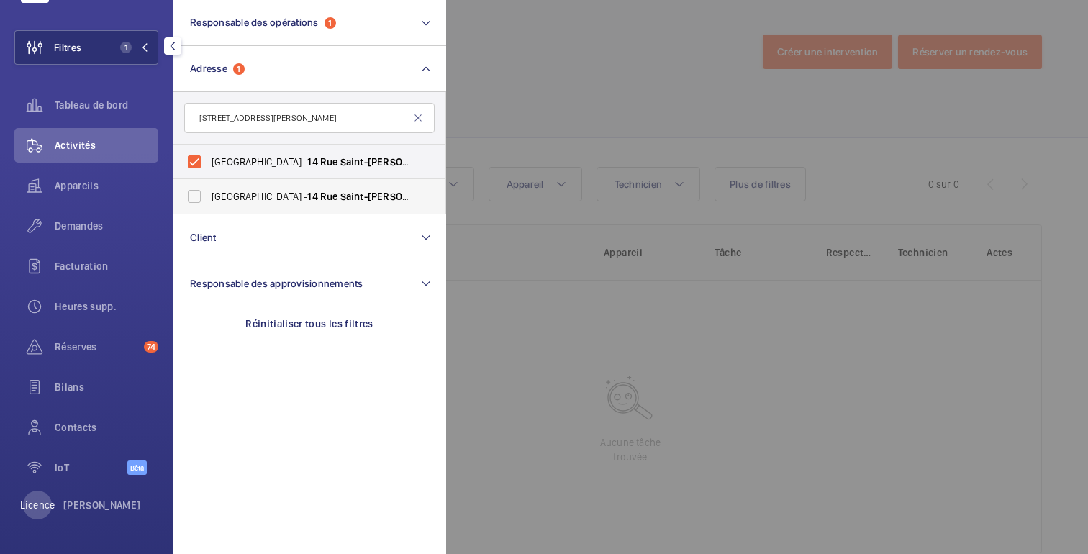
click at [216, 195] on font "[GEOGRAPHIC_DATA] -" at bounding box center [260, 197] width 96 height 12
click at [209, 195] on input "[GEOGRAPHIC_DATA][STREET_ADDRESS][PERSON_NAME]" at bounding box center [194, 196] width 29 height 29
checkbox input "true"
click at [616, 66] on div at bounding box center [990, 277] width 1088 height 554
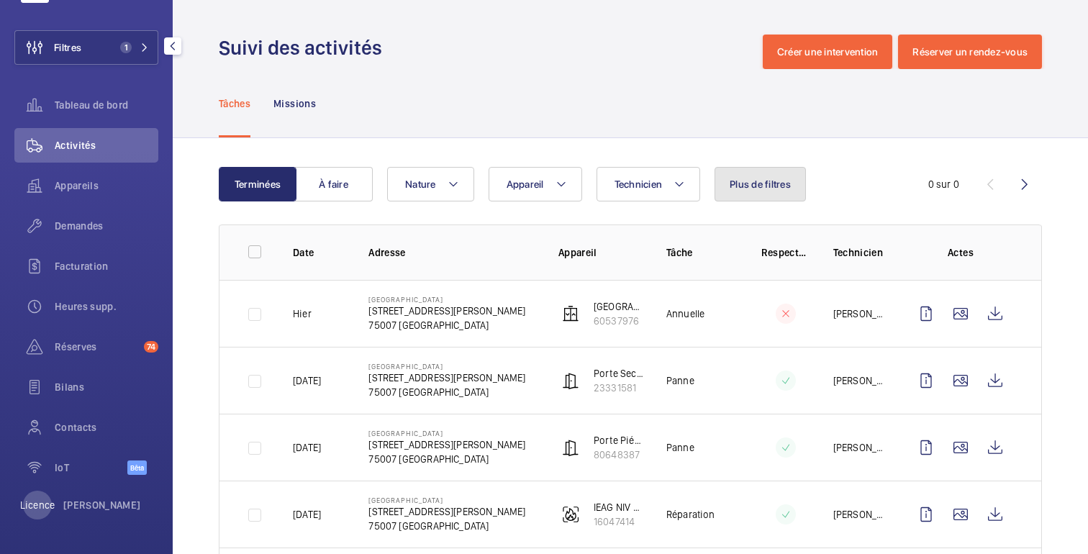
click at [740, 190] on button "Plus de filtres" at bounding box center [759, 184] width 91 height 35
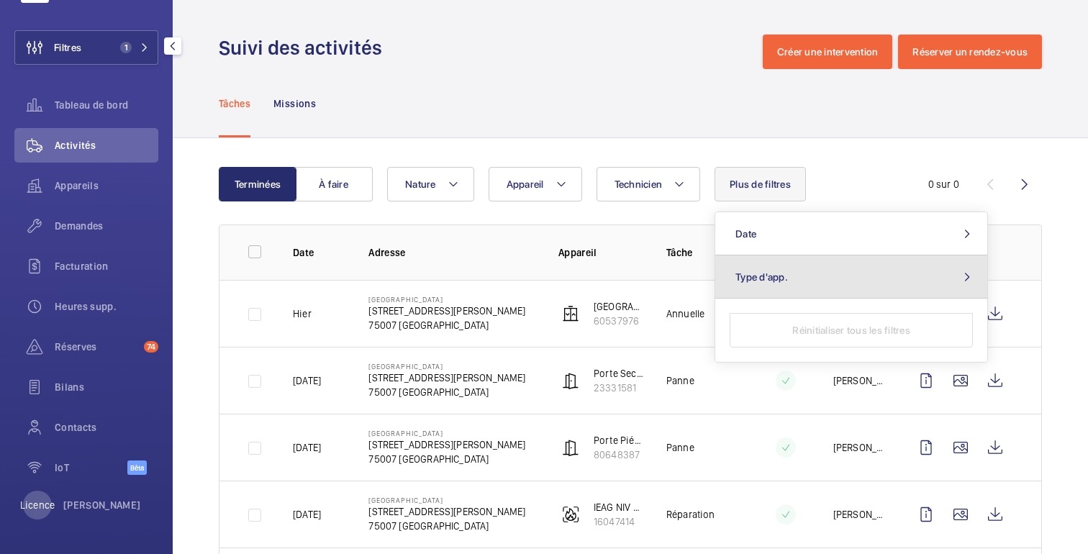
click at [770, 279] on span "Type d'app." at bounding box center [761, 277] width 53 height 12
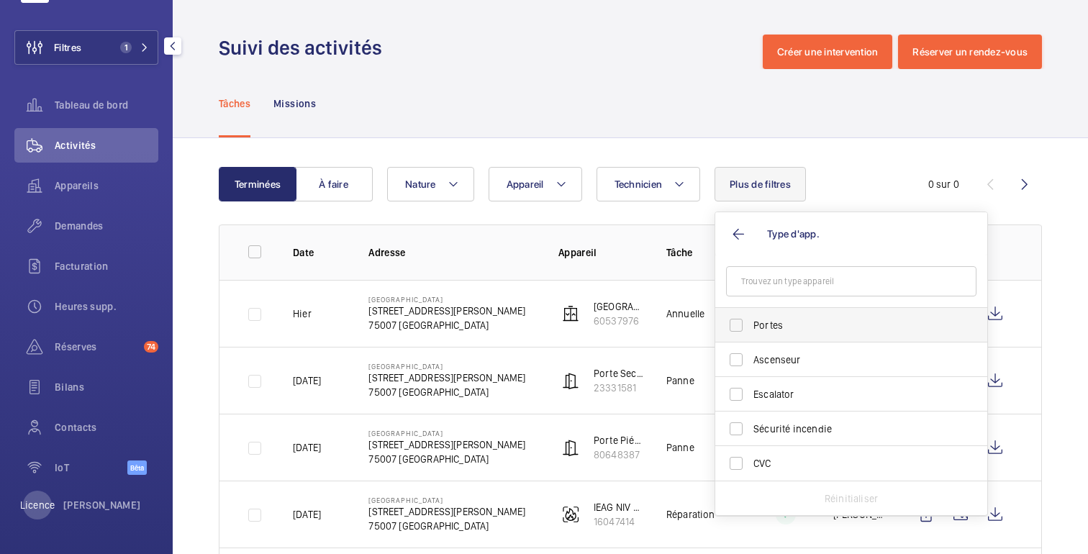
click at [766, 327] on span "Portes" at bounding box center [852, 325] width 198 height 14
click at [750, 327] on input "Portes" at bounding box center [736, 325] width 29 height 29
checkbox input "true"
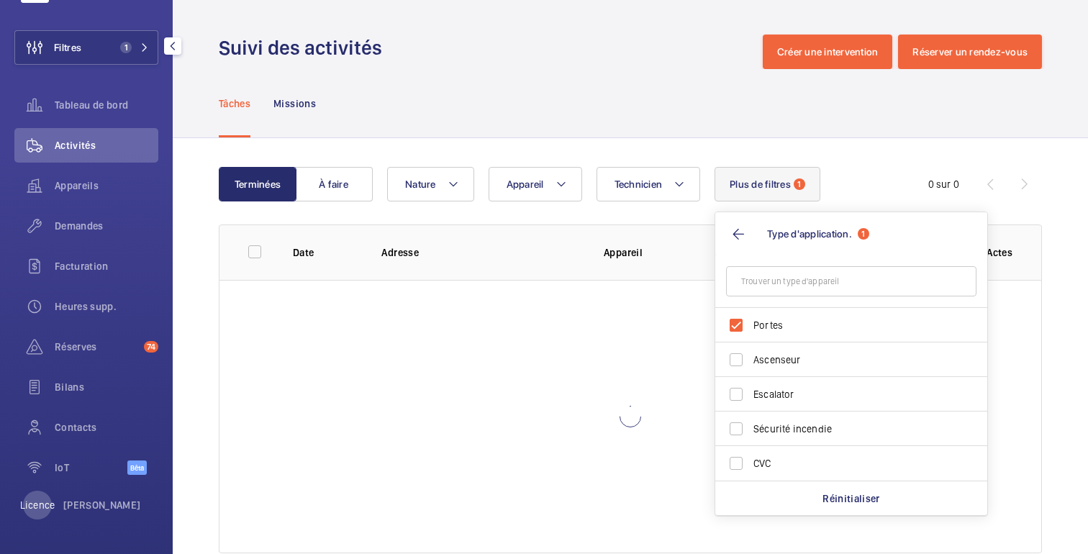
click at [680, 113] on div "Tâches Missions" at bounding box center [630, 103] width 823 height 68
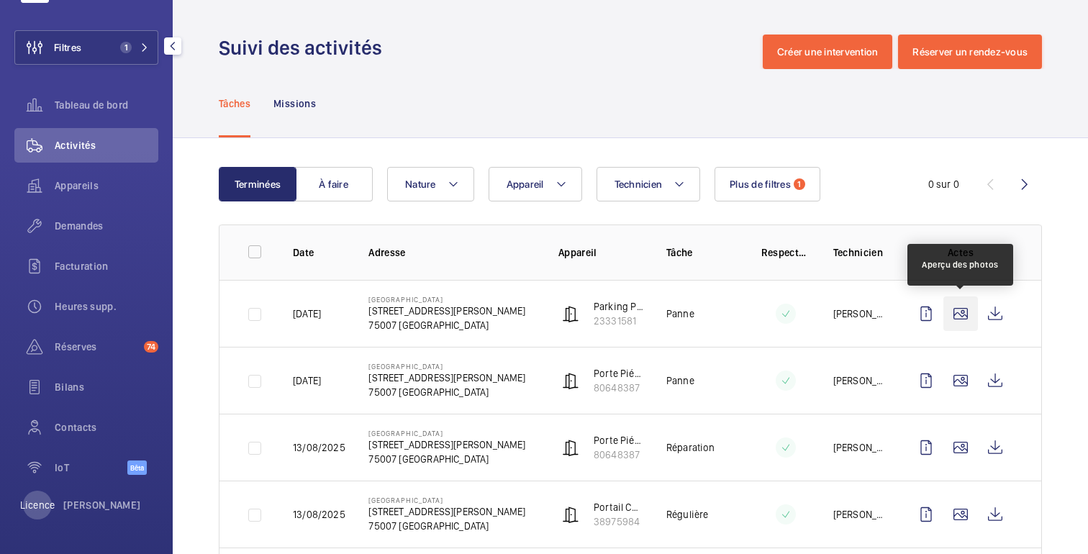
click at [963, 316] on wm-front-icon-button at bounding box center [960, 313] width 35 height 35
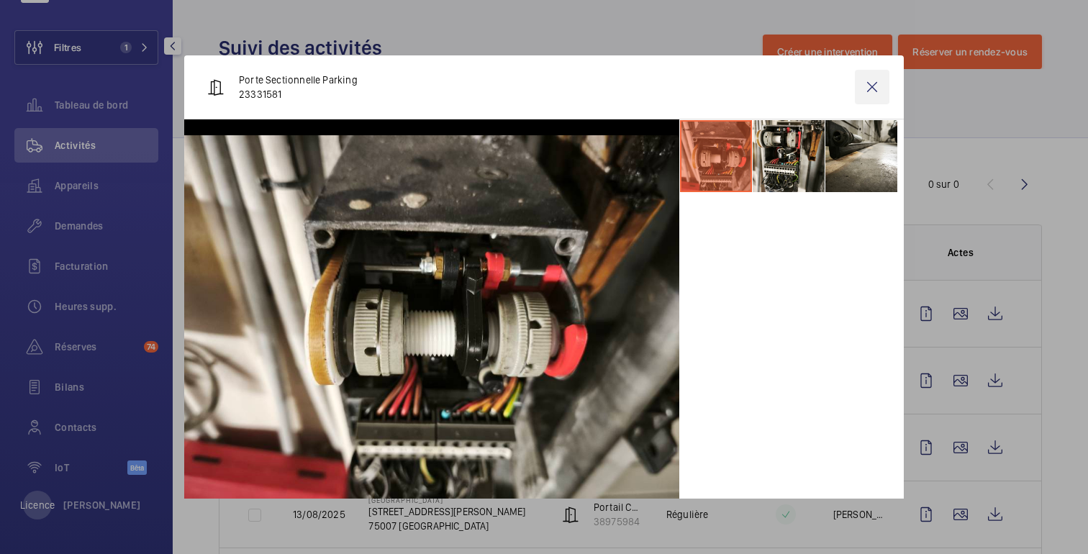
click at [872, 84] on wm-front-icon-button at bounding box center [872, 87] width 35 height 35
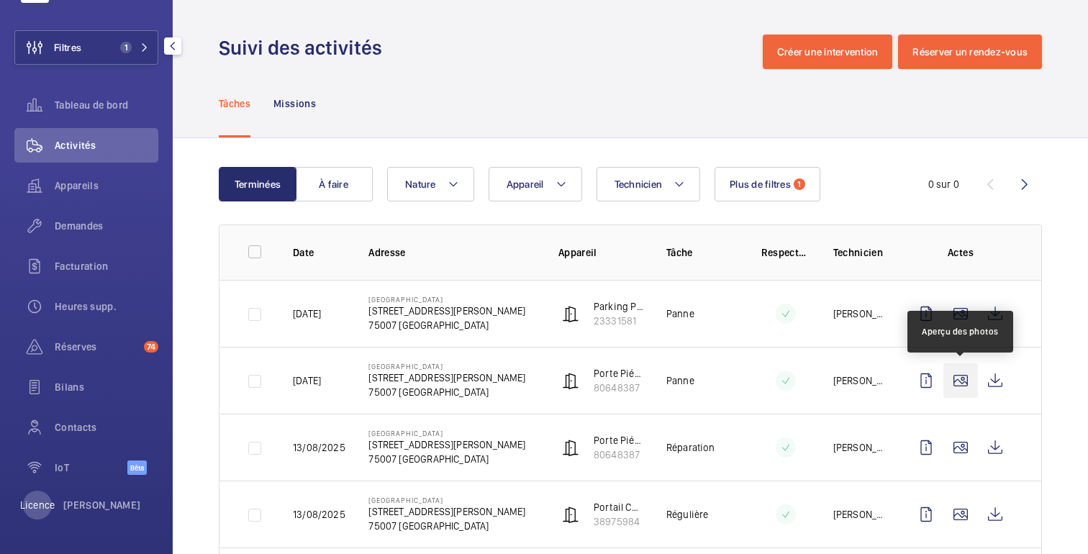
click at [962, 377] on wm-front-icon-button at bounding box center [960, 380] width 35 height 35
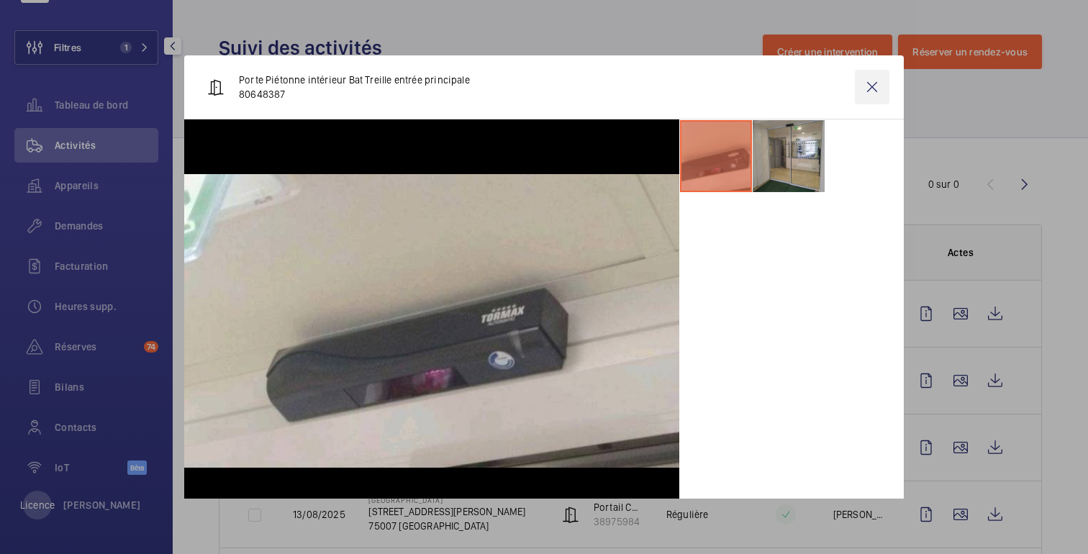
click at [873, 77] on wm-front-icon-button at bounding box center [872, 87] width 35 height 35
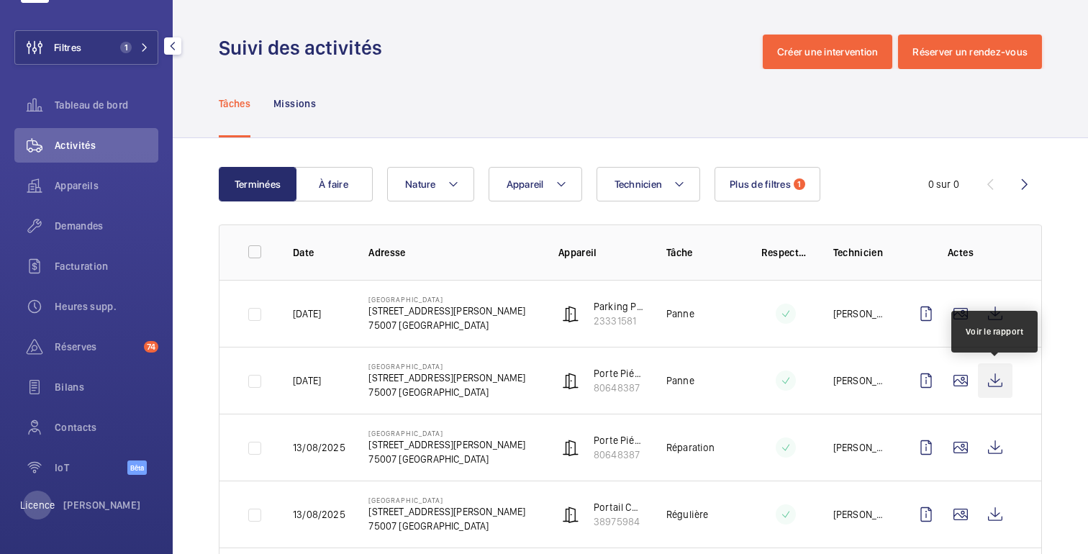
click at [998, 383] on wm-front-icon-button at bounding box center [995, 380] width 35 height 35
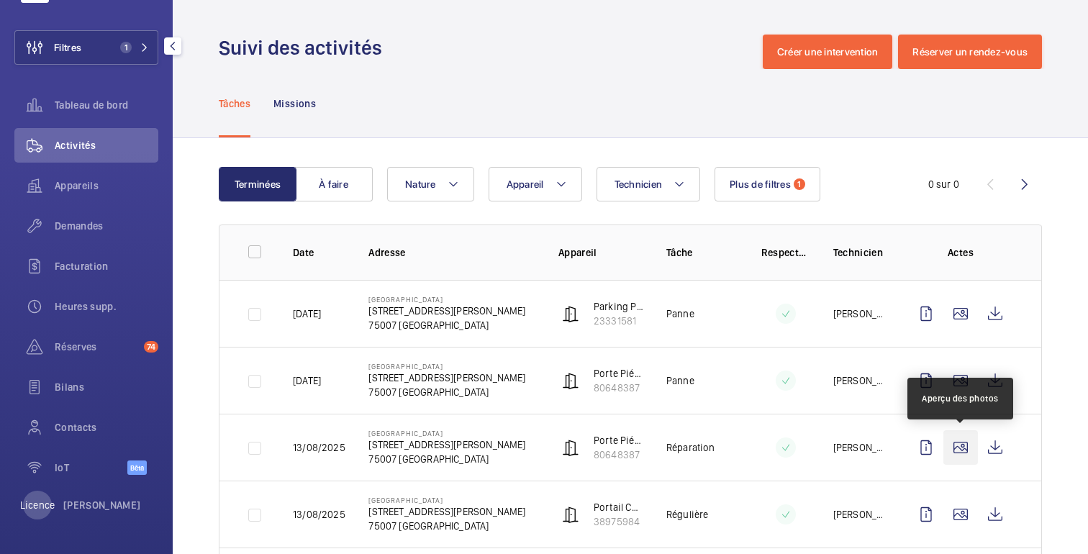
click at [958, 461] on wm-front-icon-button at bounding box center [960, 447] width 35 height 35
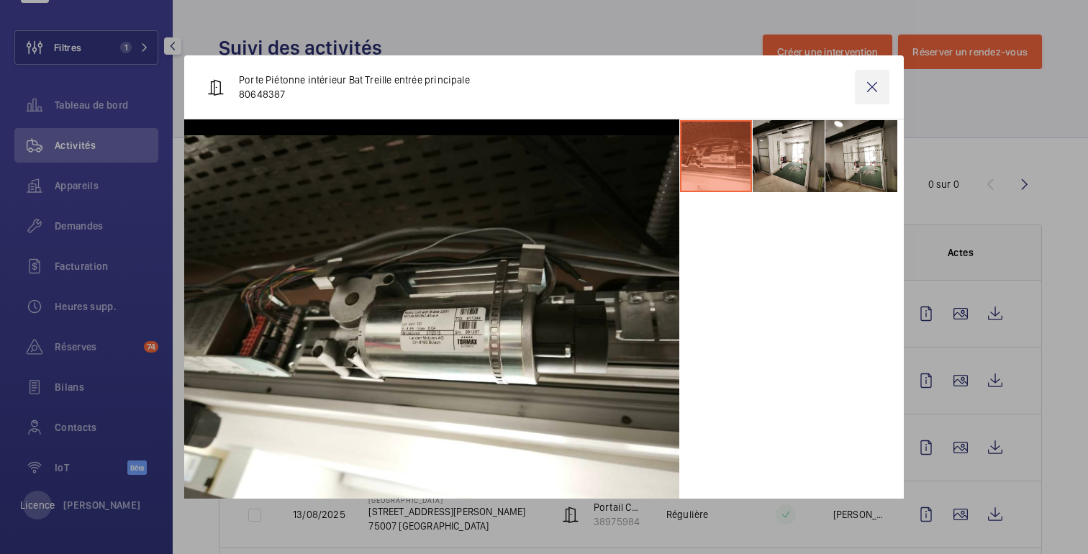
click at [871, 90] on wm-front-icon-button at bounding box center [872, 87] width 35 height 35
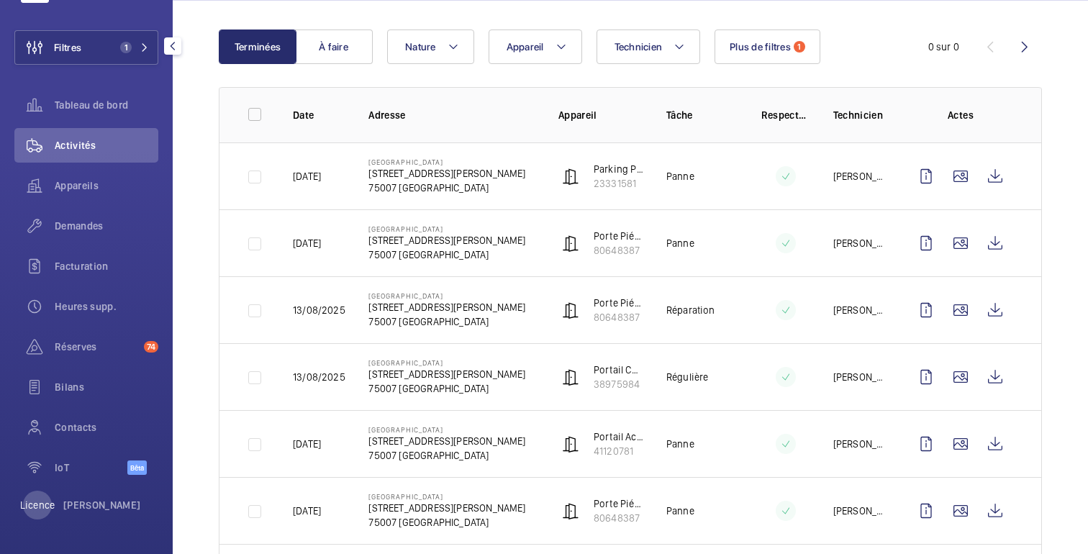
scroll to position [138, 0]
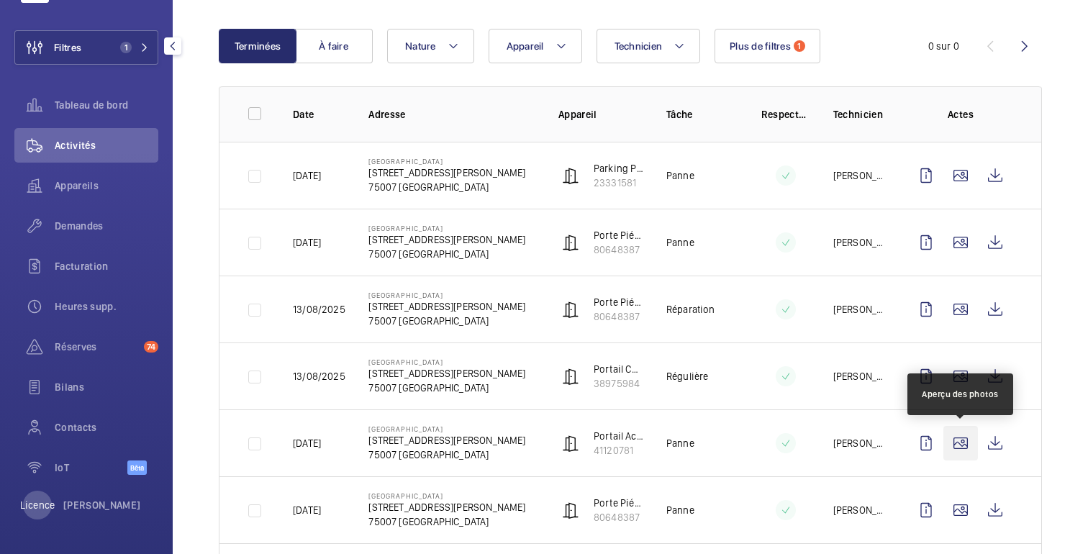
click at [958, 445] on wm-front-icon-button at bounding box center [960, 443] width 35 height 35
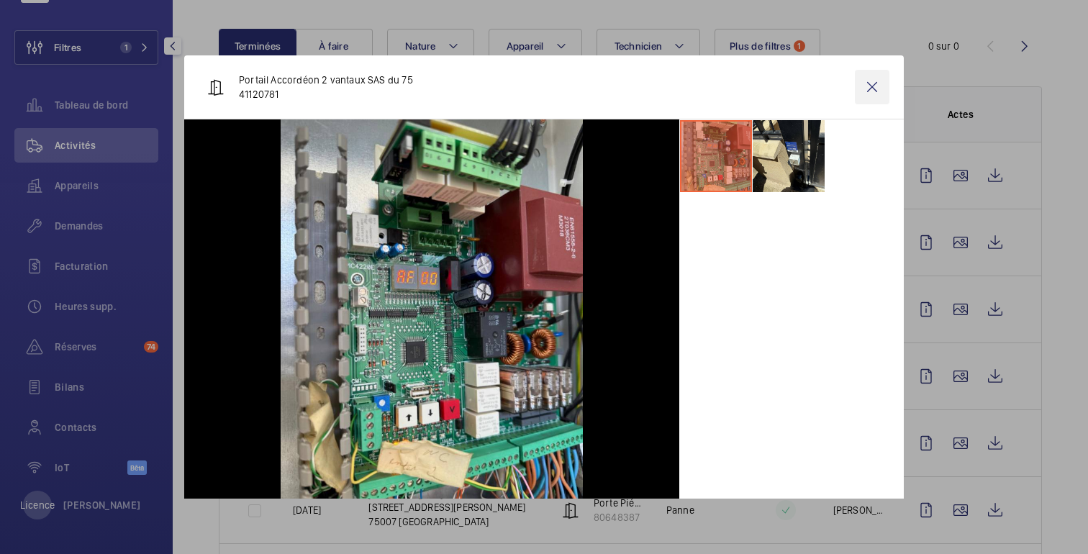
click at [876, 92] on wm-front-icon-button at bounding box center [872, 87] width 35 height 35
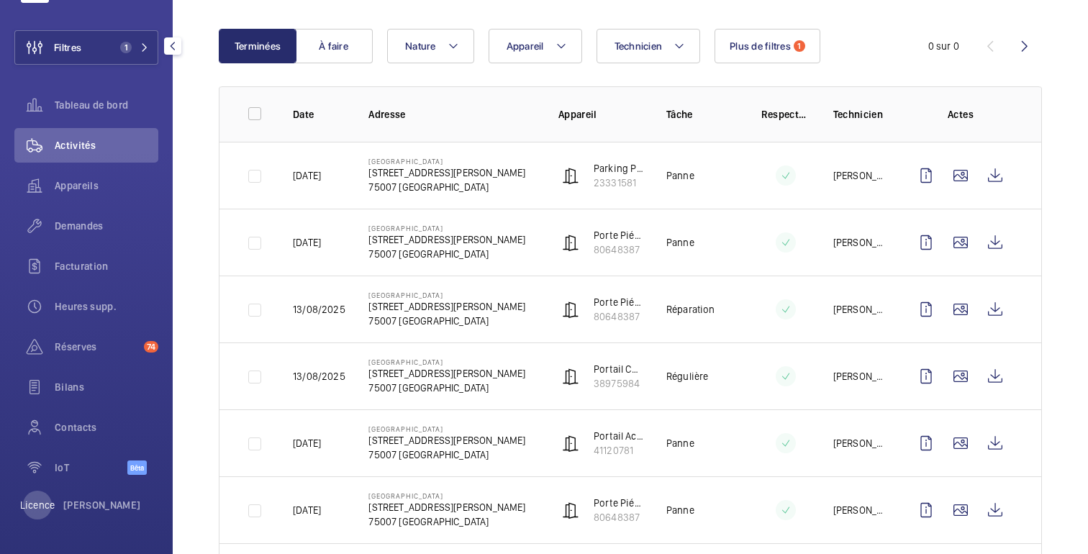
scroll to position [0, 0]
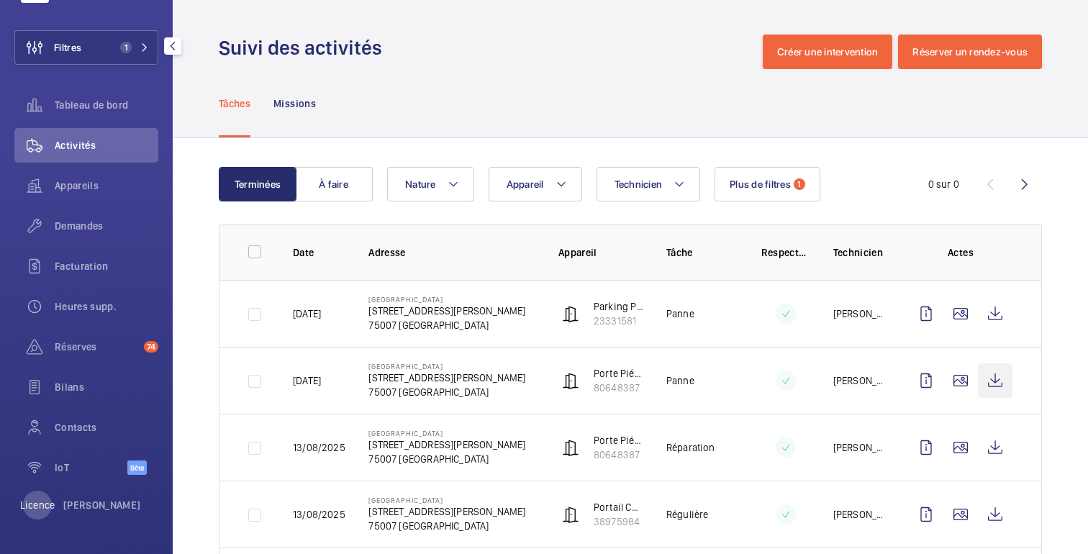
click at [997, 394] on wm-front-icon-button at bounding box center [995, 380] width 35 height 35
click at [745, 189] on font "Plus de filtres" at bounding box center [760, 184] width 61 height 12
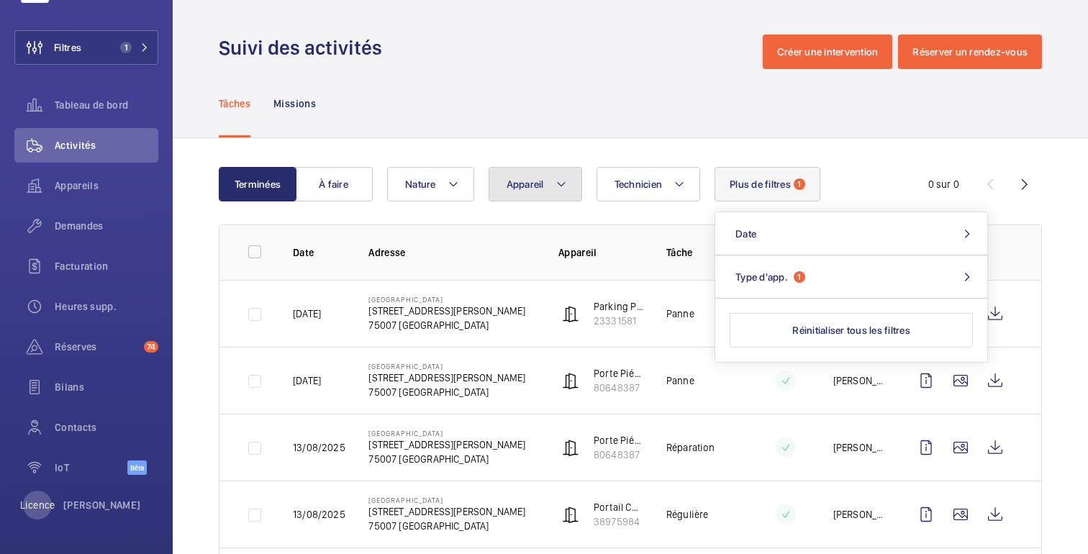
click at [548, 182] on button "Appareil" at bounding box center [536, 184] width 94 height 35
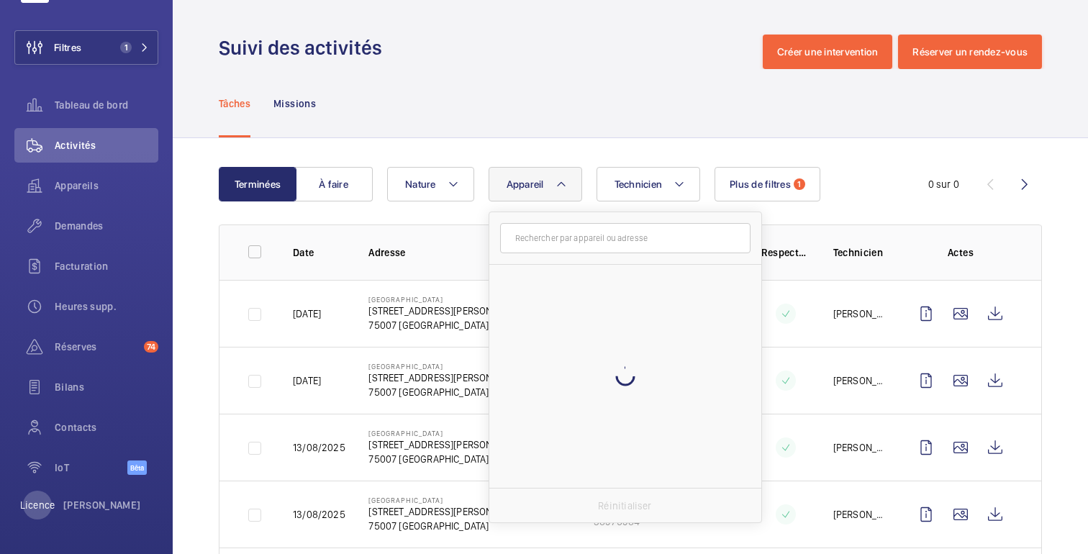
click at [553, 237] on input "text" at bounding box center [625, 238] width 250 height 30
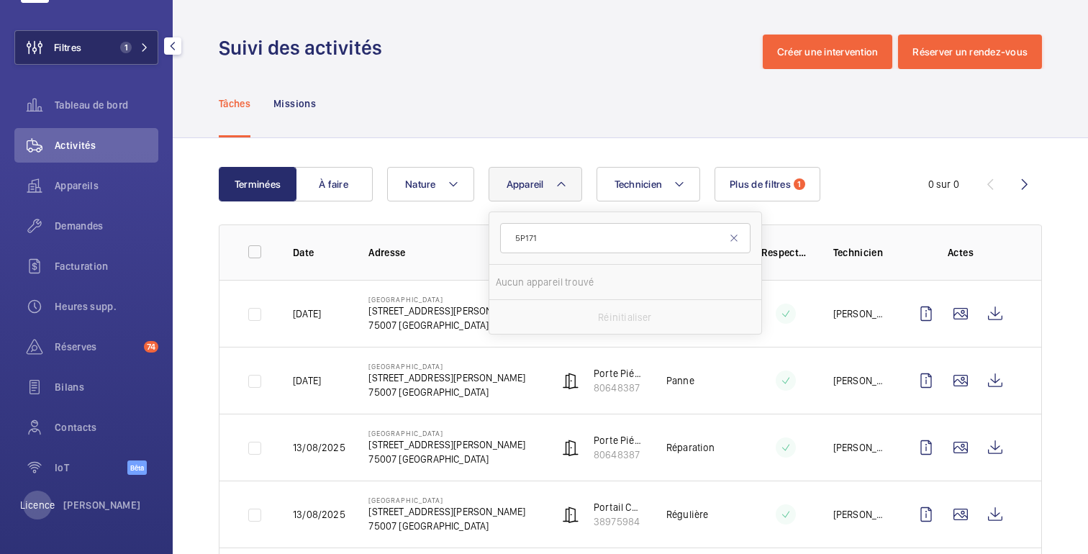
type input "5P171"
click at [99, 58] on button "Filtres 1" at bounding box center [86, 47] width 144 height 35
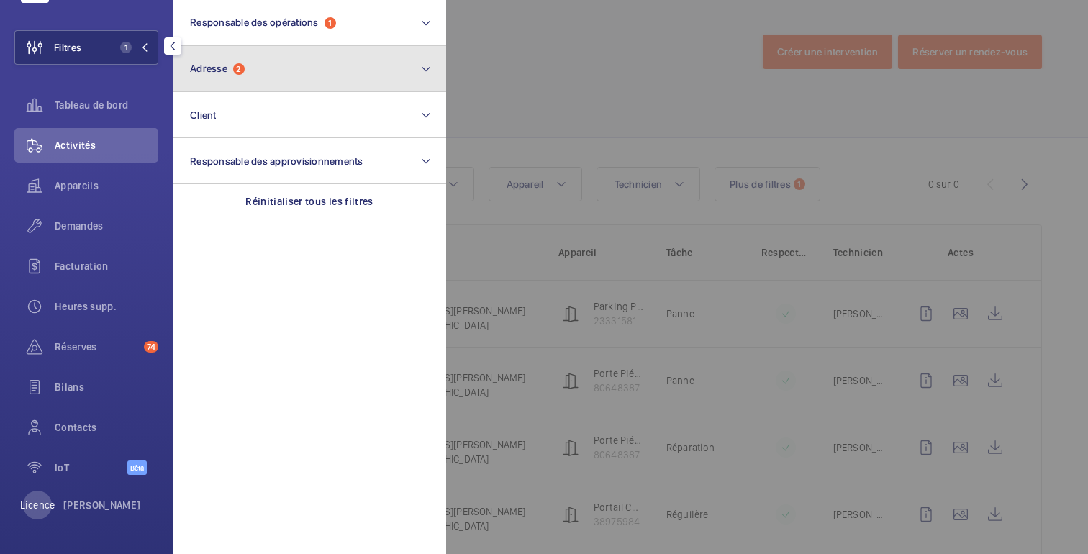
click at [267, 78] on button "Adresse 2" at bounding box center [309, 69] width 273 height 46
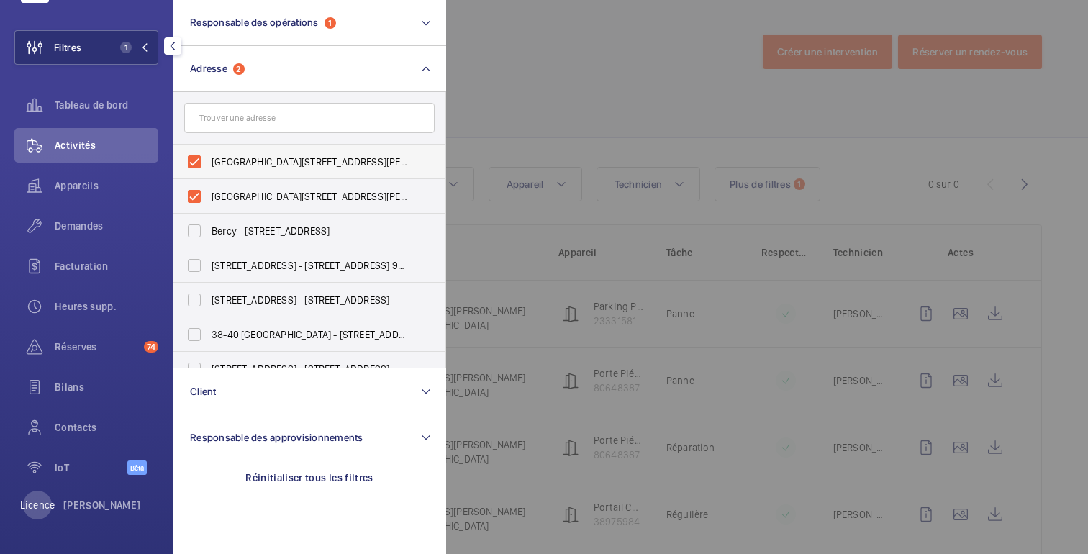
click at [204, 161] on label "[GEOGRAPHIC_DATA][STREET_ADDRESS][PERSON_NAME]" at bounding box center [298, 162] width 250 height 35
click at [204, 161] on input "[GEOGRAPHIC_DATA][STREET_ADDRESS][PERSON_NAME]" at bounding box center [194, 161] width 29 height 29
checkbox input "false"
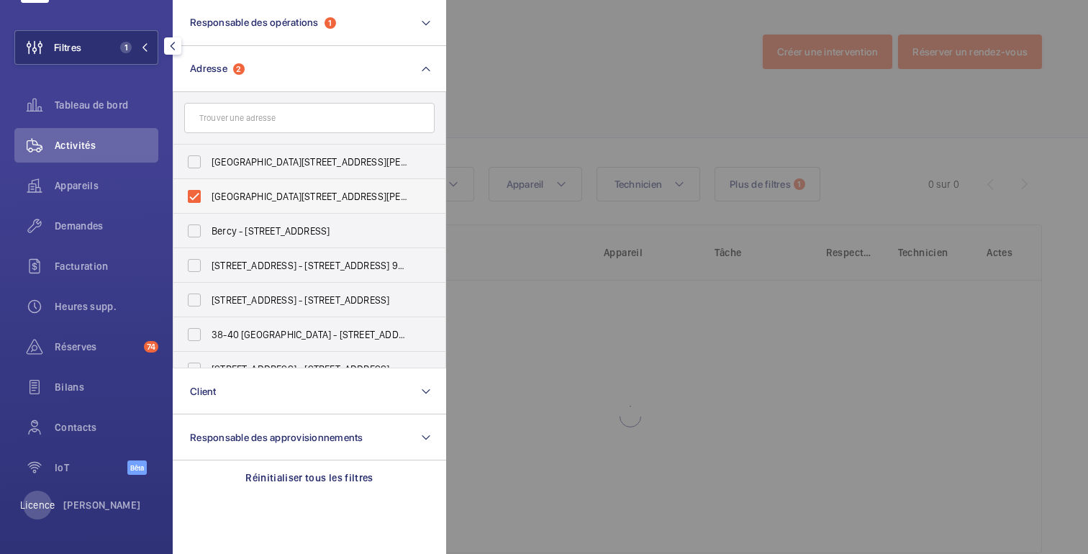
click at [205, 192] on label "[GEOGRAPHIC_DATA][STREET_ADDRESS][PERSON_NAME]" at bounding box center [298, 196] width 250 height 35
click at [205, 192] on input "[GEOGRAPHIC_DATA][STREET_ADDRESS][PERSON_NAME]" at bounding box center [194, 196] width 29 height 29
checkbox input "false"
click at [592, 36] on div at bounding box center [990, 277] width 1088 height 554
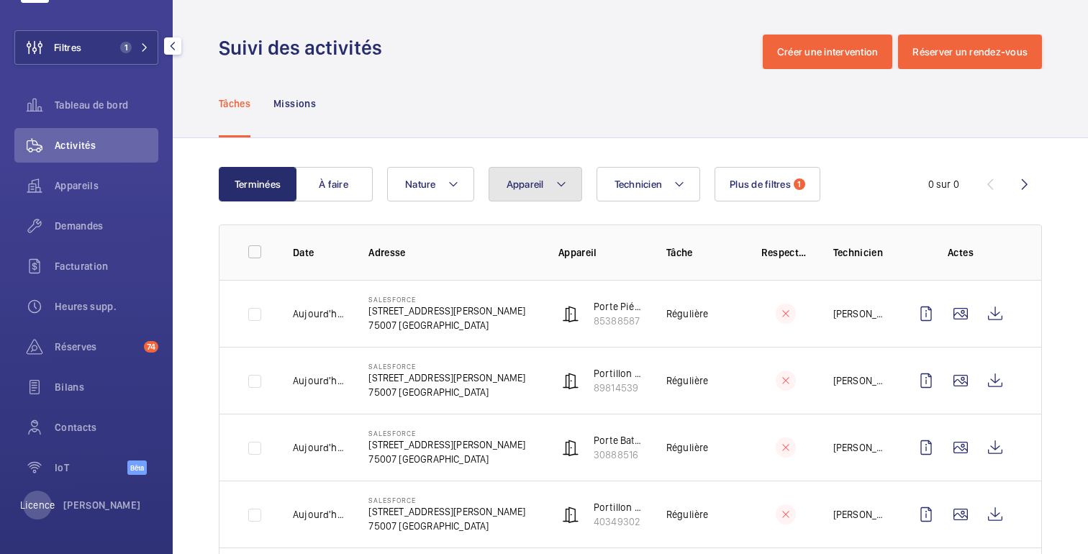
click at [545, 188] on button "Appareil" at bounding box center [536, 184] width 94 height 35
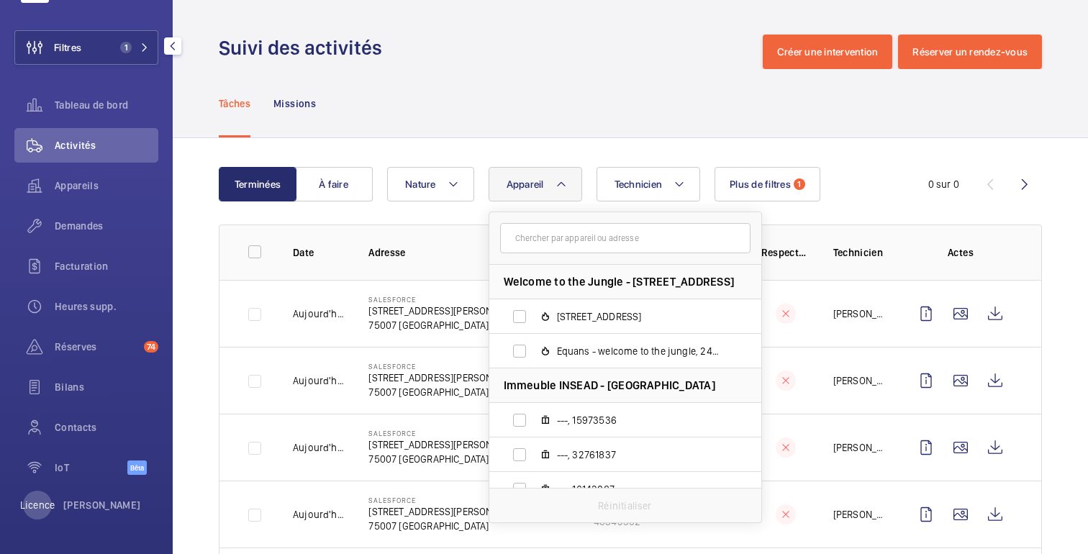
click at [553, 240] on input "text" at bounding box center [625, 238] width 250 height 30
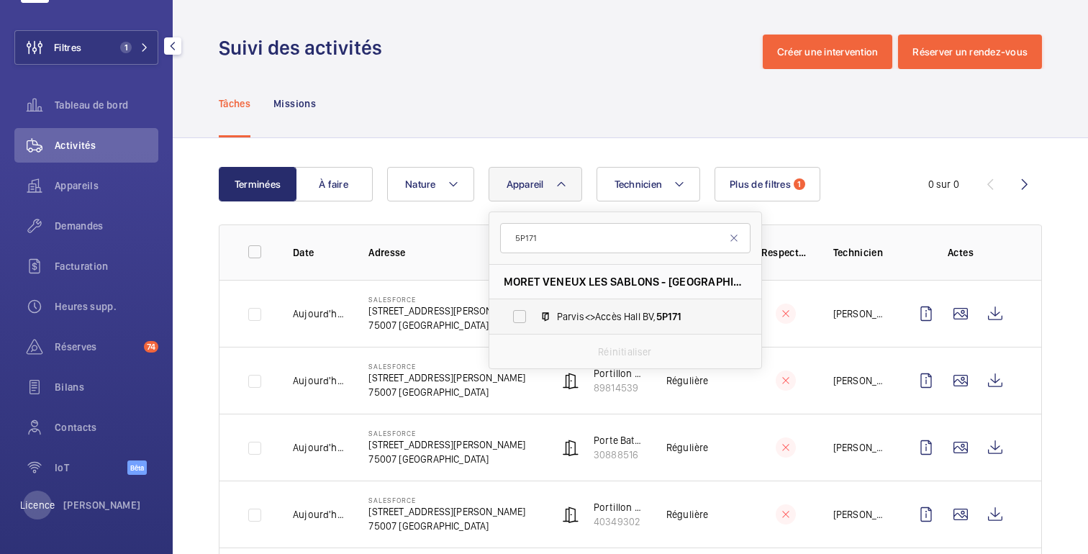
type input "5P171"
click at [576, 311] on span "Parvis<>Accès Hall BV, 5P171" at bounding box center [640, 316] width 167 height 14
click at [534, 311] on input "Parvis<>Accès Hall BV, 5P171" at bounding box center [519, 316] width 29 height 29
checkbox input "true"
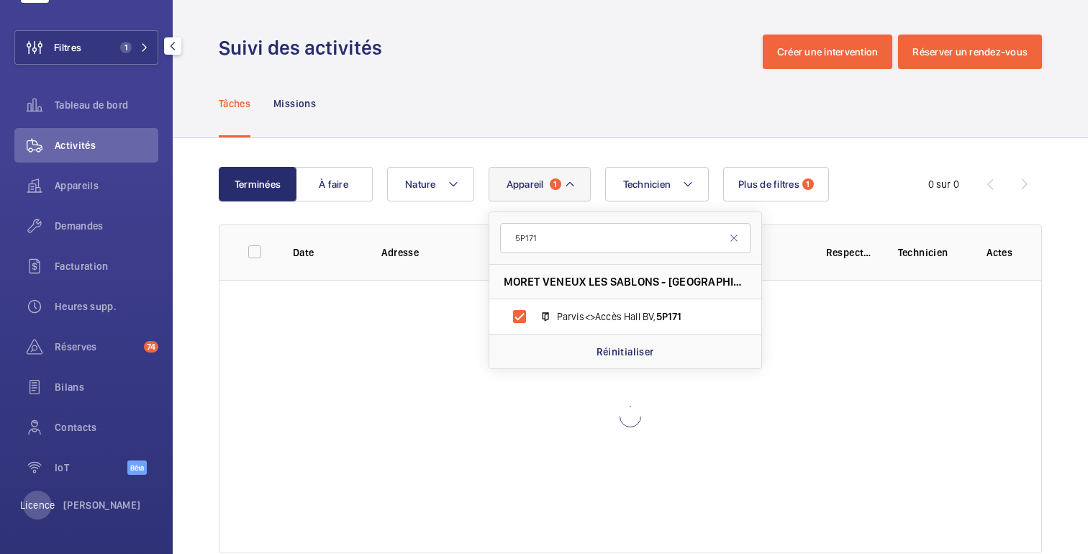
click at [592, 158] on div "Terminées À faire Technicien Appareil 1 5P171 MORET VENEUX LES SABLONS - [GEOGR…" at bounding box center [630, 363] width 915 height 450
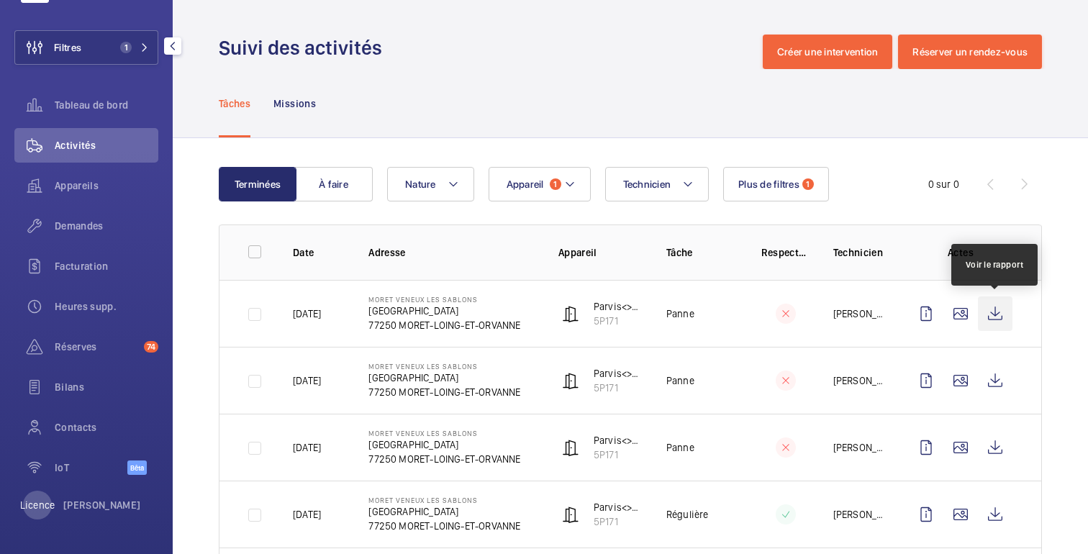
click at [993, 314] on wm-front-icon-button at bounding box center [995, 313] width 35 height 35
